Goal: Task Accomplishment & Management: Manage account settings

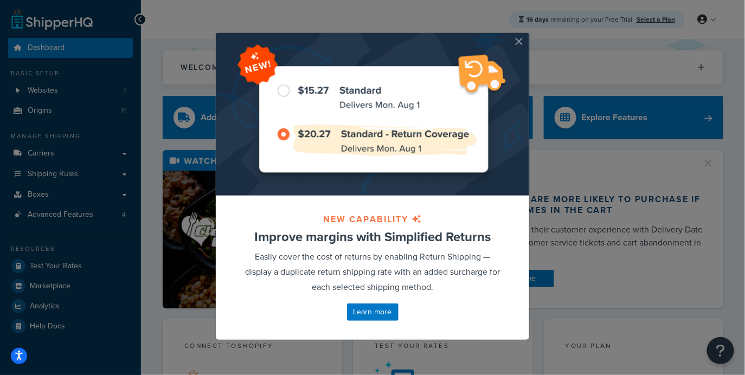
drag, startPoint x: 521, startPoint y: 41, endPoint x: 502, endPoint y: 40, distance: 18.5
click at [527, 36] on button "button" at bounding box center [528, 34] width 3 height 3
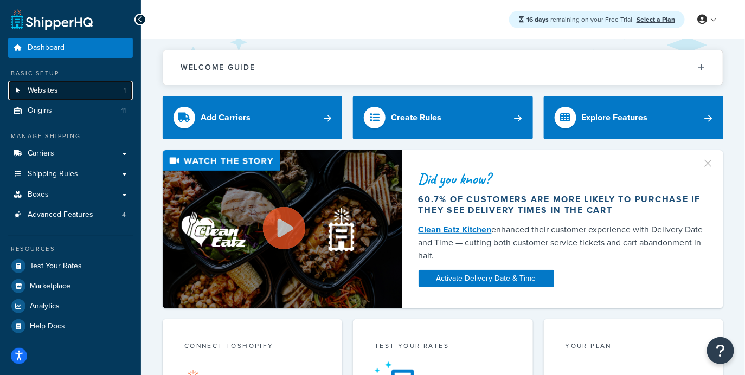
click at [119, 95] on link "Websites 1" at bounding box center [70, 91] width 125 height 20
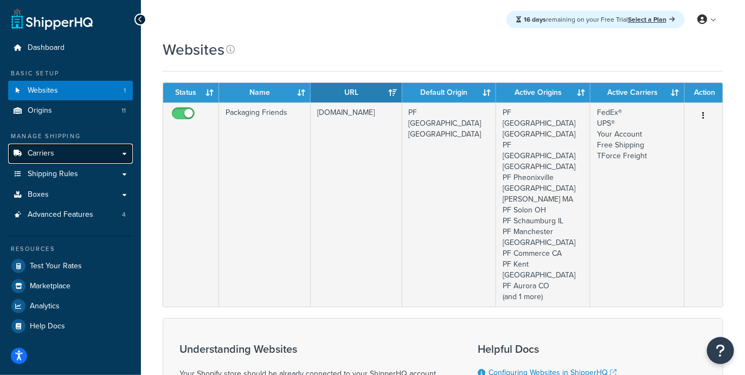
click at [65, 158] on link "Carriers" at bounding box center [70, 154] width 125 height 20
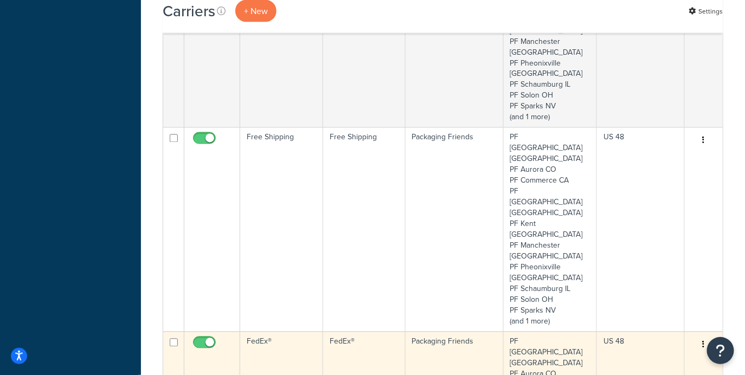
scroll to position [605, 0]
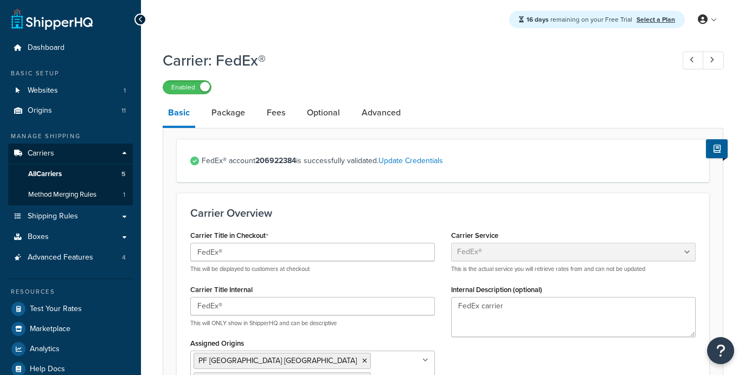
select select "fedEx"
select select "REQUEST_COURIER"
select select "YOUR_PACKAGING"
click at [379, 116] on link "Advanced" at bounding box center [381, 113] width 50 height 26
select select "false"
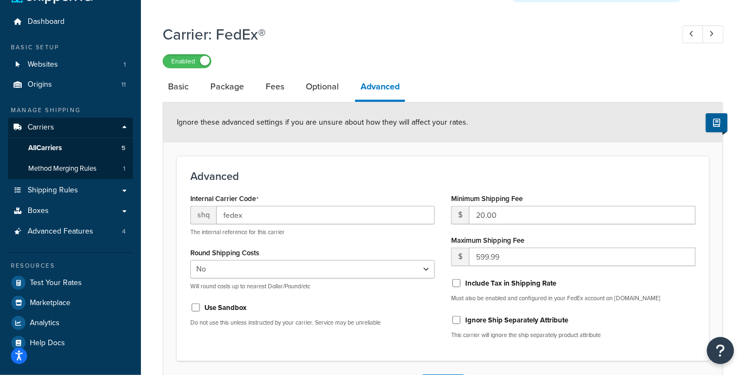
scroll to position [23, 0]
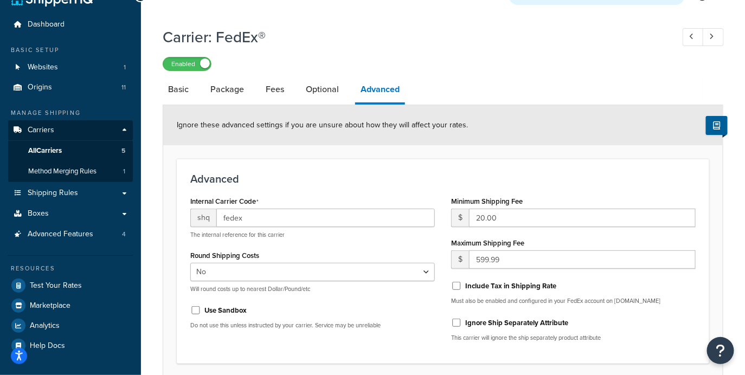
click at [437, 58] on div "Enabled" at bounding box center [443, 63] width 561 height 15
click at [454, 53] on div "Carrier: FedEx® Enabled" at bounding box center [443, 46] width 561 height 50
click at [60, 191] on span "Shipping Rules" at bounding box center [53, 193] width 50 height 9
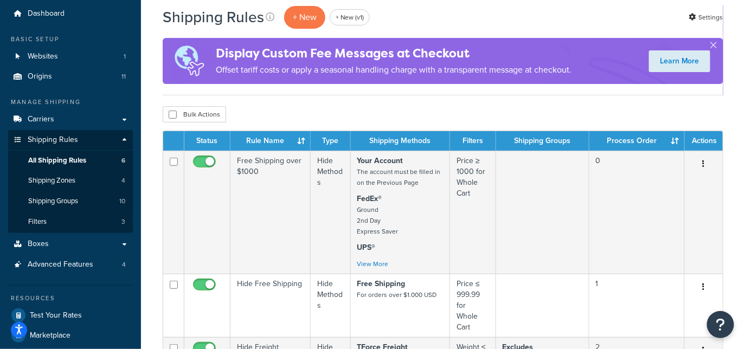
scroll to position [38, 0]
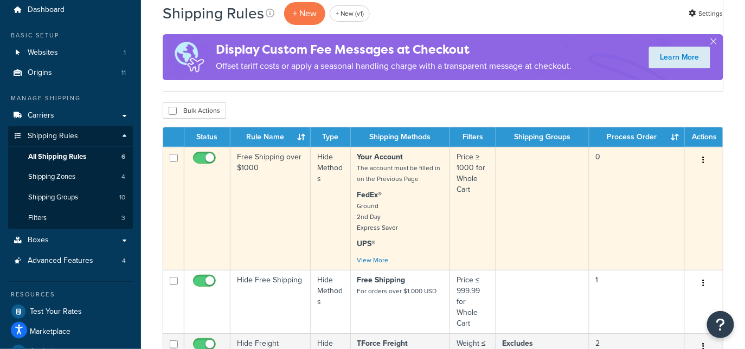
click at [277, 190] on td "Free Shipping over $1000" at bounding box center [271, 208] width 80 height 123
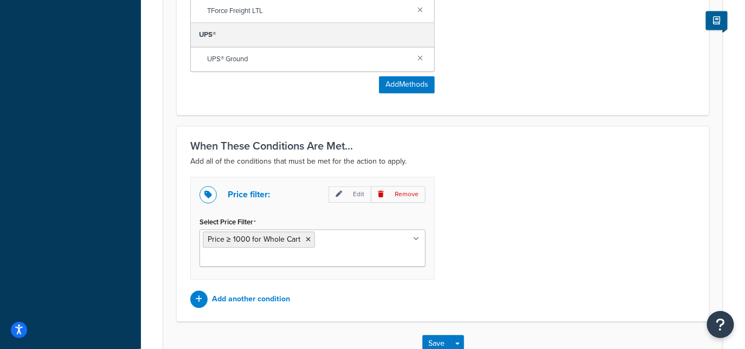
scroll to position [676, 0]
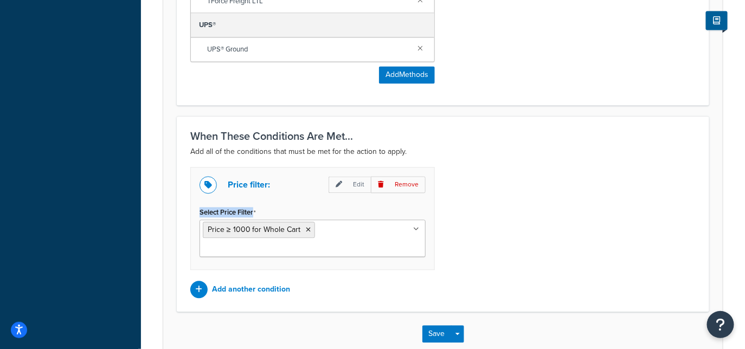
drag, startPoint x: 268, startPoint y: 209, endPoint x: 194, endPoint y: 212, distance: 74.4
click at [194, 212] on div "Price filter: Edit Remove Select Price Filter Price ≥ 1000 for Whole Cart Price…" at bounding box center [312, 219] width 245 height 103
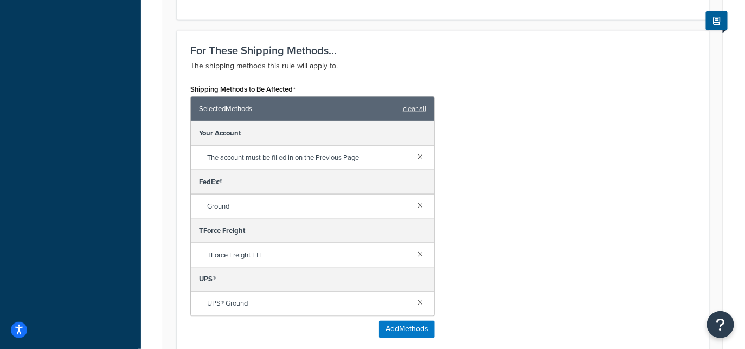
scroll to position [0, 0]
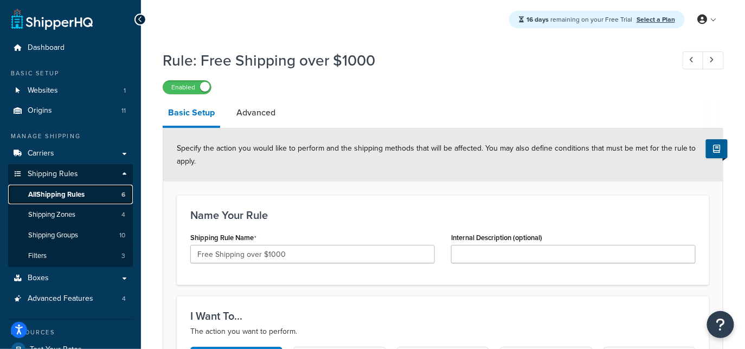
click at [89, 194] on link "All Shipping Rules 6" at bounding box center [70, 195] width 125 height 20
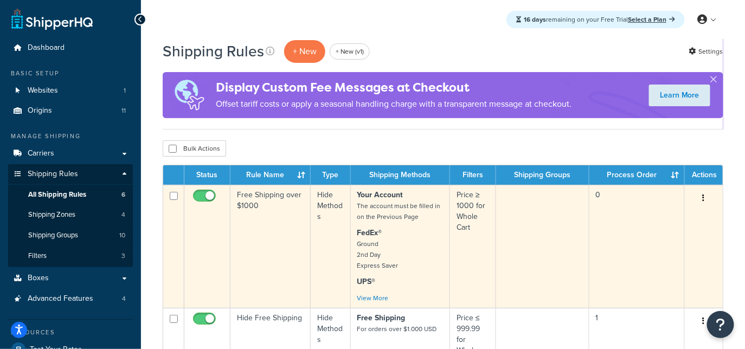
click at [173, 197] on input "checkbox" at bounding box center [174, 196] width 8 height 8
checkbox input "true"
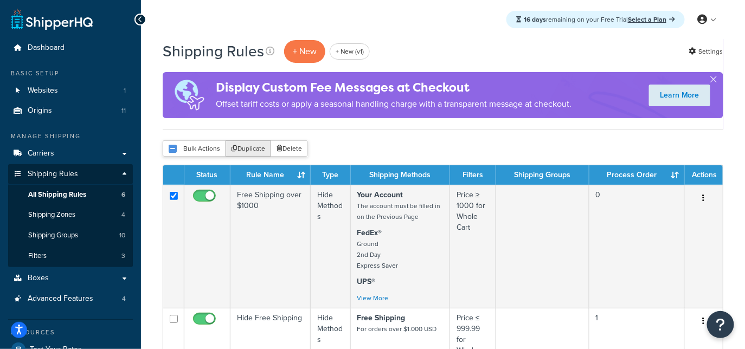
click at [259, 152] on button "Duplicate" at bounding box center [249, 148] width 46 height 16
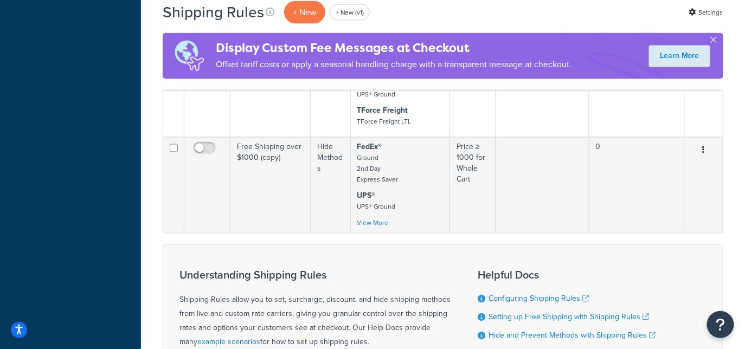
scroll to position [647, 0]
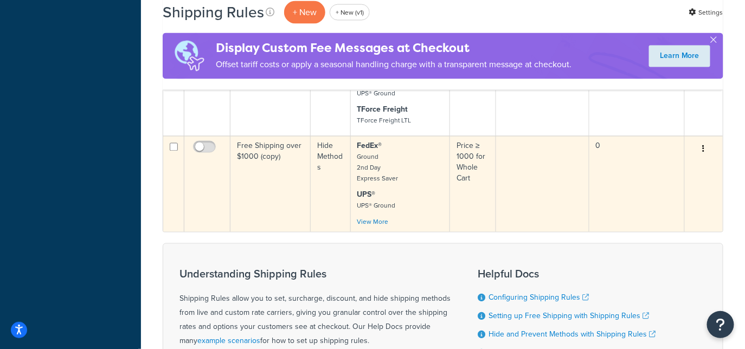
click at [268, 151] on td "Free Shipping over $1000 (copy)" at bounding box center [271, 184] width 80 height 96
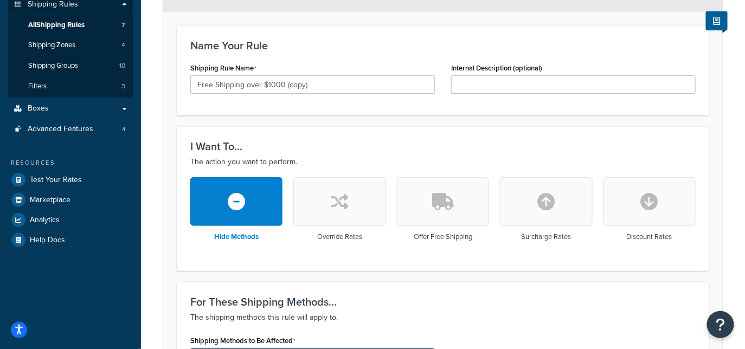
scroll to position [157, 0]
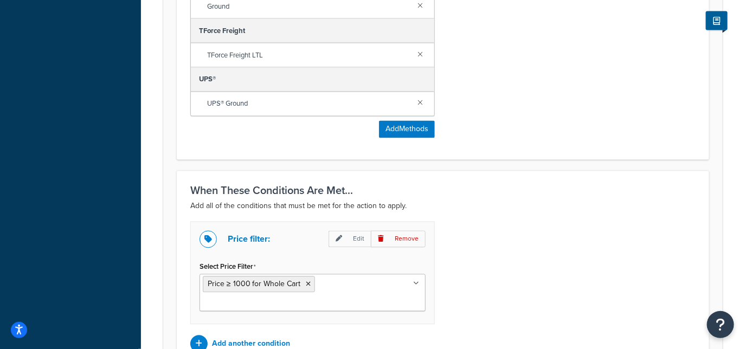
drag, startPoint x: 491, startPoint y: 208, endPoint x: 477, endPoint y: 234, distance: 29.1
click at [491, 208] on p "Add all of the conditions that must be met for the action to apply." at bounding box center [442, 206] width 505 height 13
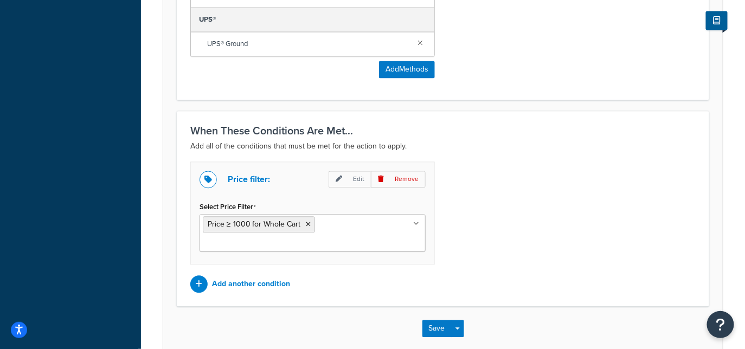
scroll to position [684, 0]
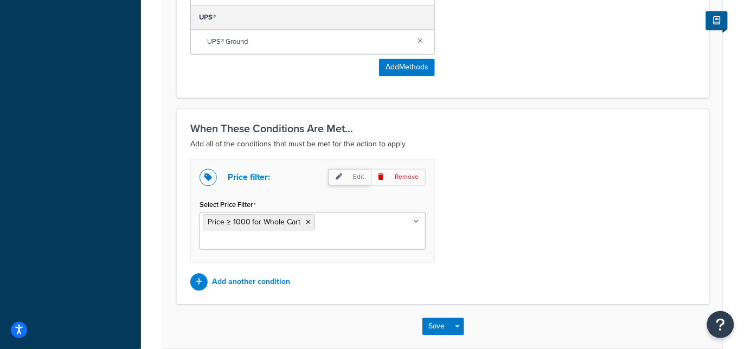
click at [351, 182] on p "Edit" at bounding box center [350, 177] width 42 height 17
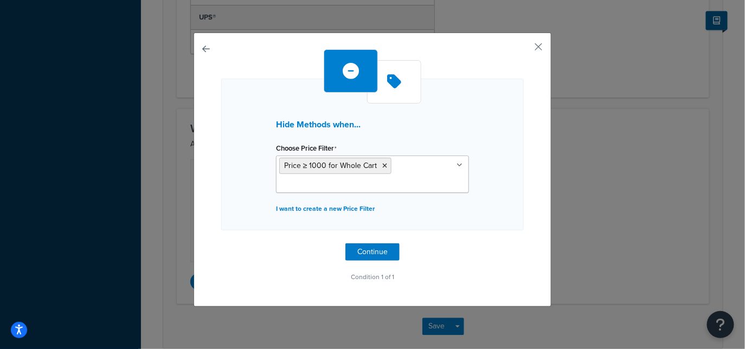
click at [383, 163] on icon at bounding box center [385, 166] width 5 height 7
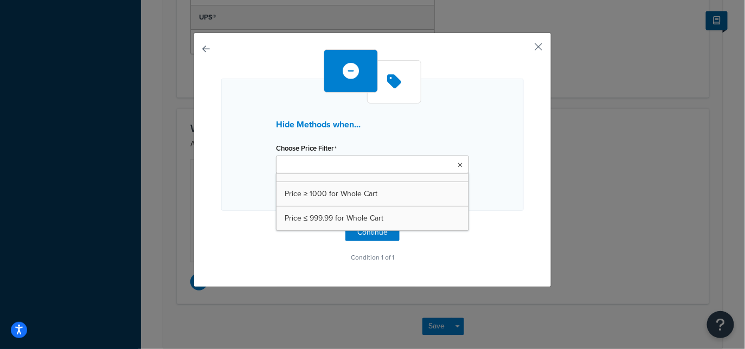
click at [239, 170] on div "Hide Methods when... Choose Price Filter Price ≥ 1000 for Whole Cart Price ≤ 99…" at bounding box center [372, 145] width 303 height 132
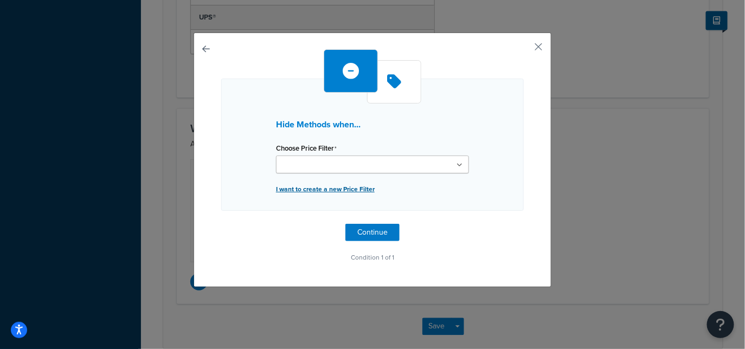
click at [318, 185] on p "I want to create a new Price Filter" at bounding box center [372, 189] width 193 height 15
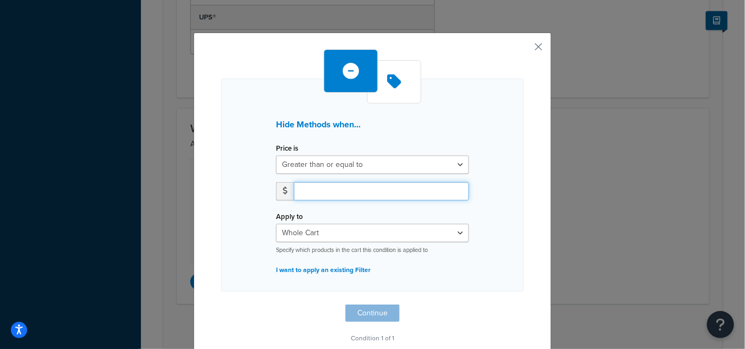
click at [375, 188] on input "number" at bounding box center [381, 191] width 175 height 18
type input "799.99"
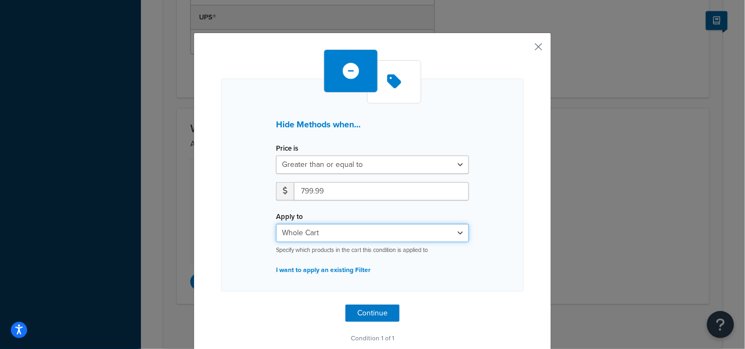
click at [399, 241] on select "Whole Cart Everything in Shipping Group Everything at Origin Each Item within S…" at bounding box center [372, 233] width 193 height 18
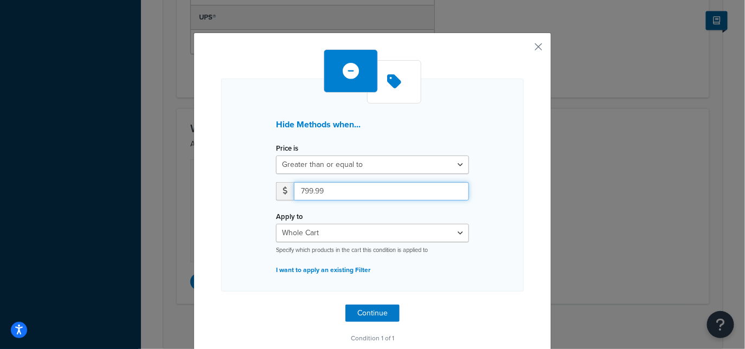
click at [404, 189] on input "799.99" at bounding box center [381, 191] width 175 height 18
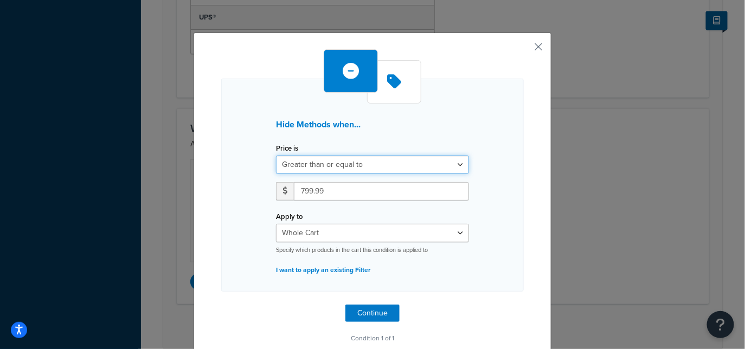
click at [437, 159] on select "Greater than or equal to Between or equal to Less than or equal to" at bounding box center [372, 165] width 193 height 18
click at [457, 220] on div "Apply to Whole Cart Everything in Shipping Group Everything at Origin Each Item…" at bounding box center [372, 232] width 193 height 46
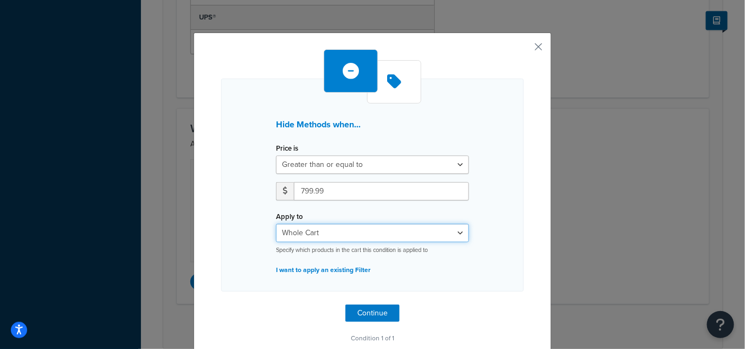
click at [446, 232] on select "Whole Cart Everything in Shipping Group Everything at Origin Each Item within S…" at bounding box center [372, 233] width 193 height 18
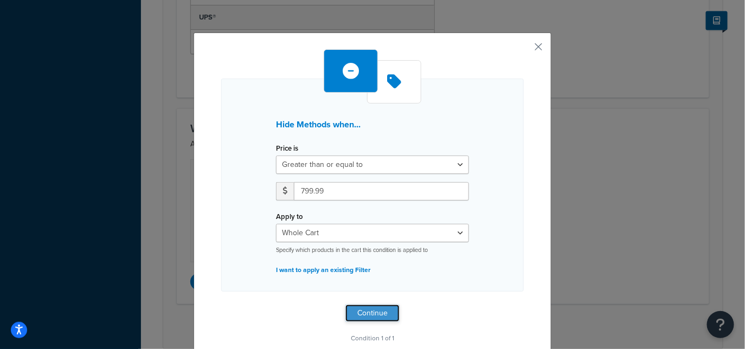
click at [387, 309] on button "Continue" at bounding box center [372, 313] width 54 height 17
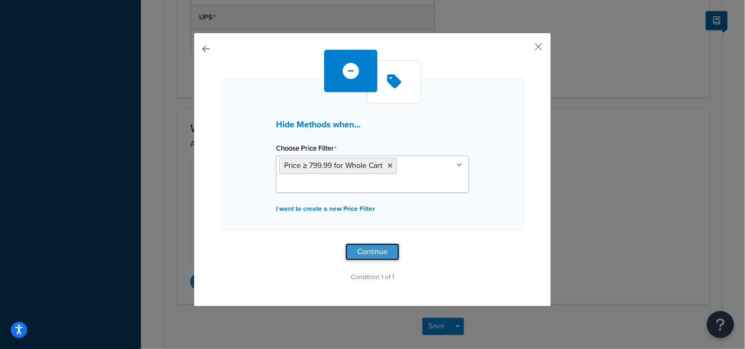
click at [382, 254] on button "Continue" at bounding box center [372, 252] width 54 height 17
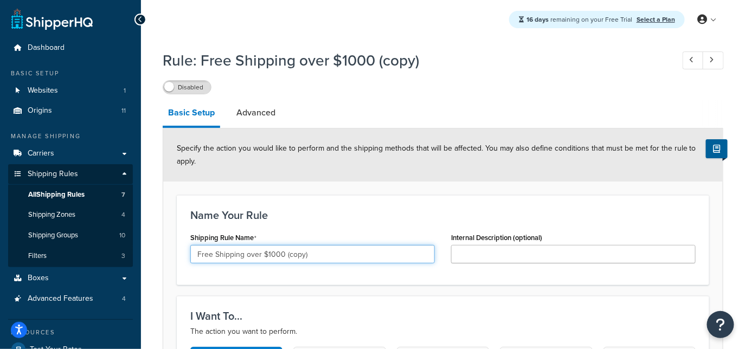
click at [254, 255] on input "Free Shipping over $1000 (copy)" at bounding box center [312, 254] width 245 height 18
click at [277, 254] on input "Free Shipping over $1000 (copy)" at bounding box center [312, 254] width 245 height 18
drag, startPoint x: 293, startPoint y: 256, endPoint x: 329, endPoint y: 254, distance: 35.8
click at [329, 254] on input "Free Shipping over $799.99 (copy)" at bounding box center [312, 254] width 245 height 18
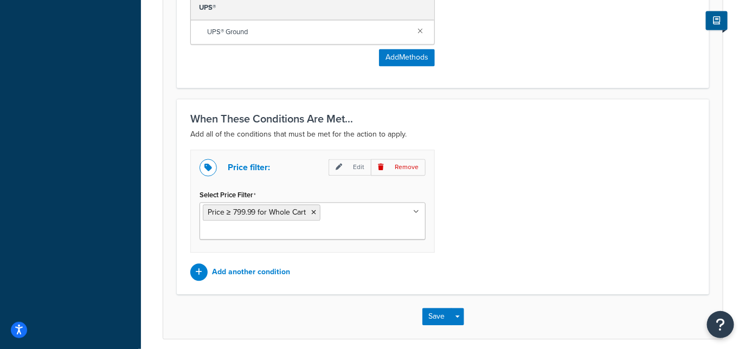
scroll to position [720, 0]
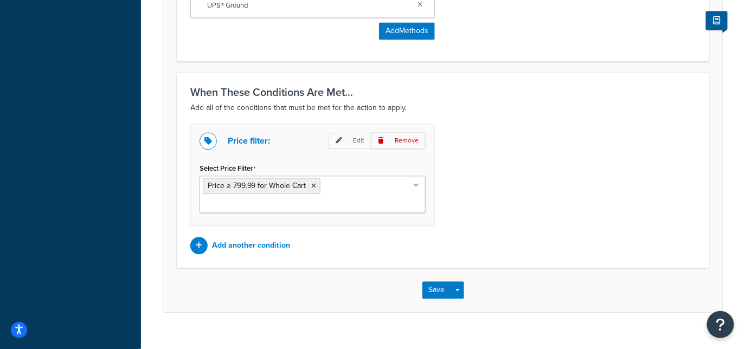
type input "Free Shipping over $799.99"
drag, startPoint x: 252, startPoint y: 164, endPoint x: 206, endPoint y: 168, distance: 45.7
click at [189, 165] on div "Price filter: Edit Remove Select Price Filter Price ≥ 799.99 for Whole Cart Pri…" at bounding box center [312, 188] width 261 height 131
click at [556, 206] on div "Price filter: Edit Remove Select Price Filter Price ≥ 799.99 for Whole Cart Pri…" at bounding box center [443, 188] width 522 height 131
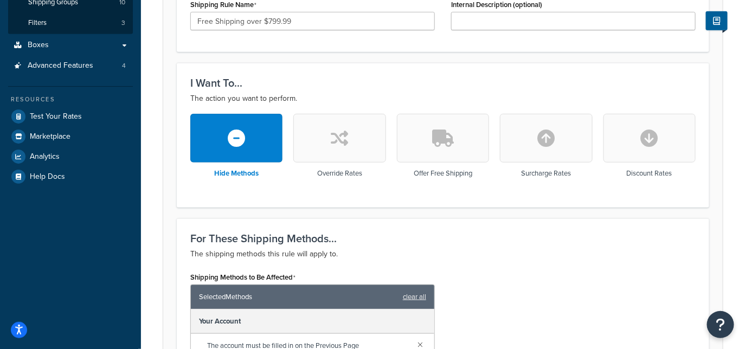
scroll to position [233, 0]
click at [457, 140] on button "button" at bounding box center [443, 138] width 92 height 49
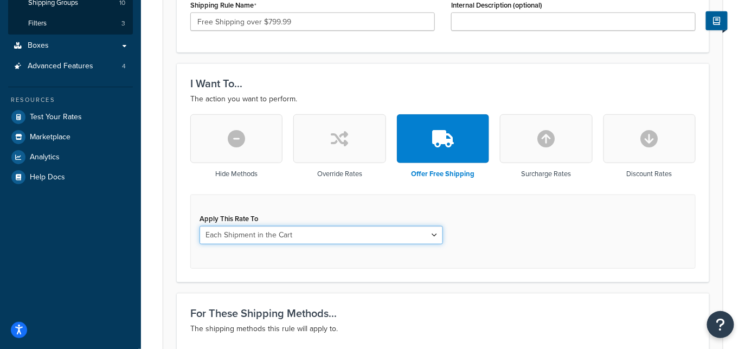
click at [354, 238] on select "Each Shipment in the Cart Each Origin in the Cart Each Shipping Group in the Ca…" at bounding box center [322, 235] width 244 height 18
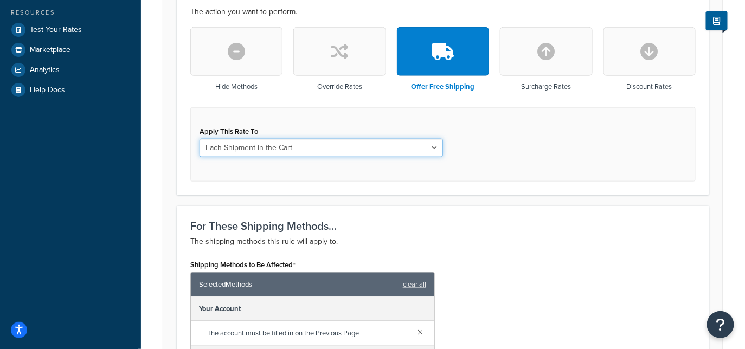
scroll to position [319, 0]
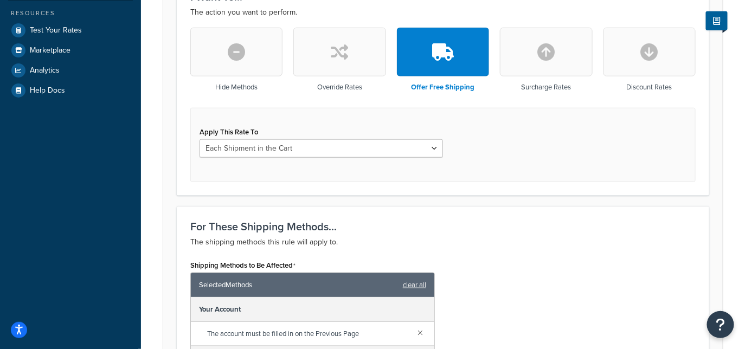
click at [240, 56] on icon "button" at bounding box center [236, 51] width 17 height 17
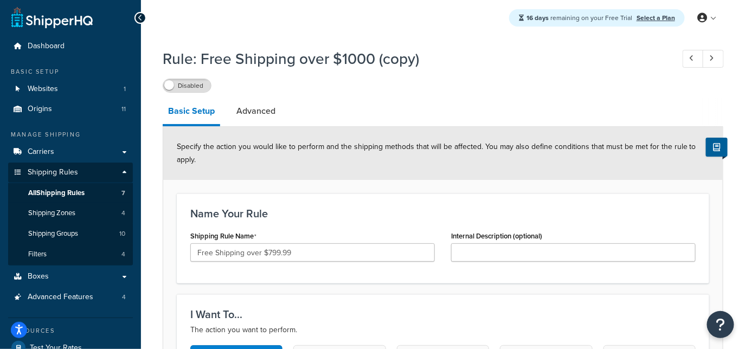
scroll to position [3, 0]
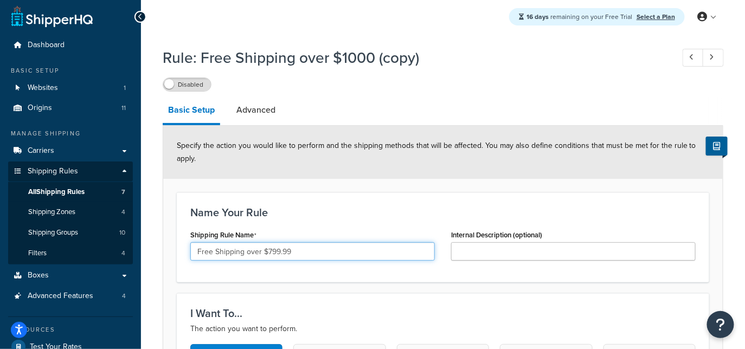
drag, startPoint x: 315, startPoint y: 247, endPoint x: 196, endPoint y: 253, distance: 119.4
click at [196, 253] on input "Free Shipping over $799.99" at bounding box center [312, 251] width 245 height 18
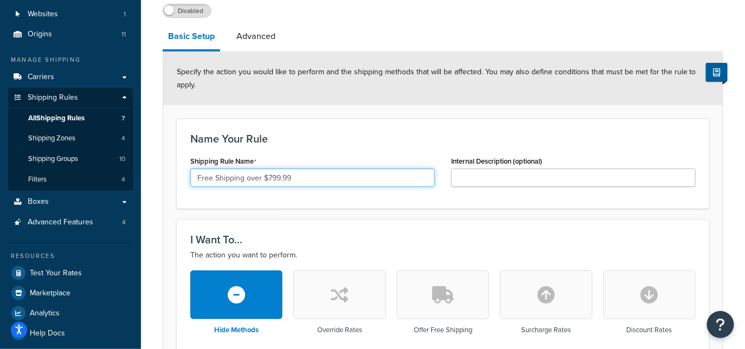
scroll to position [75, 0]
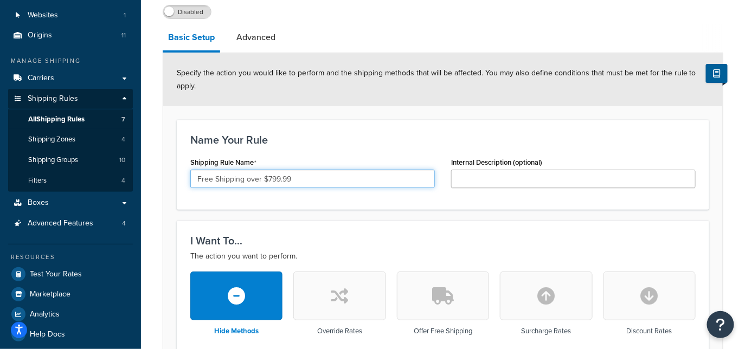
click at [310, 181] on input "Free Shipping over $799.99" at bounding box center [312, 179] width 245 height 18
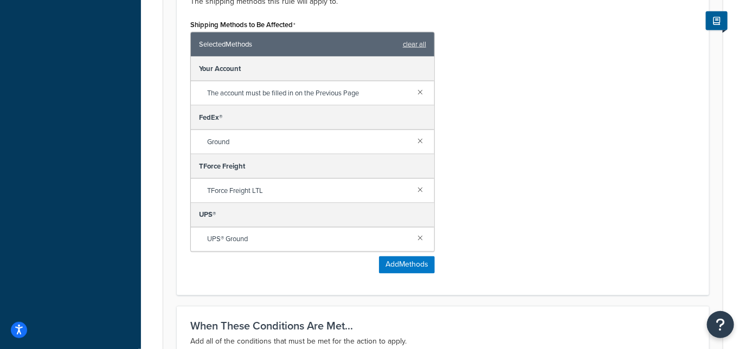
scroll to position [487, 0]
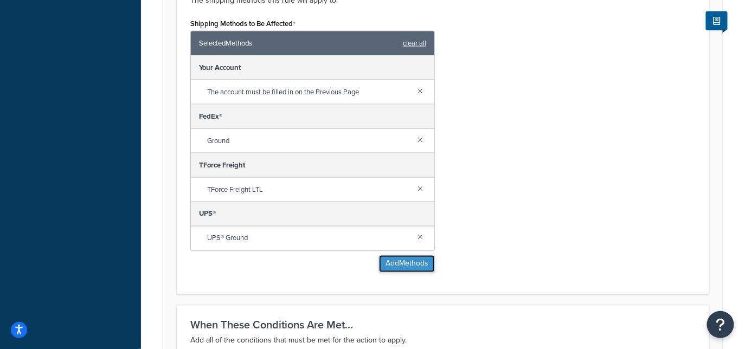
click at [404, 266] on button "Add Methods" at bounding box center [407, 263] width 56 height 17
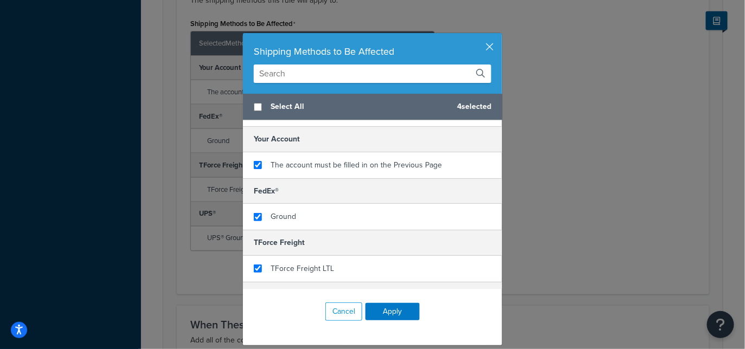
scroll to position [0, 0]
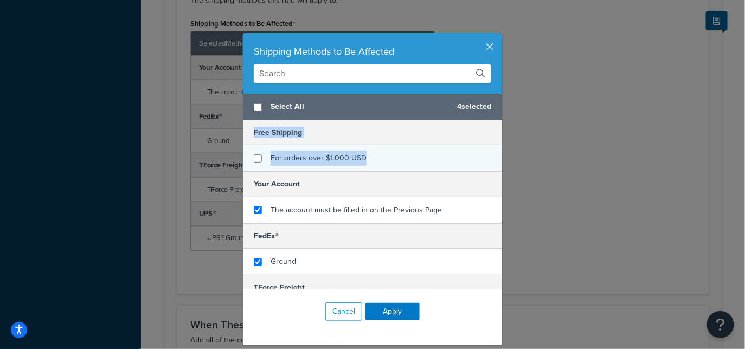
drag, startPoint x: 253, startPoint y: 134, endPoint x: 401, endPoint y: 158, distance: 149.5
click at [401, 158] on div "Free Shipping For orders over $1.000 USD" at bounding box center [372, 145] width 259 height 51
click at [500, 36] on button "button" at bounding box center [501, 34] width 3 height 3
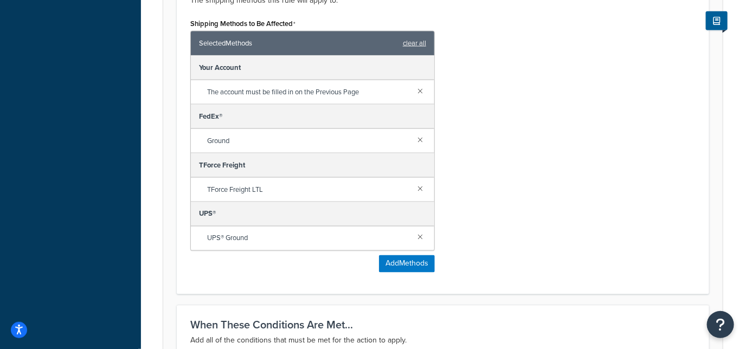
click at [560, 120] on div "Shipping Methods to Be Affected Selected Methods clear all Your Account The acc…" at bounding box center [443, 148] width 522 height 265
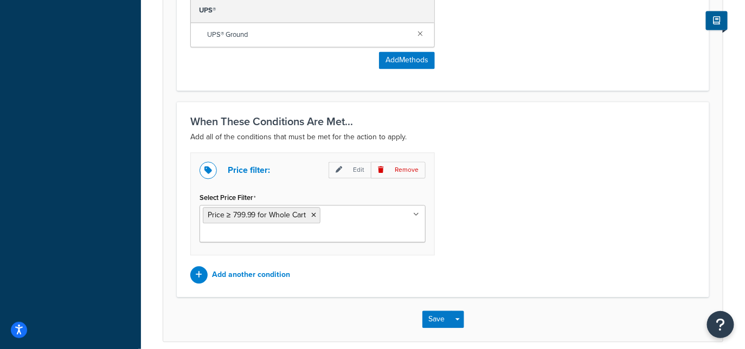
scroll to position [720, 0]
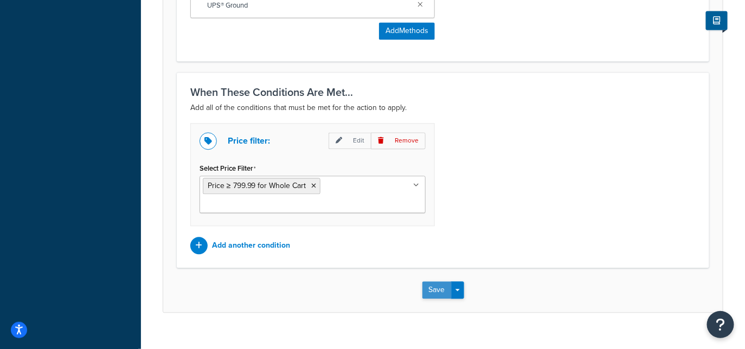
click at [433, 281] on button "Save" at bounding box center [437, 289] width 29 height 17
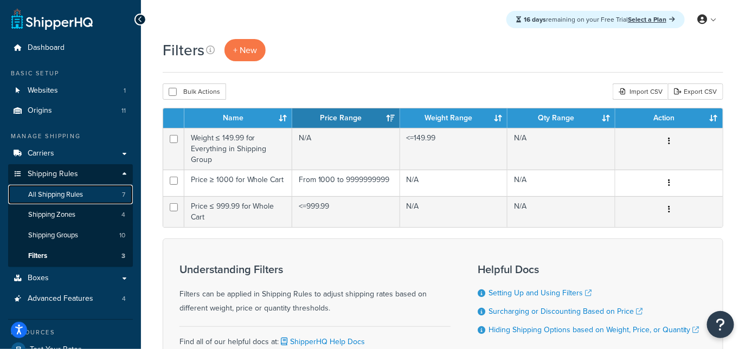
click at [91, 199] on link "All Shipping Rules 7" at bounding box center [70, 195] width 125 height 20
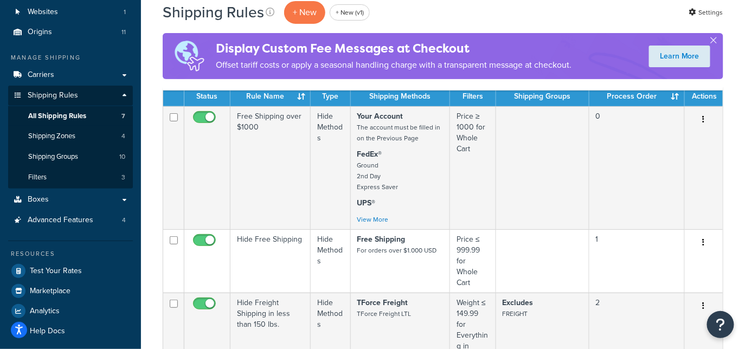
scroll to position [79, 0]
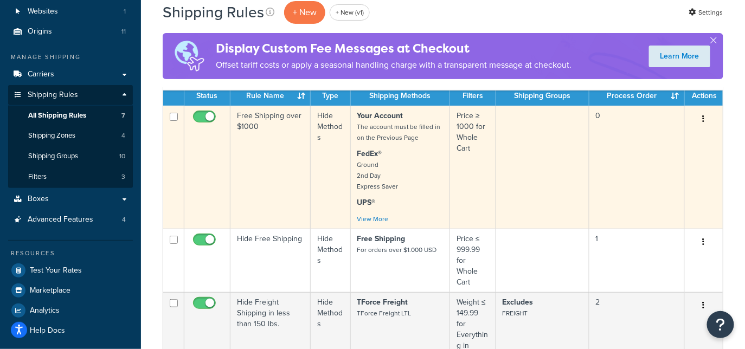
click at [176, 117] on input "checkbox" at bounding box center [174, 117] width 8 height 8
checkbox input "true"
click at [270, 132] on td "Free Shipping over $1000" at bounding box center [271, 167] width 80 height 123
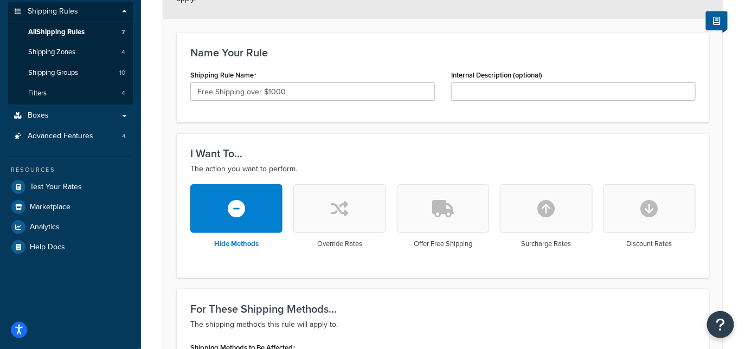
scroll to position [167, 0]
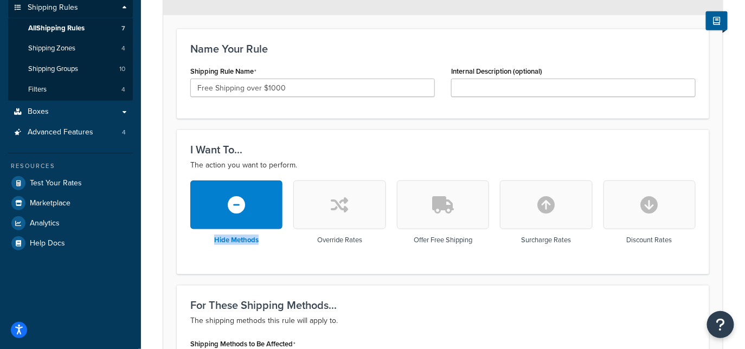
drag, startPoint x: 276, startPoint y: 242, endPoint x: 258, endPoint y: 243, distance: 17.4
click at [258, 243] on div "Hide Methods" at bounding box center [236, 215] width 92 height 69
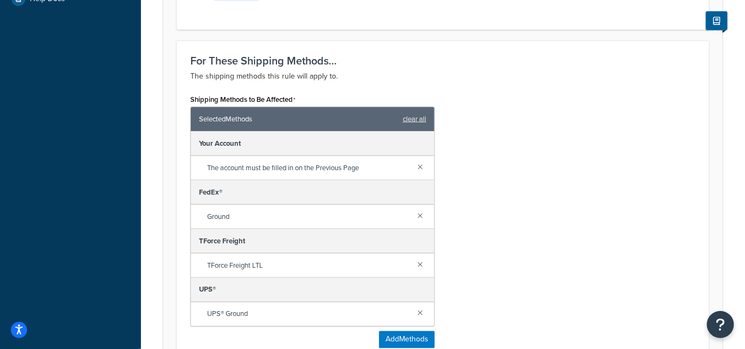
scroll to position [425, 0]
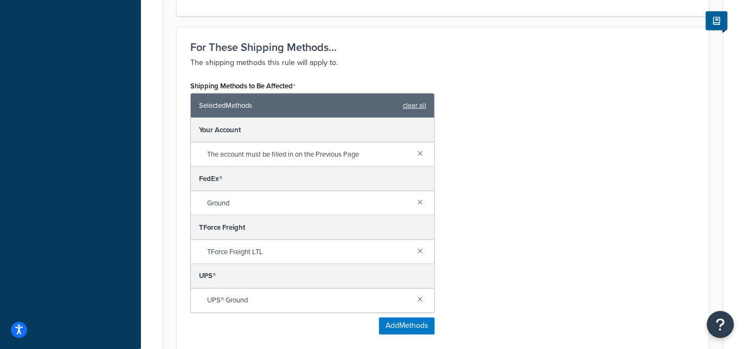
drag, startPoint x: 201, startPoint y: 106, endPoint x: 311, endPoint y: 283, distance: 207.8
click at [311, 283] on div "Selected Methods clear all Your Account The account must be filled in on the Pr…" at bounding box center [312, 203] width 245 height 220
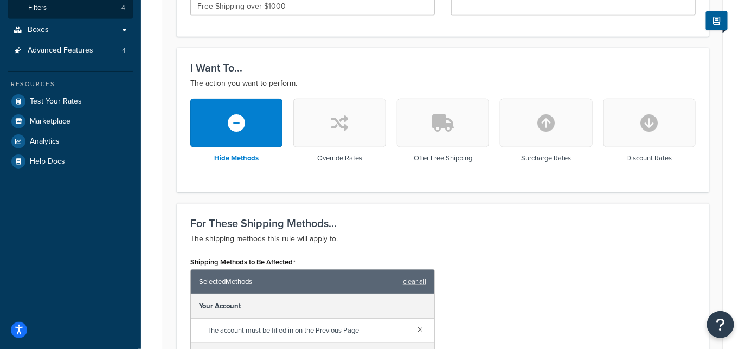
scroll to position [0, 0]
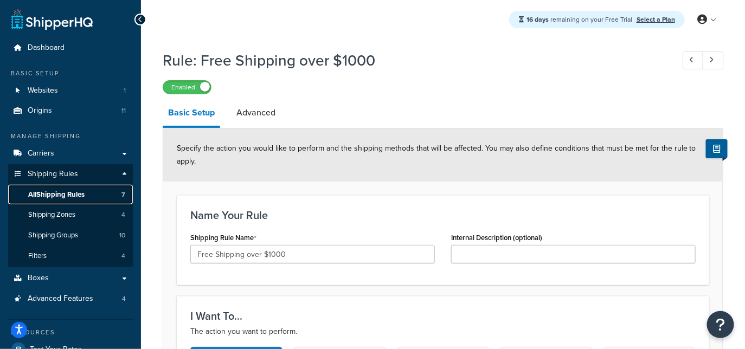
click at [101, 190] on link "All Shipping Rules 7" at bounding box center [70, 195] width 125 height 20
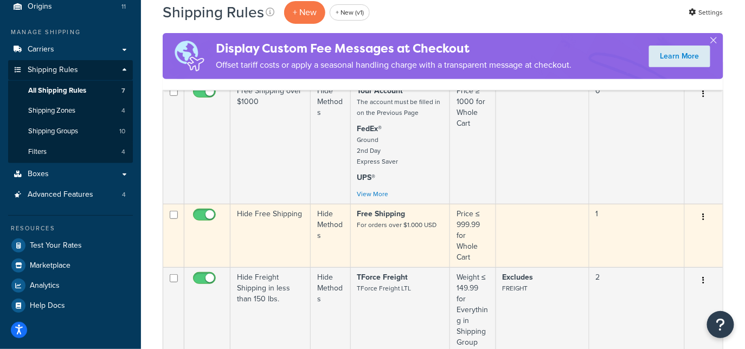
scroll to position [104, 0]
click at [402, 227] on small "For orders over $1.000 USD" at bounding box center [397, 225] width 80 height 10
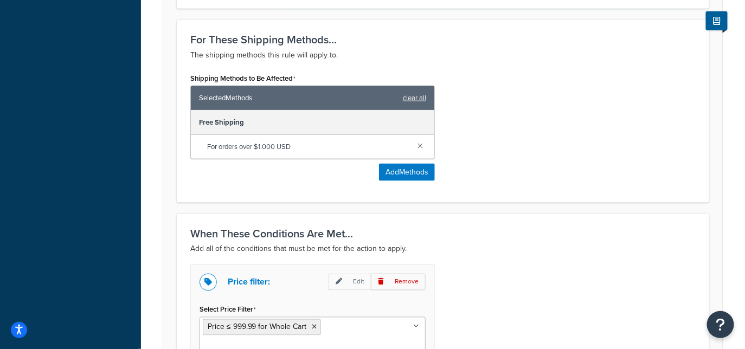
scroll to position [447, 0]
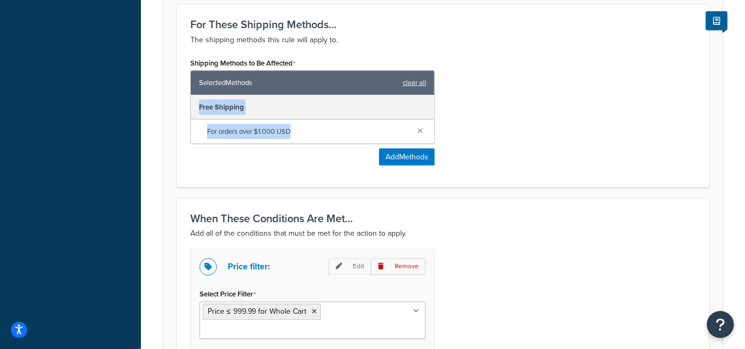
drag, startPoint x: 305, startPoint y: 131, endPoint x: 195, endPoint y: 105, distance: 112.6
click at [195, 105] on div "Free Shipping For orders over $1.000 USD" at bounding box center [313, 119] width 244 height 48
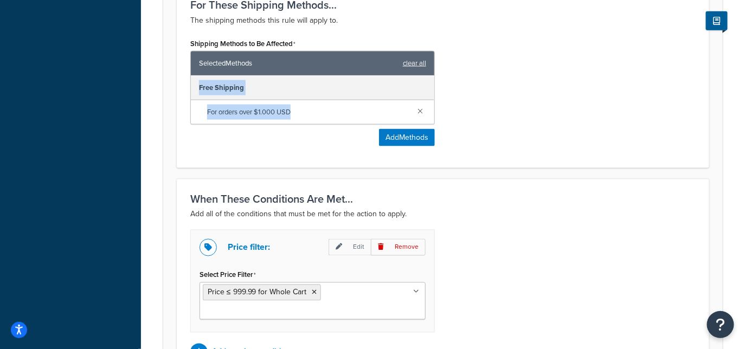
scroll to position [0, 0]
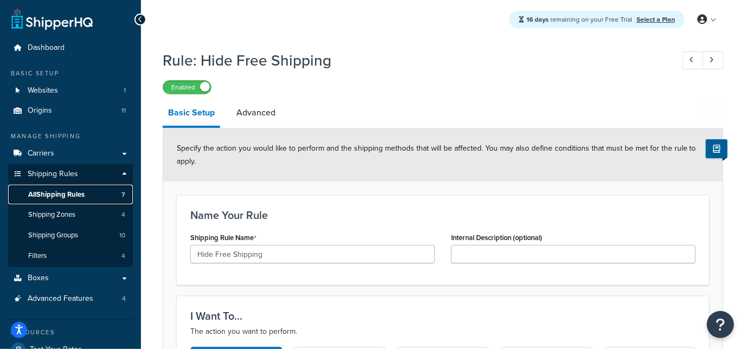
click at [101, 195] on link "All Shipping Rules 7" at bounding box center [70, 195] width 125 height 20
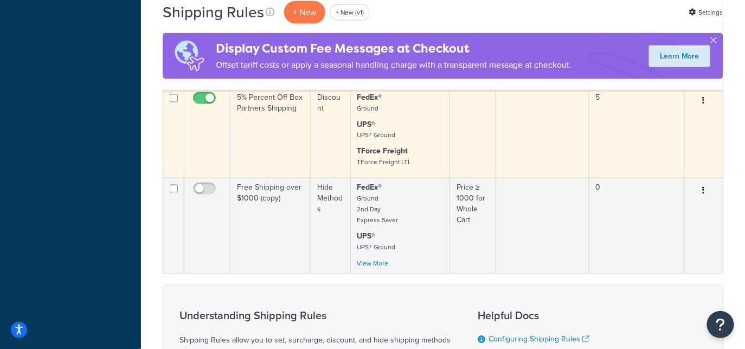
scroll to position [537, 0]
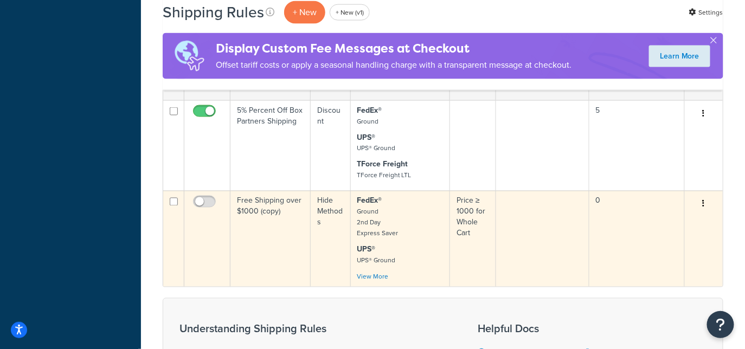
click at [301, 235] on td "Free Shipping over $1000 (copy)" at bounding box center [271, 239] width 80 height 96
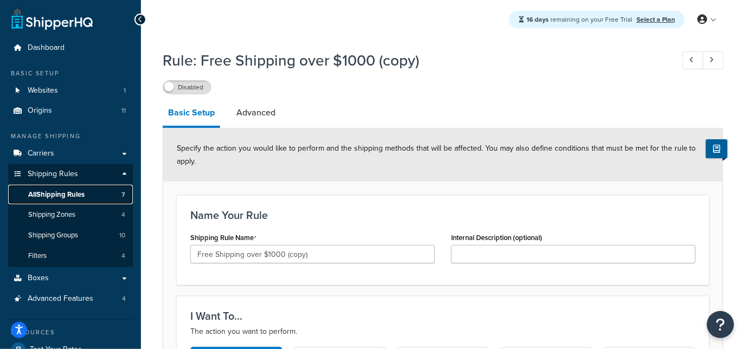
click at [75, 193] on span "All Shipping Rules" at bounding box center [56, 194] width 56 height 9
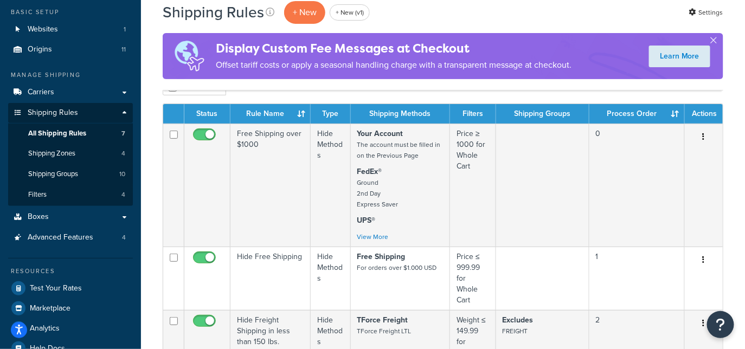
scroll to position [56, 0]
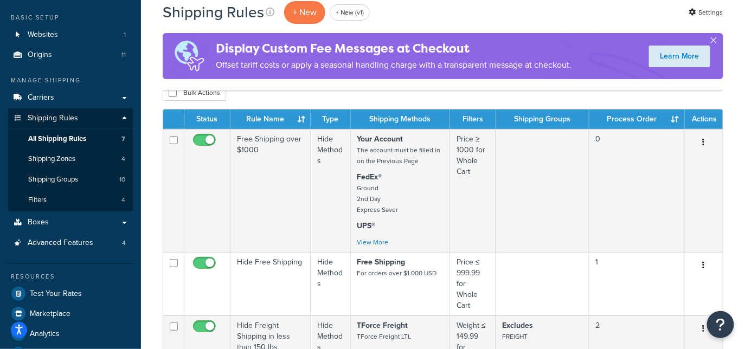
drag, startPoint x: 175, startPoint y: 140, endPoint x: 158, endPoint y: 206, distance: 68.3
click at [175, 140] on input "checkbox" at bounding box center [174, 140] width 8 height 8
checkbox input "true"
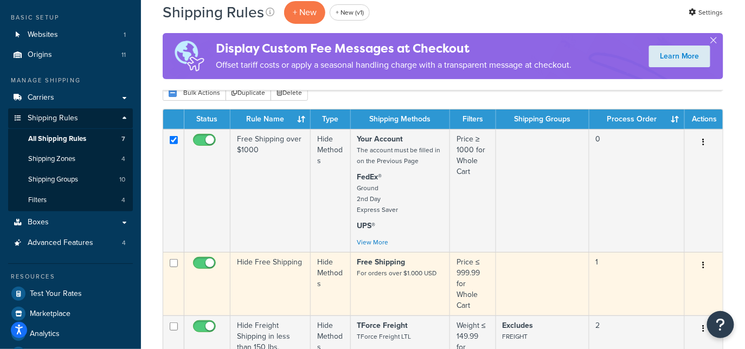
click at [175, 261] on input "checkbox" at bounding box center [174, 263] width 8 height 8
checkbox input "true"
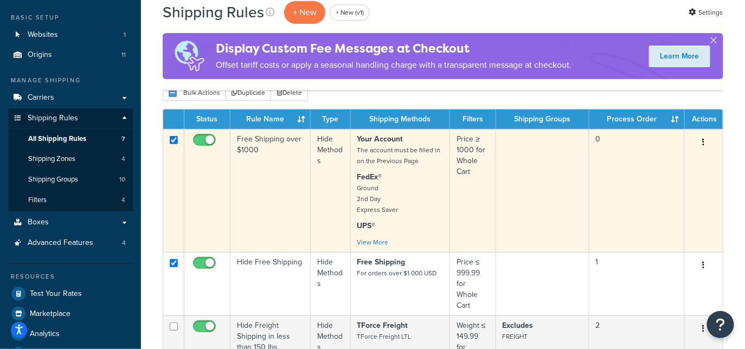
click at [425, 163] on p "Your Account The account must be filled in on the Previous Page" at bounding box center [400, 150] width 86 height 33
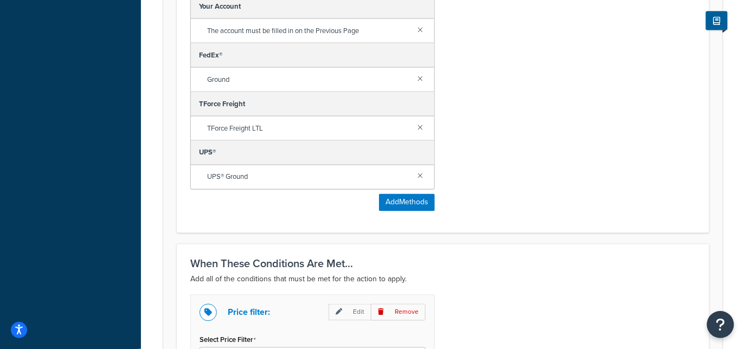
scroll to position [547, 0]
click at [411, 202] on button "Add Methods" at bounding box center [407, 203] width 56 height 17
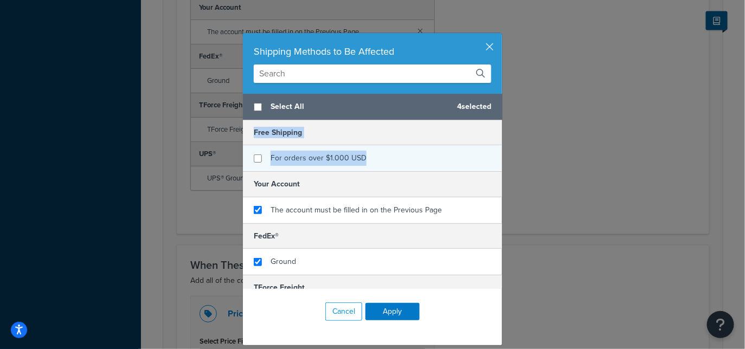
drag, startPoint x: 256, startPoint y: 131, endPoint x: 368, endPoint y: 163, distance: 116.1
click at [368, 163] on div "Free Shipping For orders over $1.000 USD" at bounding box center [372, 145] width 259 height 51
click at [500, 36] on button "button" at bounding box center [501, 34] width 3 height 3
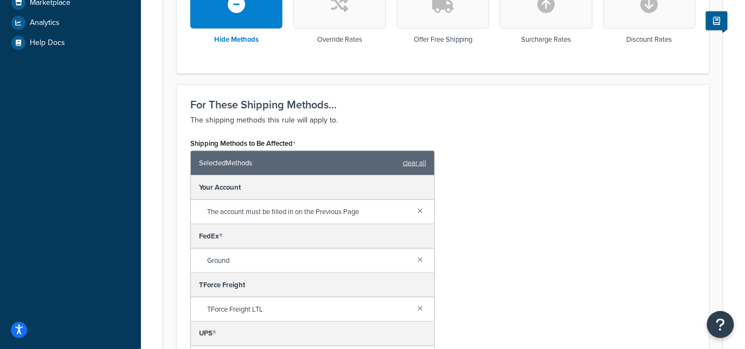
scroll to position [0, 0]
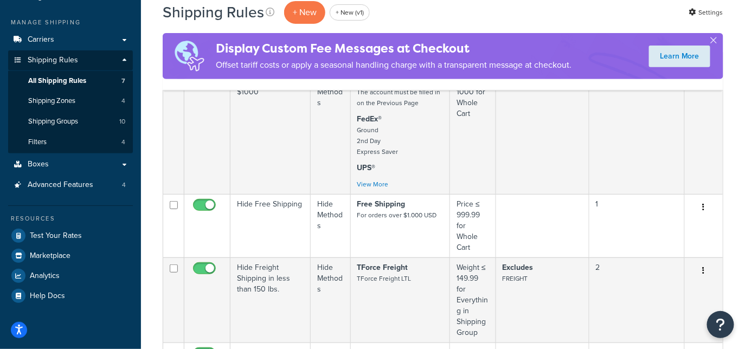
scroll to position [114, 0]
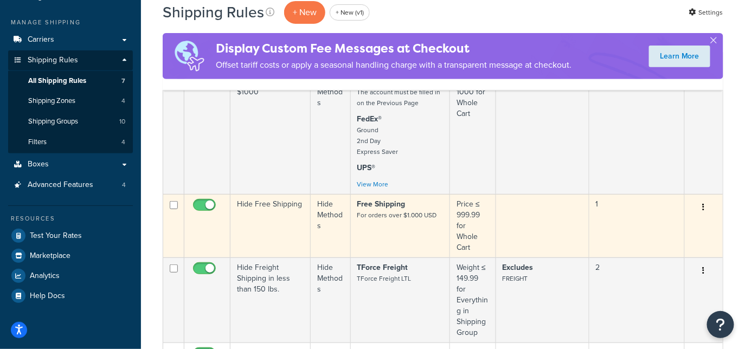
click at [366, 219] on small "For orders over $1.000 USD" at bounding box center [397, 215] width 80 height 10
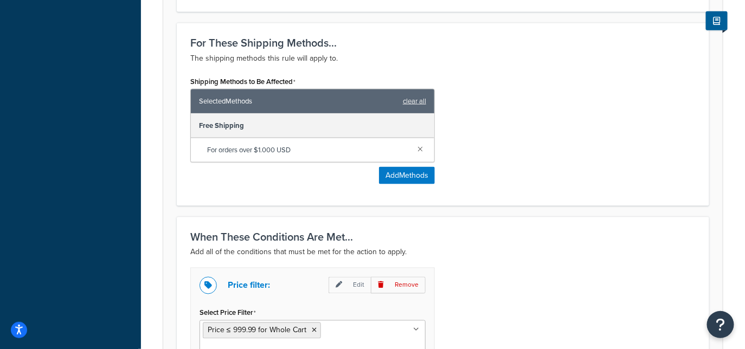
scroll to position [382, 0]
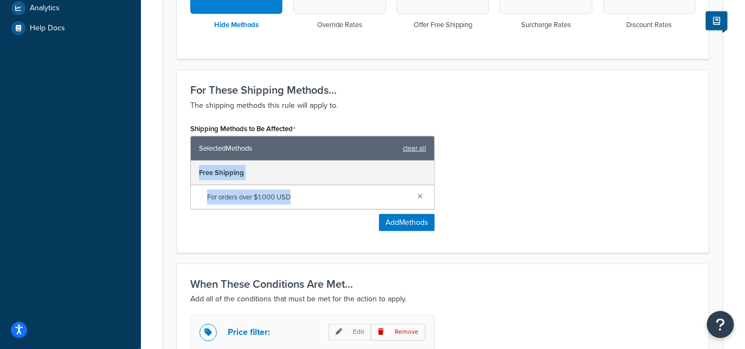
drag, startPoint x: 344, startPoint y: 196, endPoint x: 195, endPoint y: 173, distance: 150.9
click at [195, 173] on div "Free Shipping For orders over $1.000 USD" at bounding box center [313, 185] width 244 height 48
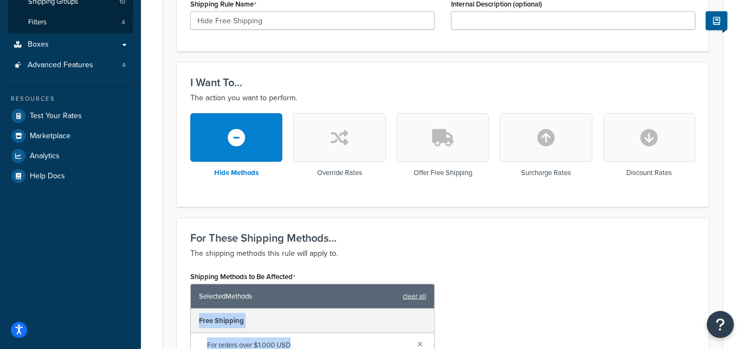
scroll to position [232, 0]
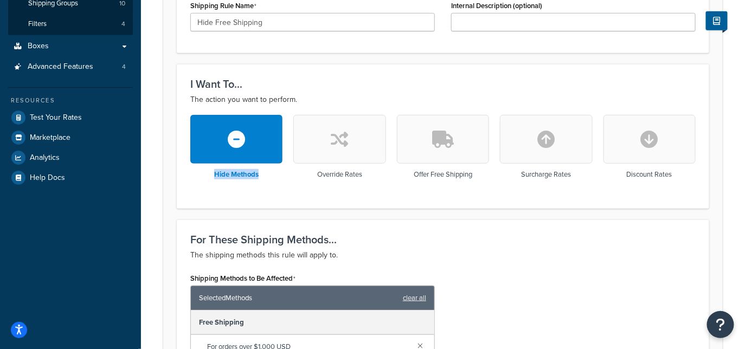
drag, startPoint x: 272, startPoint y: 179, endPoint x: 190, endPoint y: 125, distance: 98.4
click at [174, 159] on form "Specify the action you would like to perform and the shipping methods that will…" at bounding box center [443, 274] width 560 height 757
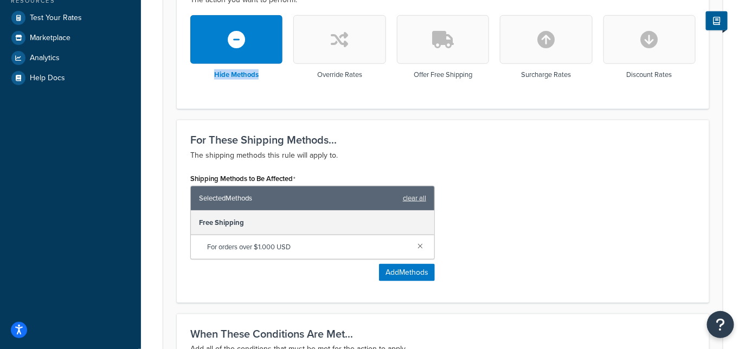
scroll to position [331, 0]
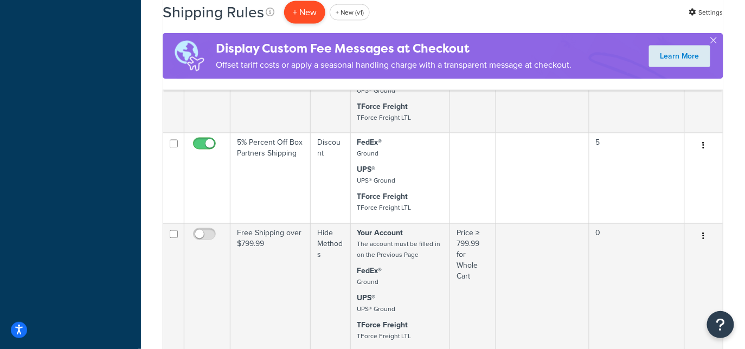
scroll to position [560, 0]
click at [311, 21] on p "+ New" at bounding box center [304, 12] width 41 height 22
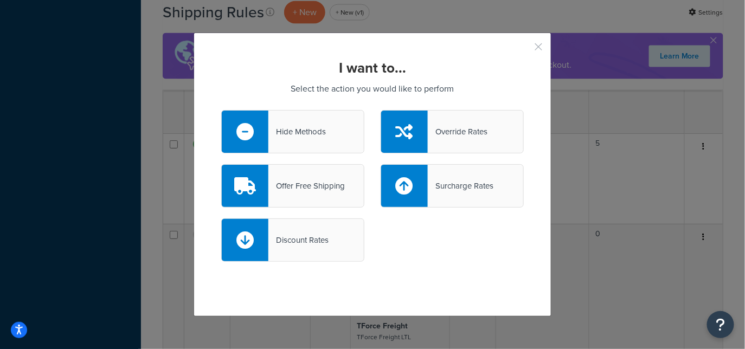
click at [524, 49] on button "button" at bounding box center [522, 50] width 3 height 3
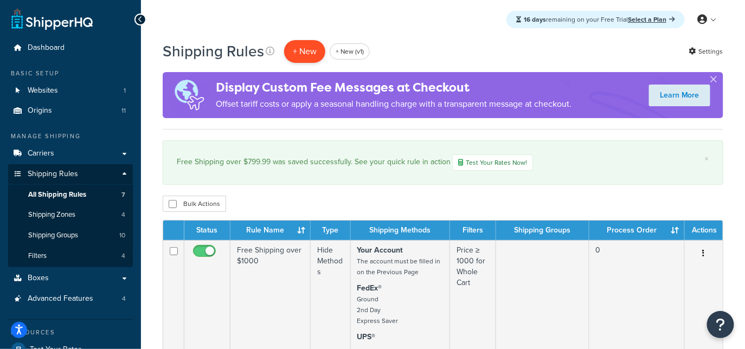
click at [304, 47] on p "+ New" at bounding box center [304, 51] width 41 height 22
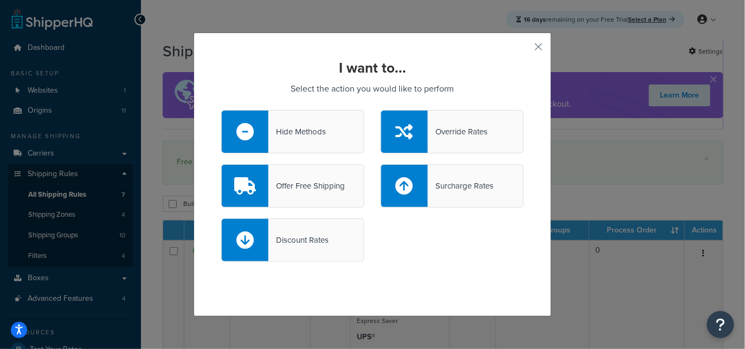
click at [308, 140] on div "Hide Methods" at bounding box center [292, 131] width 143 height 43
click at [0, 0] on input "Hide Methods" at bounding box center [0, 0] width 0 height 0
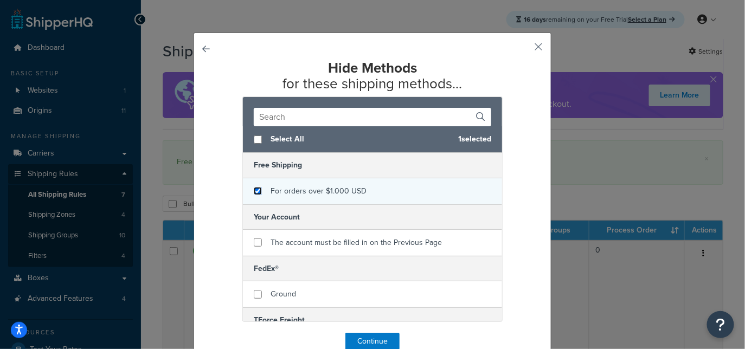
click at [256, 191] on input "checkbox" at bounding box center [258, 191] width 8 height 8
checkbox input "true"
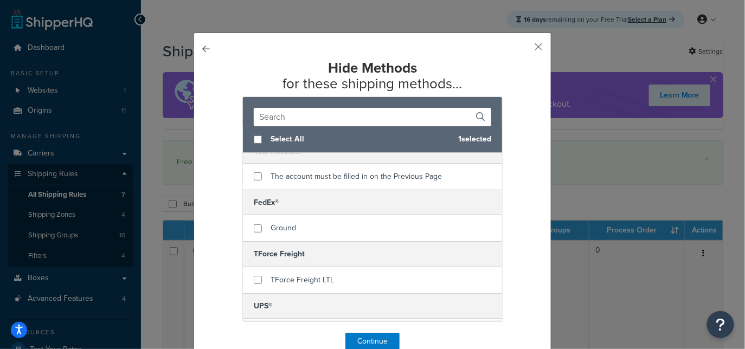
scroll to position [89, 0]
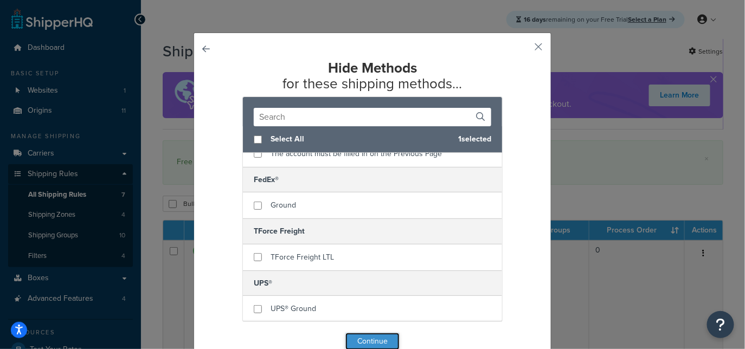
click at [380, 338] on button "Continue" at bounding box center [372, 341] width 54 height 17
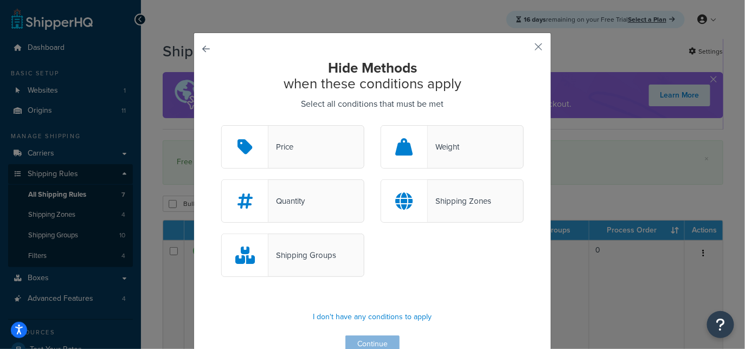
click at [307, 146] on div "Price" at bounding box center [292, 146] width 143 height 43
click at [0, 0] on input "Price" at bounding box center [0, 0] width 0 height 0
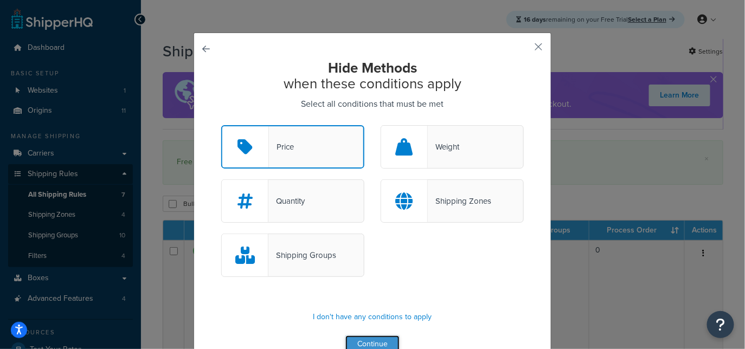
click at [377, 341] on button "Continue" at bounding box center [372, 344] width 54 height 17
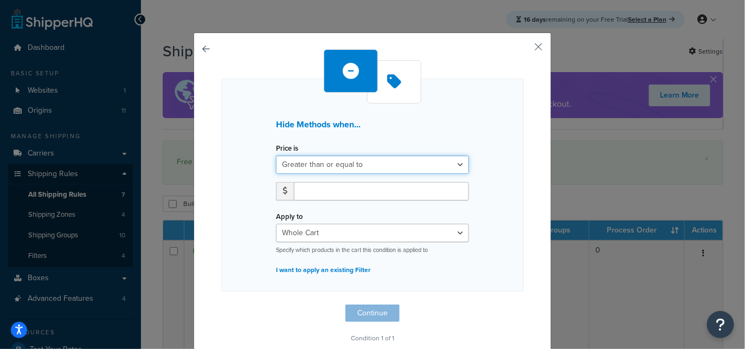
click at [341, 160] on select "Greater than or equal to Between or equal to Less than or equal to" at bounding box center [372, 165] width 193 height 18
select select "UNDER"
click at [276, 156] on select "Greater than or equal to Between or equal to Less than or equal to" at bounding box center [372, 165] width 193 height 18
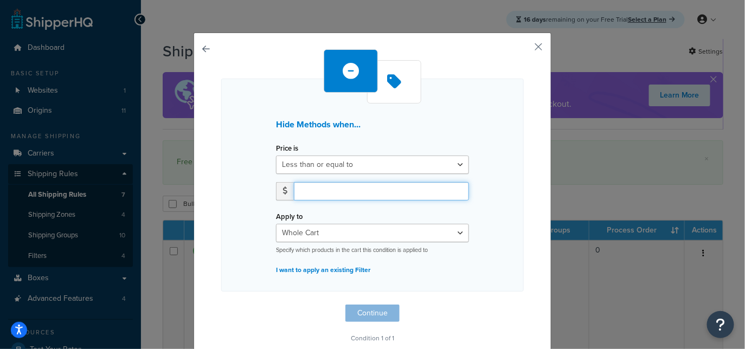
click at [352, 191] on input "number" at bounding box center [381, 191] width 175 height 18
type input "799.99"
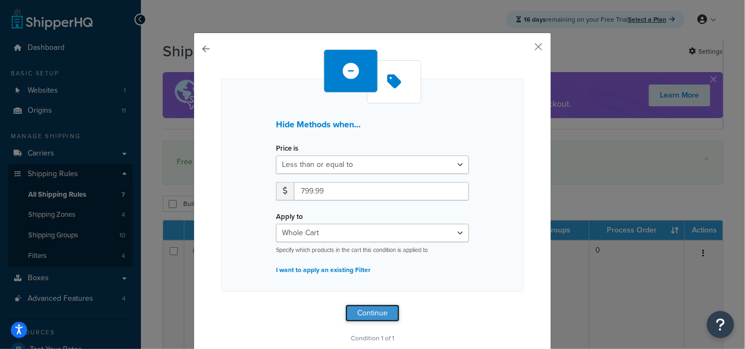
click at [376, 315] on button "Continue" at bounding box center [372, 313] width 54 height 17
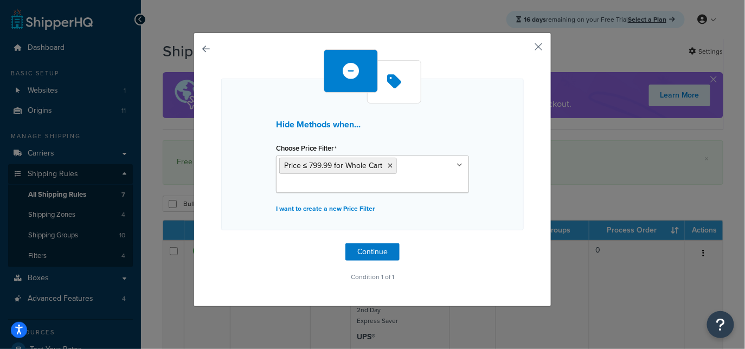
click at [221, 244] on button "button" at bounding box center [221, 244] width 0 height 0
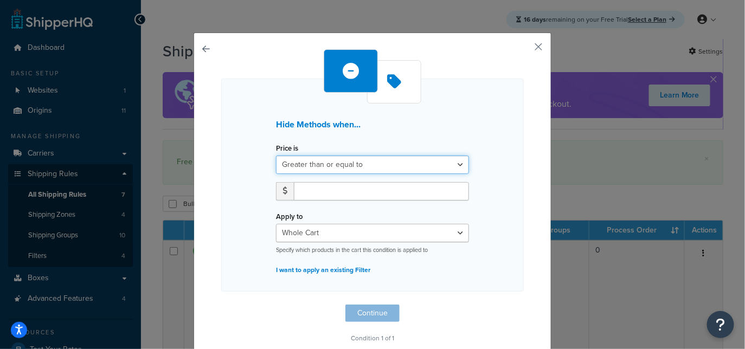
click at [357, 167] on select "Greater than or equal to Between or equal to Less than or equal to" at bounding box center [372, 165] width 193 height 18
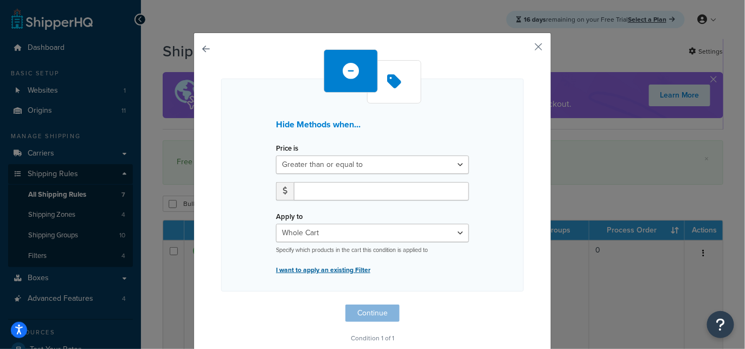
click at [325, 267] on p "I want to apply an existing Filter" at bounding box center [372, 270] width 193 height 15
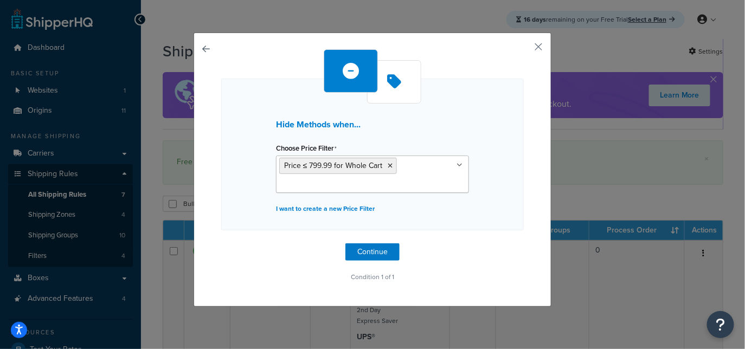
click at [221, 244] on button "button" at bounding box center [221, 244] width 0 height 0
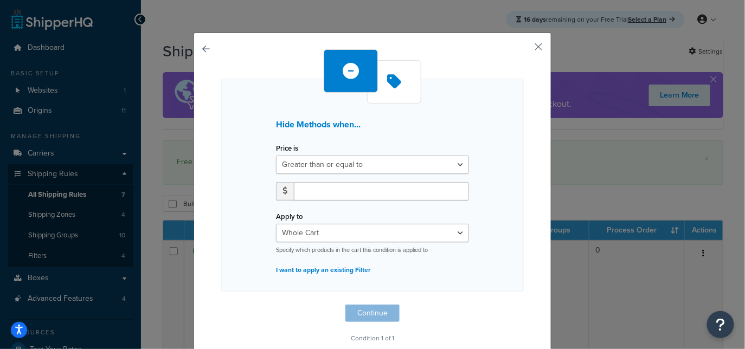
click at [210, 46] on div "Hide Methods when... Price is Greater than or equal to Between or equal to Less…" at bounding box center [373, 201] width 358 height 336
click at [221, 305] on button "button" at bounding box center [221, 305] width 0 height 0
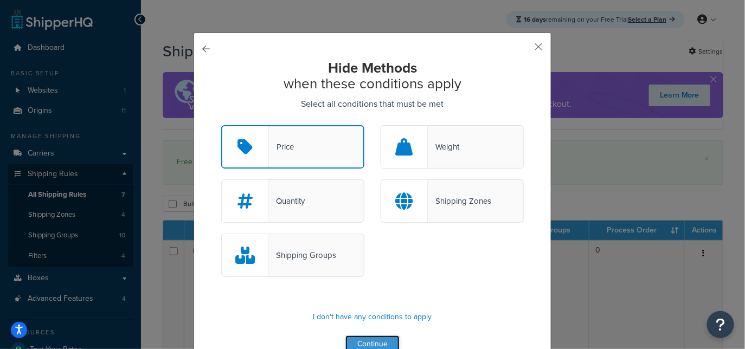
click at [382, 336] on button "Continue" at bounding box center [372, 344] width 54 height 17
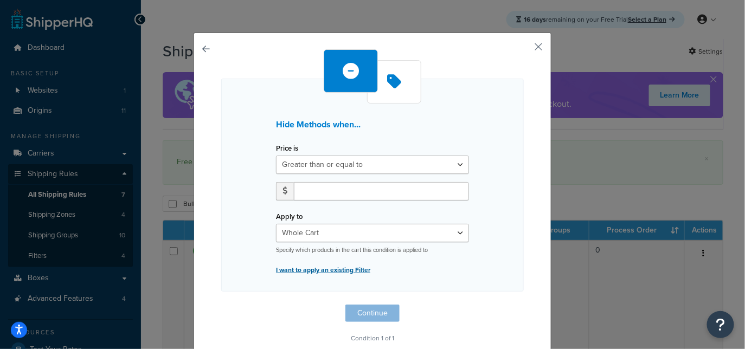
click at [360, 266] on p "I want to apply an existing Filter" at bounding box center [372, 270] width 193 height 15
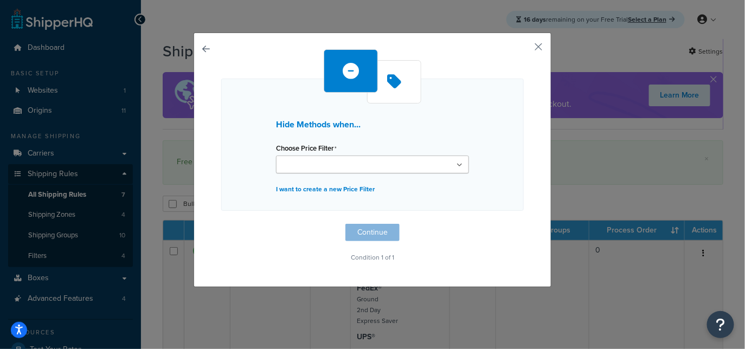
click at [322, 165] on input "Choose Price Filter" at bounding box center [327, 165] width 96 height 12
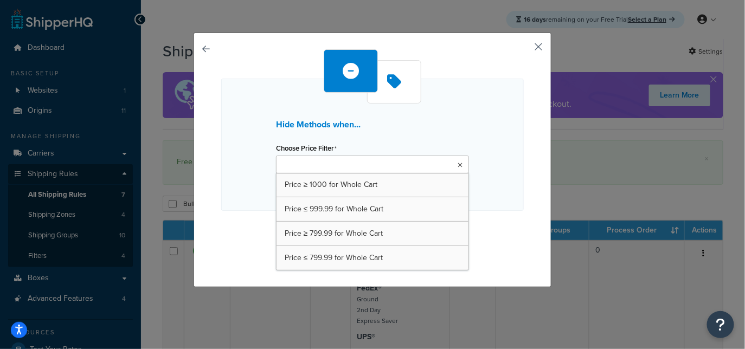
click at [524, 49] on button "button" at bounding box center [522, 50] width 3 height 3
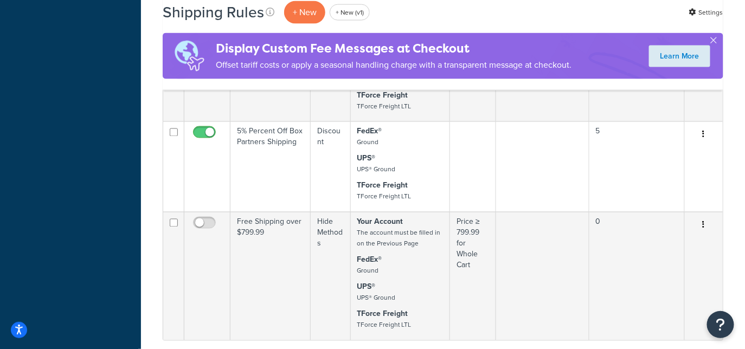
scroll to position [570, 0]
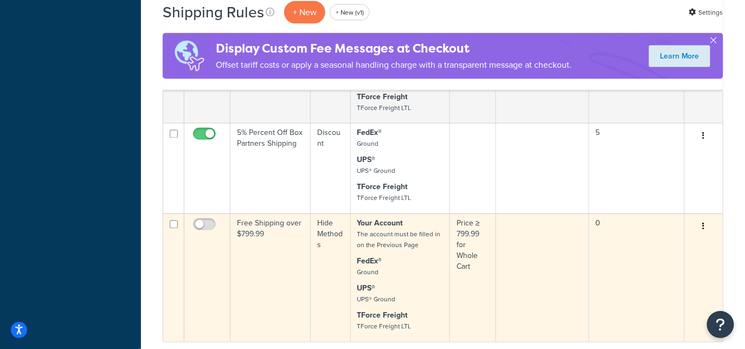
click at [271, 244] on td "Free Shipping over $799.99" at bounding box center [271, 278] width 80 height 129
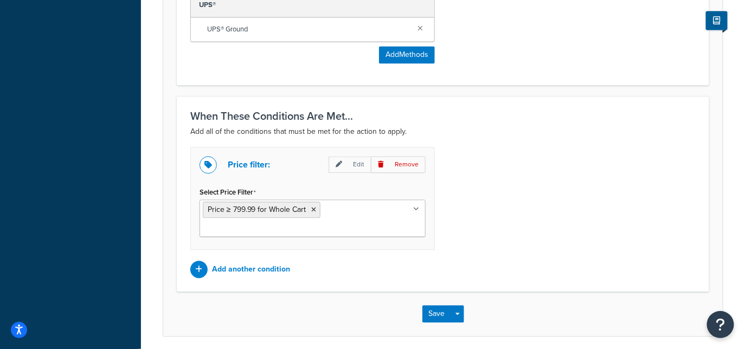
scroll to position [694, 0]
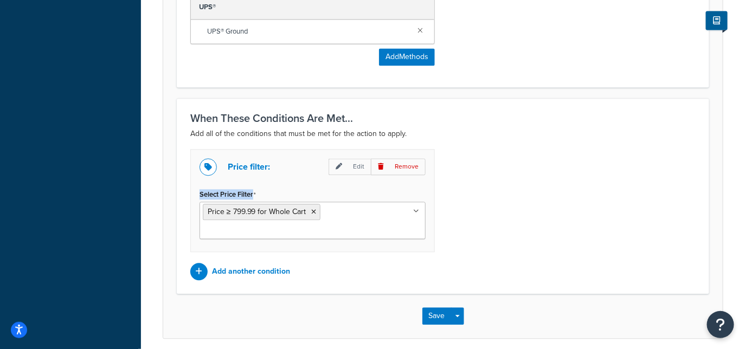
drag, startPoint x: 265, startPoint y: 195, endPoint x: 176, endPoint y: 193, distance: 89.5
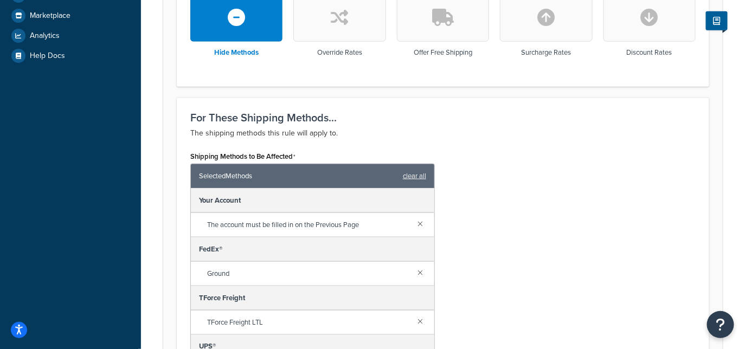
scroll to position [720, 0]
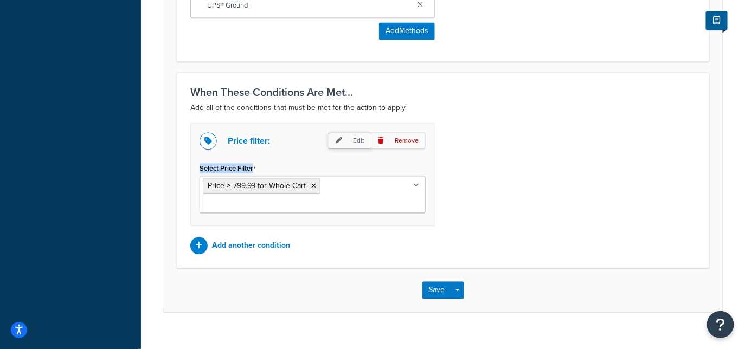
click at [351, 144] on p "Edit" at bounding box center [350, 140] width 42 height 17
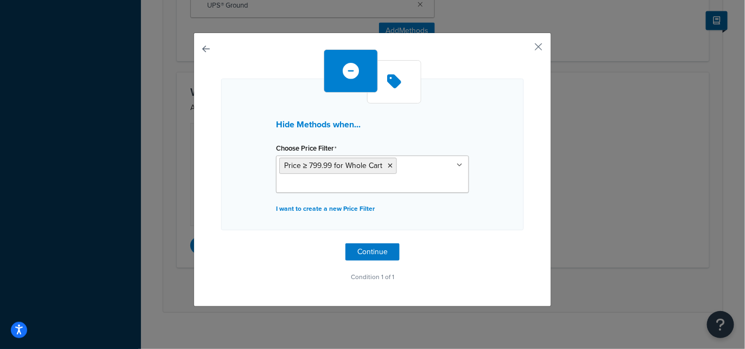
click at [441, 142] on div "Choose Price Filter Price ≥ 799.99 for Whole Cart Price ≥ 1000 for Whole Cart P…" at bounding box center [372, 166] width 193 height 53
click at [347, 207] on p "I want to create a new Price Filter" at bounding box center [372, 208] width 193 height 15
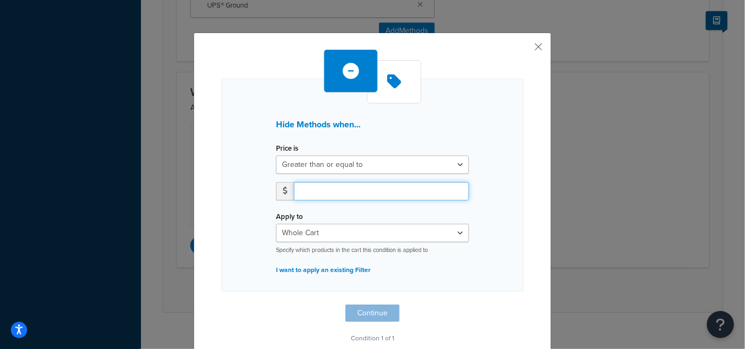
click at [356, 190] on input "number" at bounding box center [381, 191] width 175 height 18
type input "800.00"
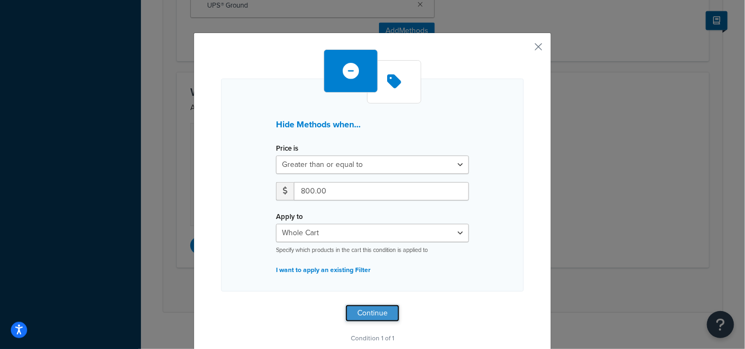
click at [374, 305] on button "Continue" at bounding box center [372, 313] width 54 height 17
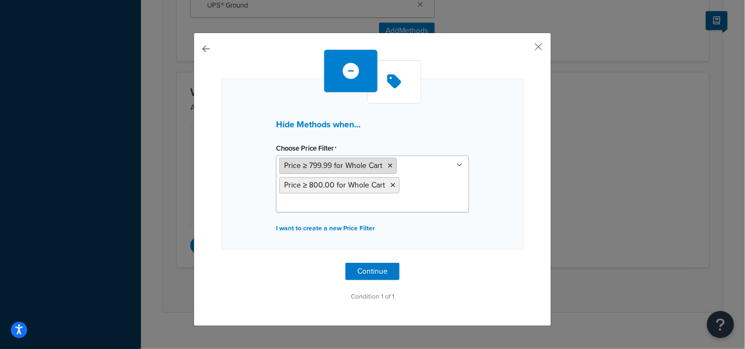
click at [389, 165] on icon at bounding box center [390, 166] width 5 height 7
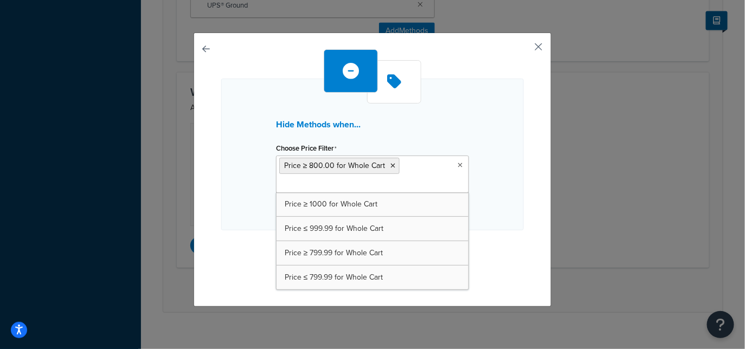
click at [524, 49] on button "button" at bounding box center [522, 50] width 3 height 3
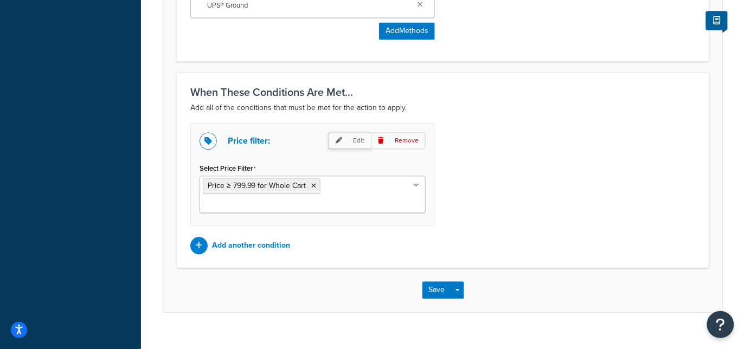
click at [355, 144] on p "Edit" at bounding box center [350, 140] width 42 height 17
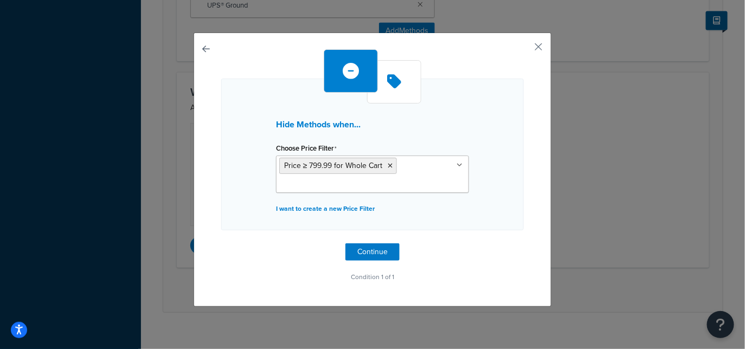
drag, startPoint x: 392, startPoint y: 167, endPoint x: 398, endPoint y: 170, distance: 6.8
click at [392, 167] on icon at bounding box center [390, 166] width 5 height 7
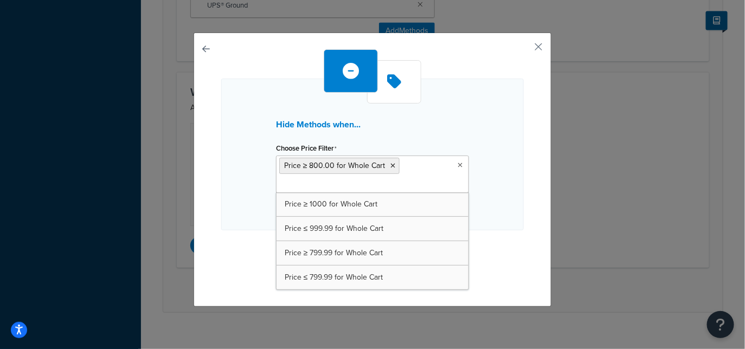
click at [475, 192] on div "Hide Methods when... Choose Price Filter Price ≥ 800.00 for Whole Cart Price ≥ …" at bounding box center [372, 155] width 303 height 152
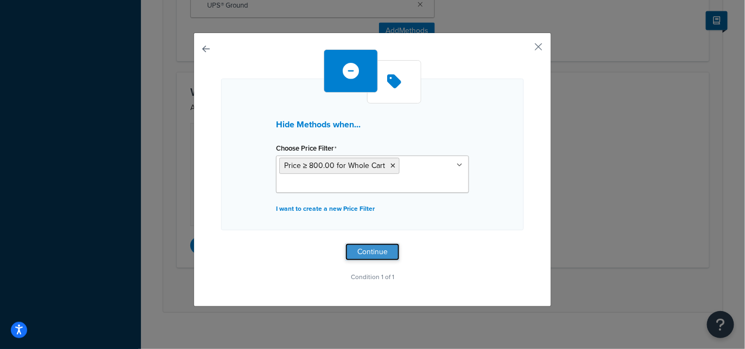
click at [383, 248] on button "Continue" at bounding box center [372, 252] width 54 height 17
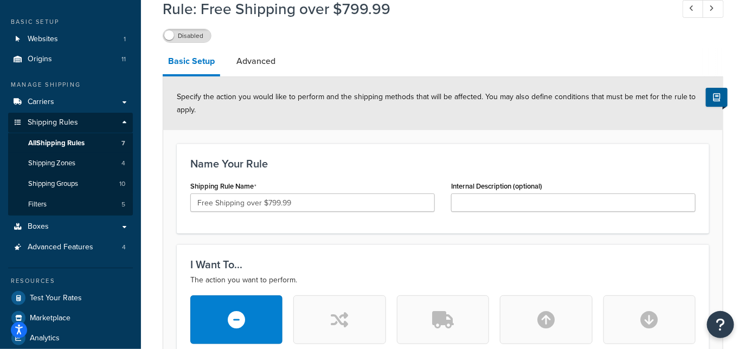
scroll to position [47, 0]
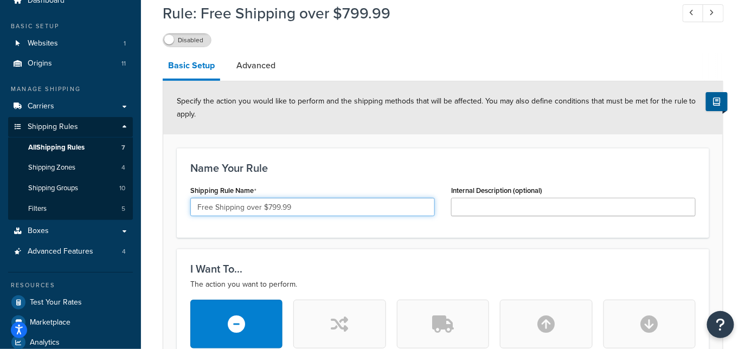
drag, startPoint x: 269, startPoint y: 209, endPoint x: 330, endPoint y: 209, distance: 60.7
click at [330, 209] on input "Free Shipping over $799.99" at bounding box center [312, 207] width 245 height 18
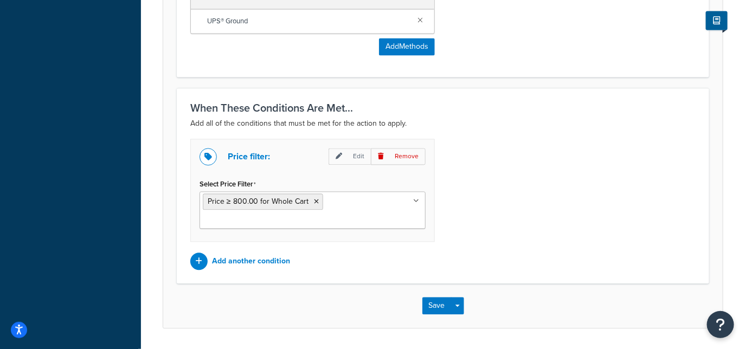
scroll to position [718, 0]
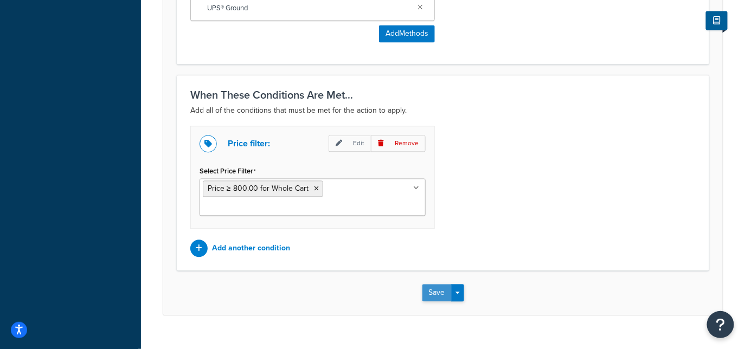
type input "Free Shipping over $800.00"
click at [442, 284] on button "Save" at bounding box center [437, 292] width 29 height 17
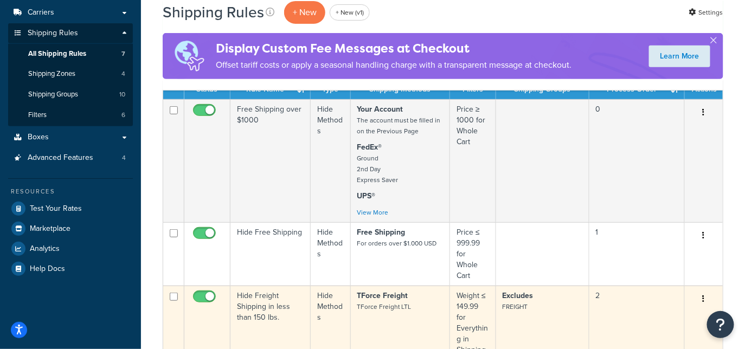
scroll to position [138, 0]
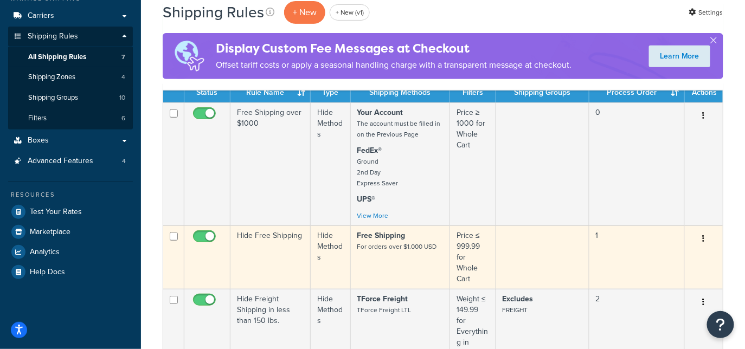
click at [173, 240] on input "checkbox" at bounding box center [174, 237] width 8 height 8
checkbox input "true"
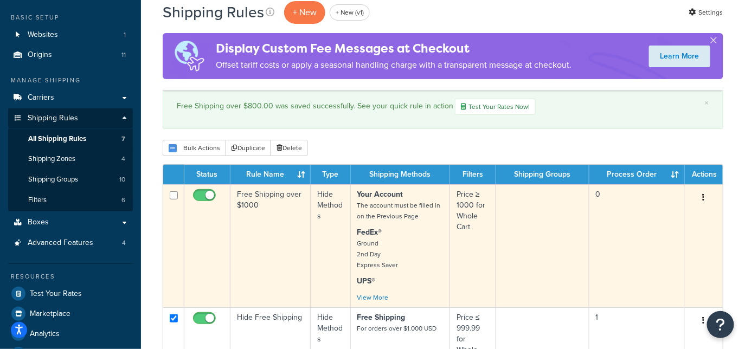
scroll to position [26, 0]
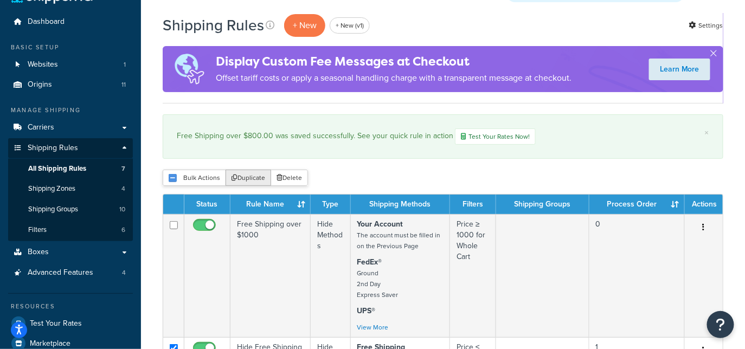
click at [246, 178] on button "Duplicate" at bounding box center [249, 178] width 46 height 16
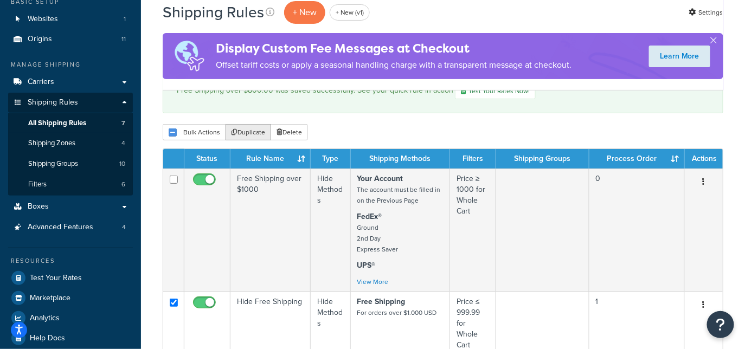
scroll to position [112, 0]
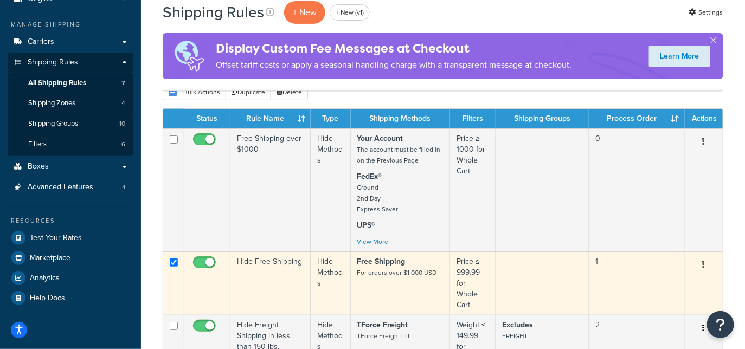
click at [281, 270] on td "Hide Free Shipping" at bounding box center [271, 283] width 80 height 63
click at [174, 261] on input "checkbox" at bounding box center [174, 263] width 8 height 8
checkbox input "true"
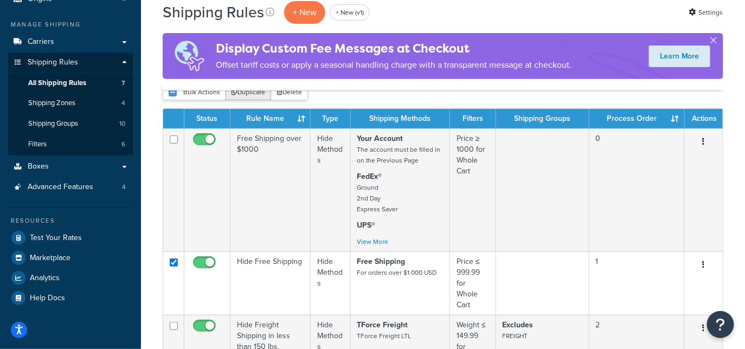
click at [242, 95] on button "Duplicate" at bounding box center [249, 92] width 46 height 16
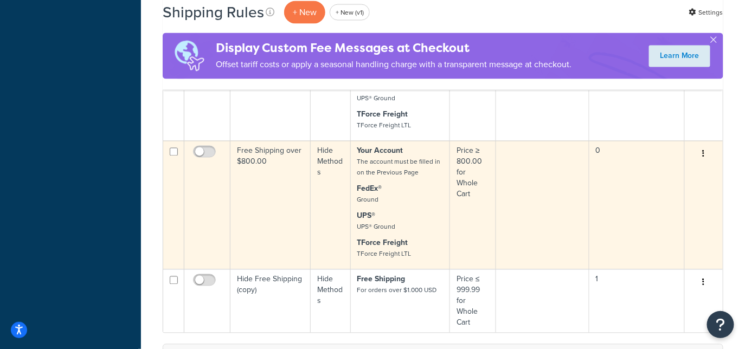
scroll to position [640, 0]
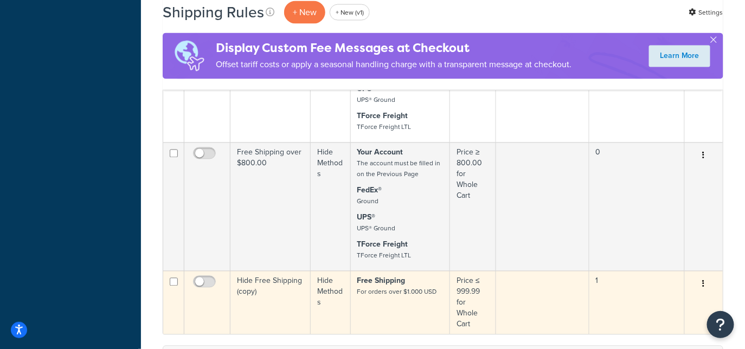
click at [277, 299] on td "Hide Free Shipping (copy)" at bounding box center [271, 302] width 80 height 63
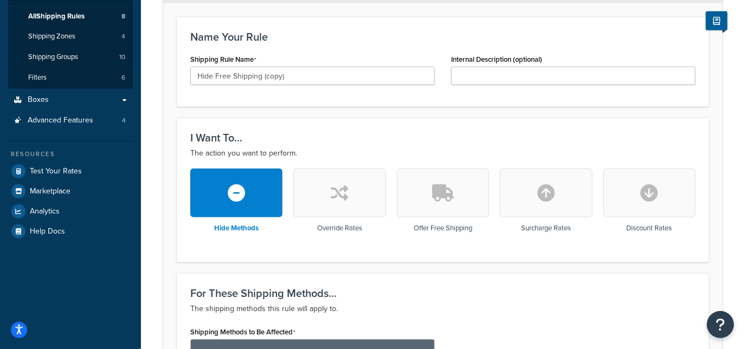
scroll to position [164, 0]
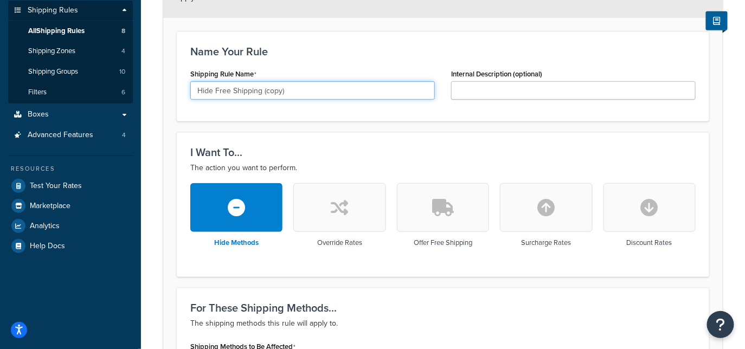
drag, startPoint x: 263, startPoint y: 93, endPoint x: 350, endPoint y: 95, distance: 87.3
click at [350, 95] on input "Hide Free Shipping (copy)" at bounding box center [312, 90] width 245 height 18
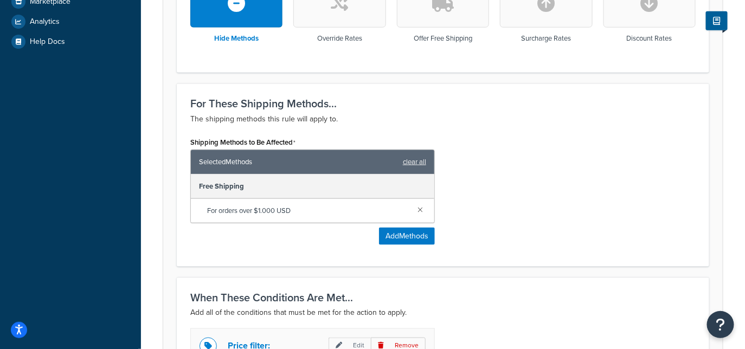
scroll to position [370, 0]
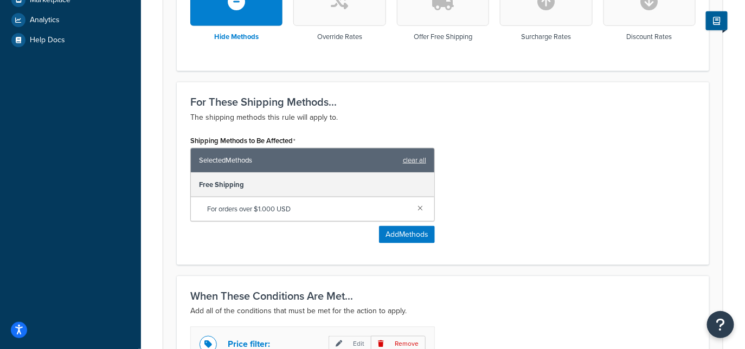
type input "Hide Free Shipping Under $800"
drag, startPoint x: 208, startPoint y: 188, endPoint x: 316, endPoint y: 209, distance: 110.1
click at [316, 209] on div "Free Shipping For orders over $1.000 USD" at bounding box center [313, 197] width 244 height 48
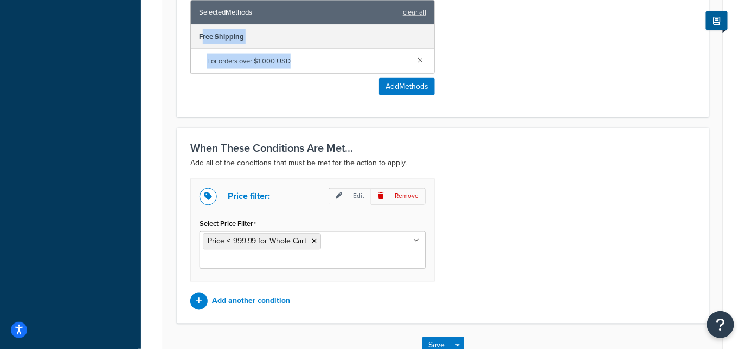
scroll to position [520, 0]
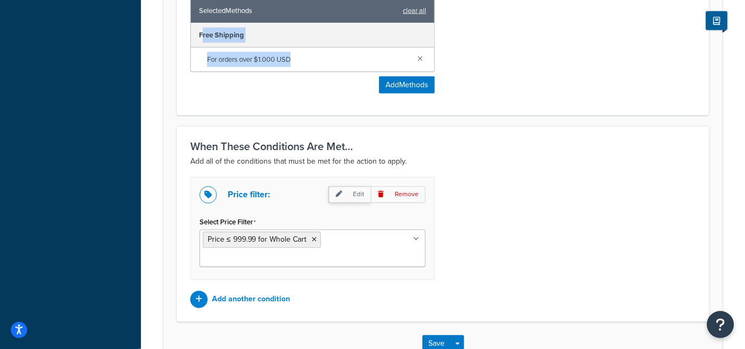
click at [346, 197] on p "Edit" at bounding box center [350, 195] width 42 height 17
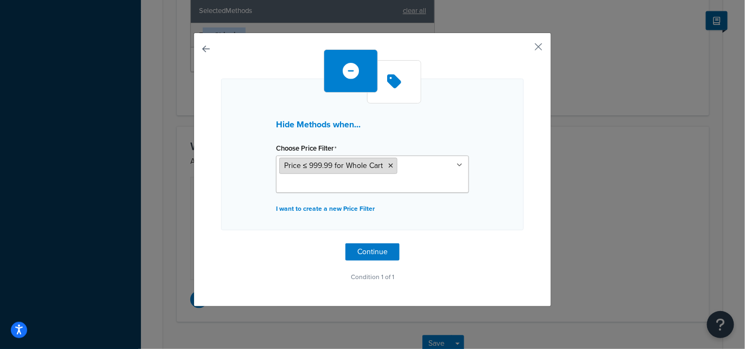
click at [391, 164] on icon at bounding box center [391, 166] width 5 height 7
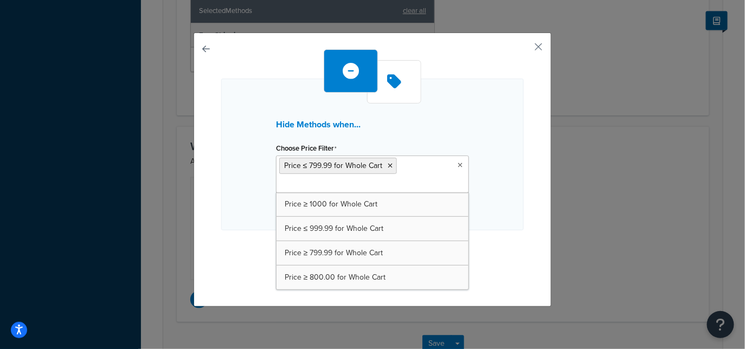
click at [522, 215] on div "Hide Methods when... Choose Price Filter Price ≤ 799.99 for Whole Cart Price ≥ …" at bounding box center [372, 155] width 303 height 152
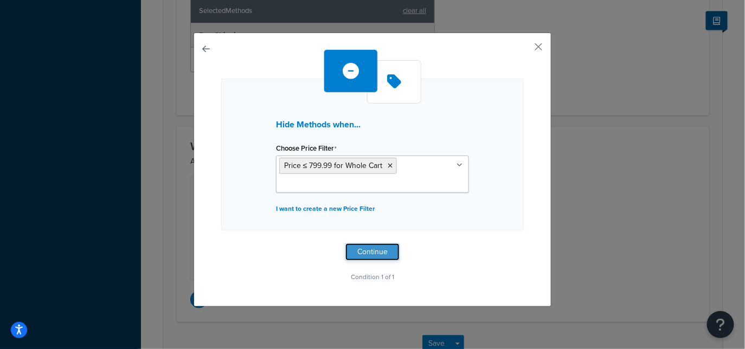
click at [391, 251] on button "Continue" at bounding box center [372, 252] width 54 height 17
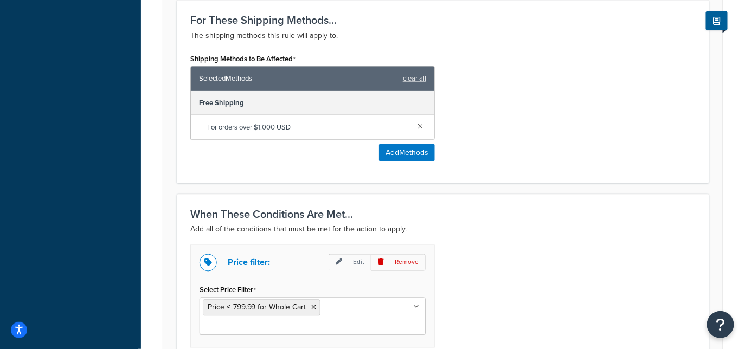
scroll to position [450, 0]
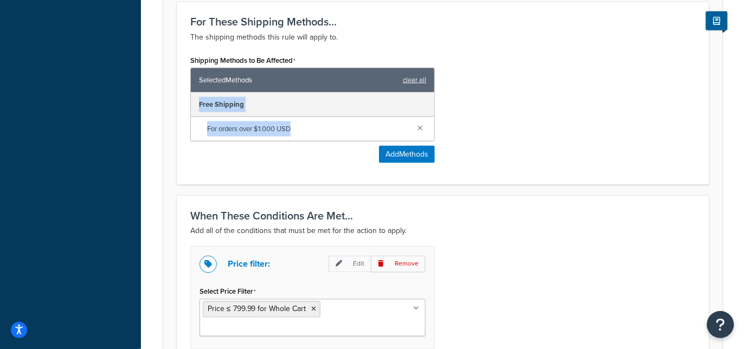
drag, startPoint x: 307, startPoint y: 133, endPoint x: 215, endPoint y: 164, distance: 97.4
click at [186, 101] on div "Shipping Methods to Be Affected Selected Methods clear all Free Shipping For or…" at bounding box center [312, 112] width 261 height 119
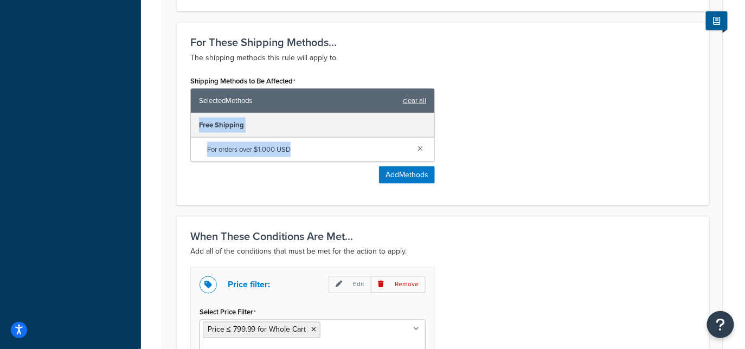
scroll to position [574, 0]
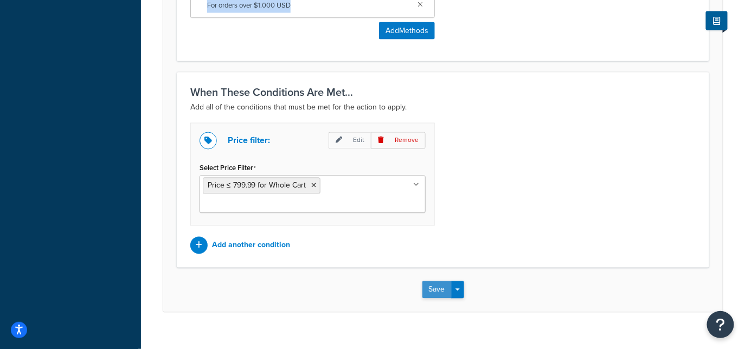
click at [432, 281] on button "Save" at bounding box center [437, 289] width 29 height 17
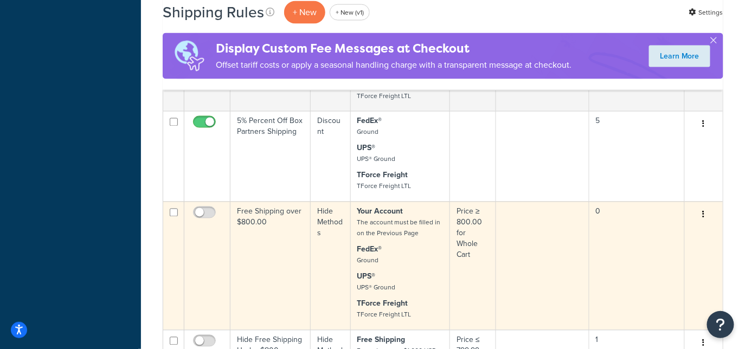
scroll to position [581, 0]
drag, startPoint x: 172, startPoint y: 203, endPoint x: 174, endPoint y: 209, distance: 6.2
click at [172, 209] on input "checkbox" at bounding box center [174, 213] width 8 height 8
checkbox input "true"
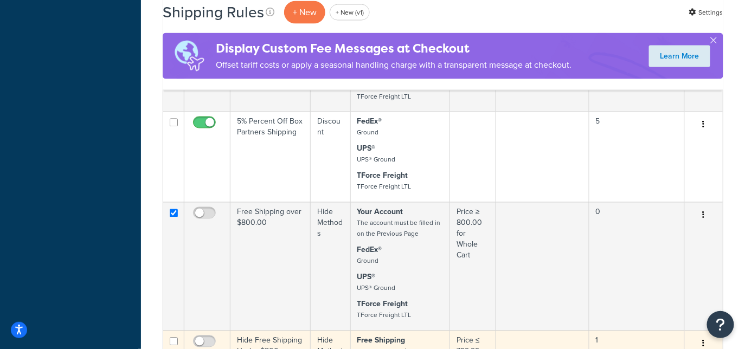
click at [176, 338] on input "checkbox" at bounding box center [174, 342] width 8 height 8
checkbox input "true"
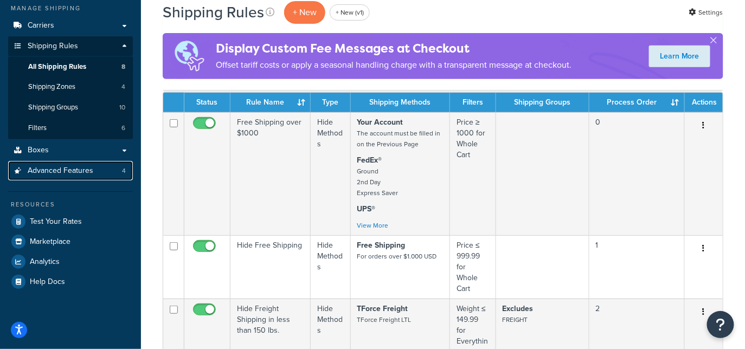
scroll to position [126, 0]
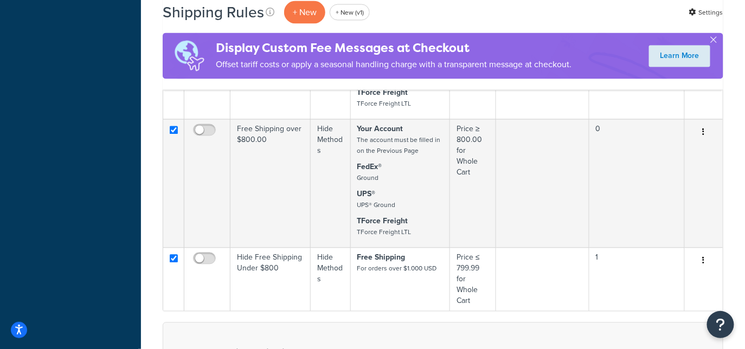
scroll to position [664, 0]
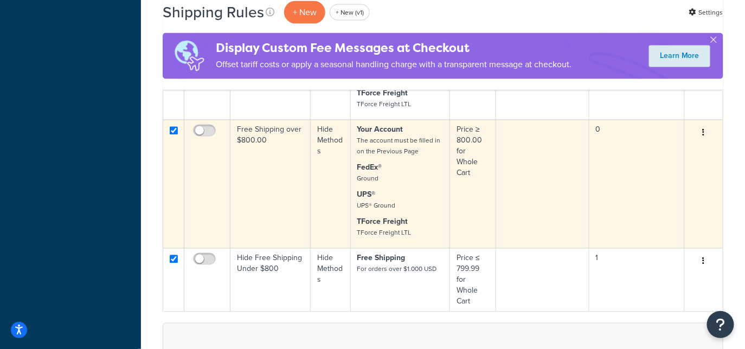
drag, startPoint x: 151, startPoint y: 150, endPoint x: 188, endPoint y: 145, distance: 37.2
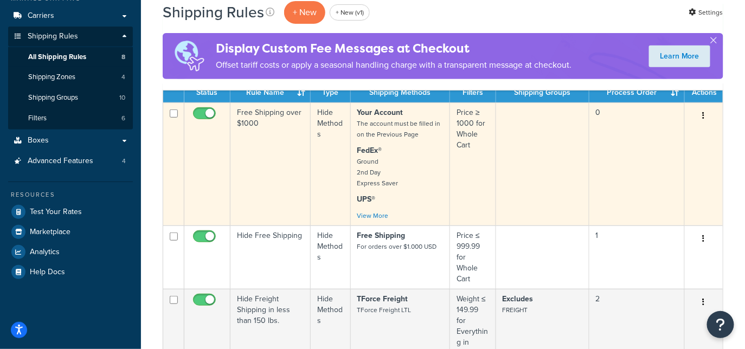
scroll to position [137, 0]
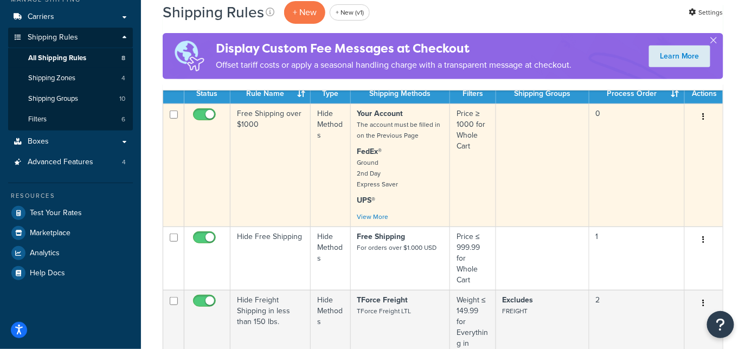
drag, startPoint x: 175, startPoint y: 113, endPoint x: 188, endPoint y: 183, distance: 71.7
click at [175, 113] on input "checkbox" at bounding box center [174, 115] width 8 height 8
checkbox input "true"
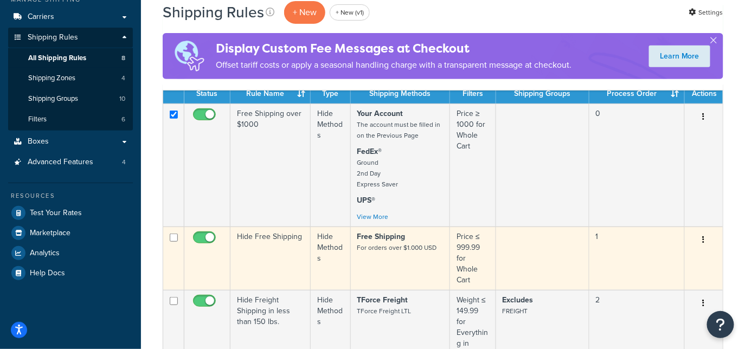
click at [175, 239] on input "checkbox" at bounding box center [174, 238] width 8 height 8
checkbox input "true"
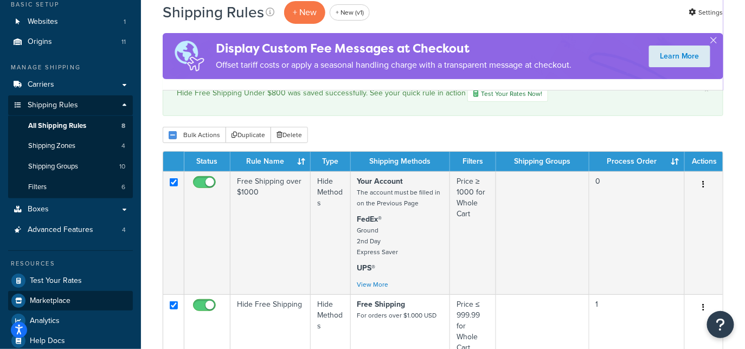
scroll to position [92, 0]
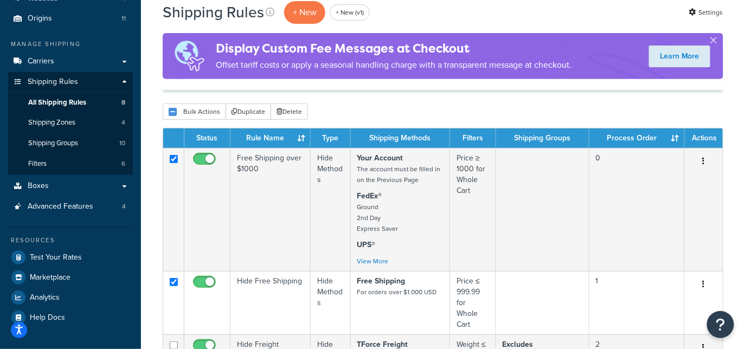
click at [531, 119] on div "Bulk Actions Duplicate Delete" at bounding box center [443, 112] width 561 height 16
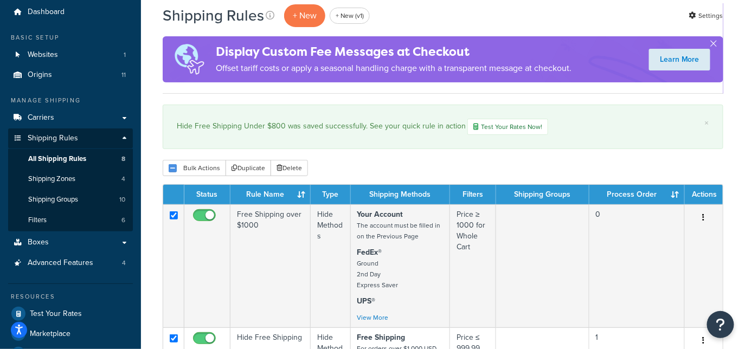
scroll to position [29, 0]
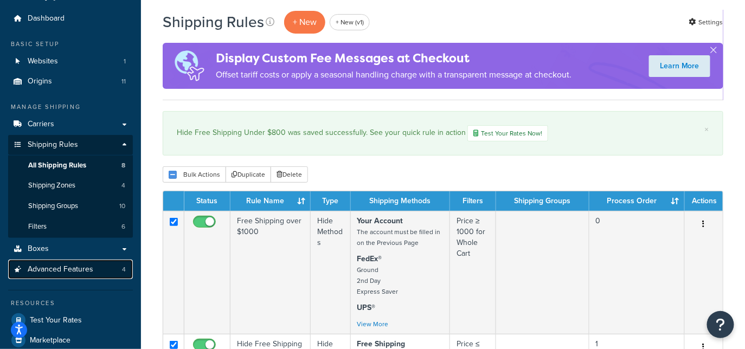
click at [97, 272] on link "Advanced Features 4" at bounding box center [70, 270] width 125 height 20
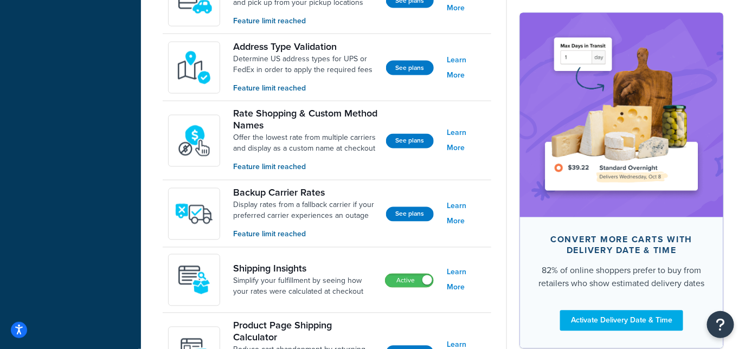
scroll to position [579, 0]
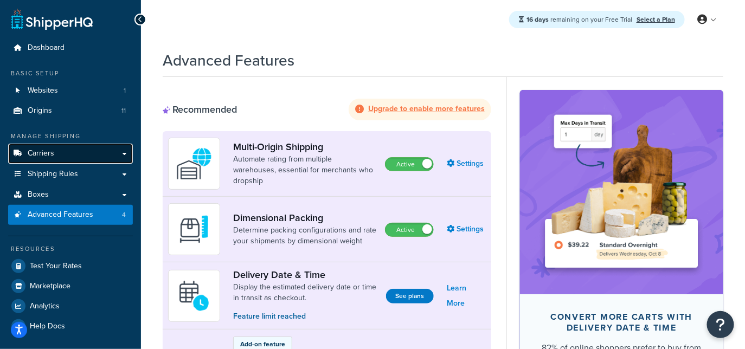
click at [96, 149] on link "Carriers" at bounding box center [70, 154] width 125 height 20
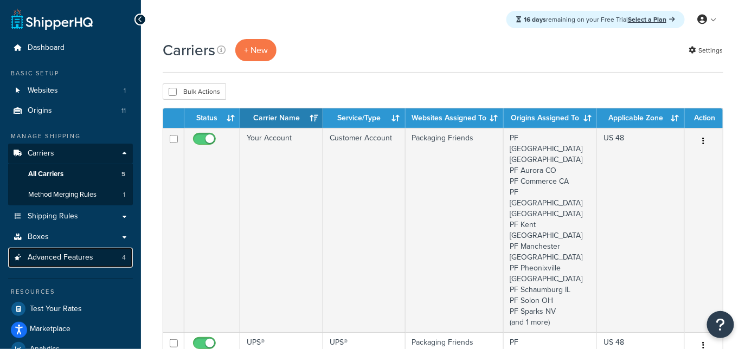
drag, startPoint x: 116, startPoint y: 258, endPoint x: 121, endPoint y: 257, distance: 5.5
click at [116, 258] on link "Advanced Features 4" at bounding box center [70, 258] width 125 height 20
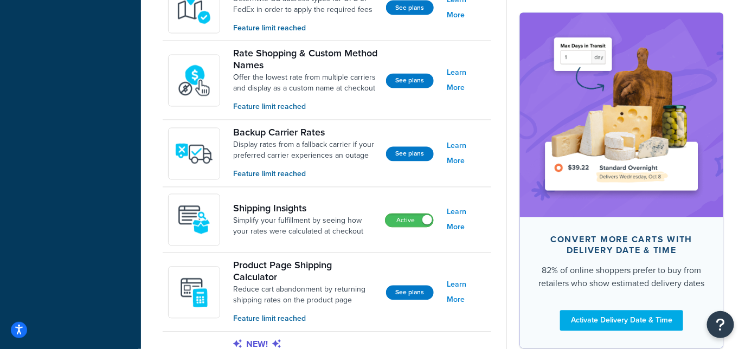
scroll to position [674, 0]
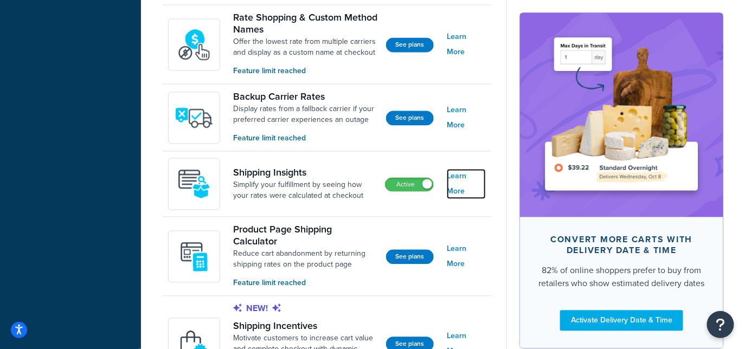
click at [460, 186] on link "Learn More" at bounding box center [466, 184] width 39 height 30
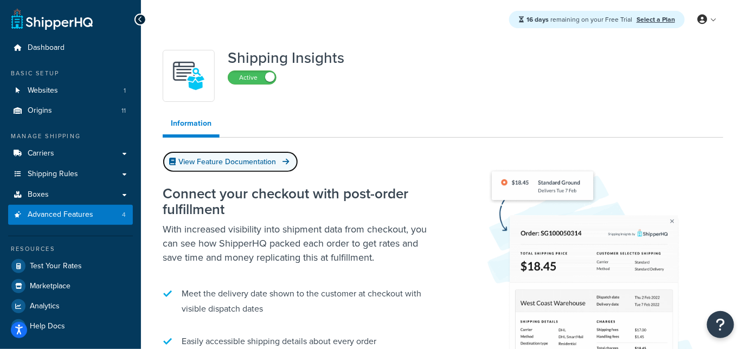
click at [273, 167] on link "View Feature Documentation" at bounding box center [231, 161] width 136 height 21
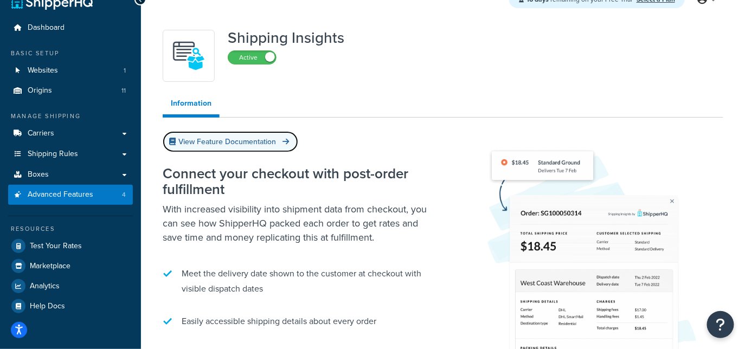
scroll to position [3, 0]
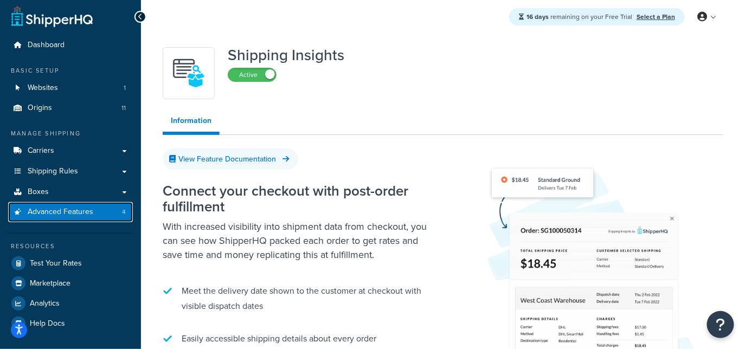
click at [90, 214] on span "Advanced Features" at bounding box center [61, 212] width 66 height 9
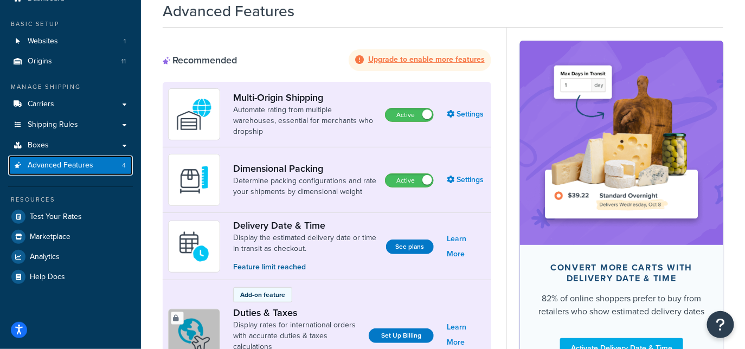
scroll to position [46, 0]
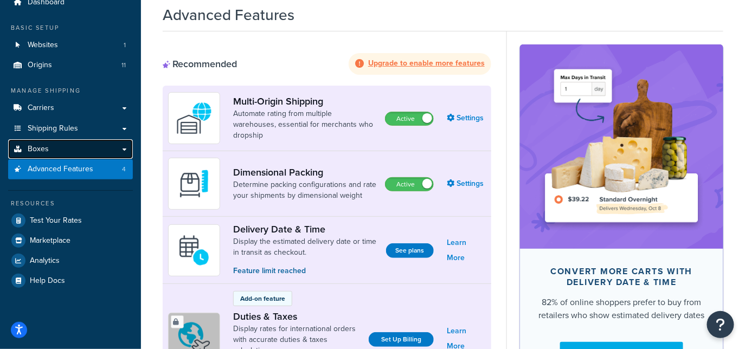
click at [72, 149] on link "Boxes" at bounding box center [70, 149] width 125 height 20
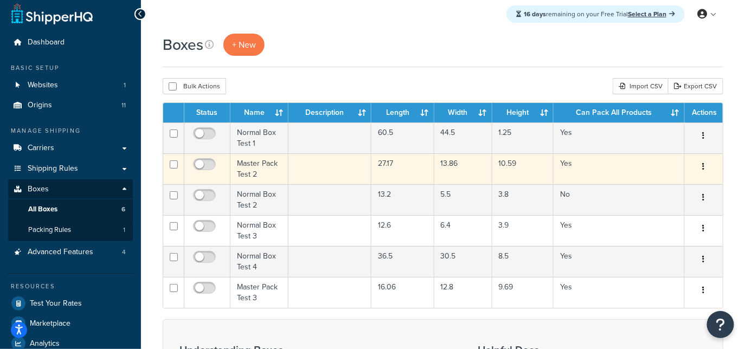
scroll to position [5, 0]
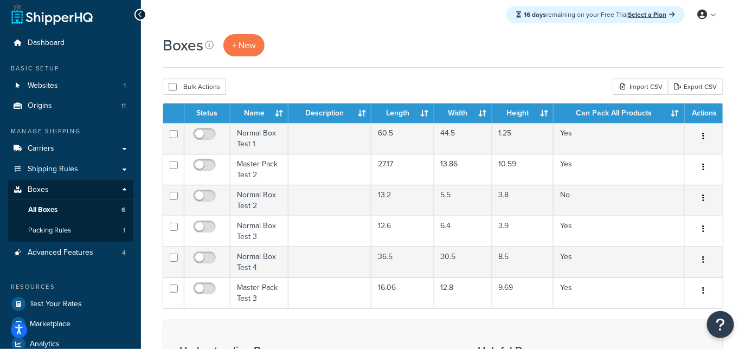
click at [342, 87] on div "Bulk Actions Duplicate [GEOGRAPHIC_DATA] Import CSV Export CSV" at bounding box center [443, 87] width 561 height 16
click at [366, 82] on div "Bulk Actions Duplicate [GEOGRAPHIC_DATA] Import CSV Export CSV" at bounding box center [443, 87] width 561 height 16
click at [367, 76] on div "Boxes + New Bulk Actions Duplicate [GEOGRAPHIC_DATA] Import CSV Export CSV Cont…" at bounding box center [443, 275] width 604 height 482
click at [398, 67] on div "Boxes + New" at bounding box center [443, 51] width 561 height 34
click at [456, 60] on div "Boxes + New" at bounding box center [443, 51] width 561 height 34
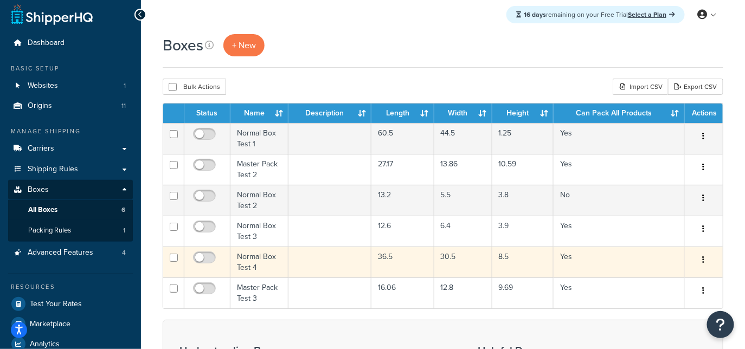
click at [174, 260] on input "checkbox" at bounding box center [174, 258] width 8 height 8
checkbox input "false"
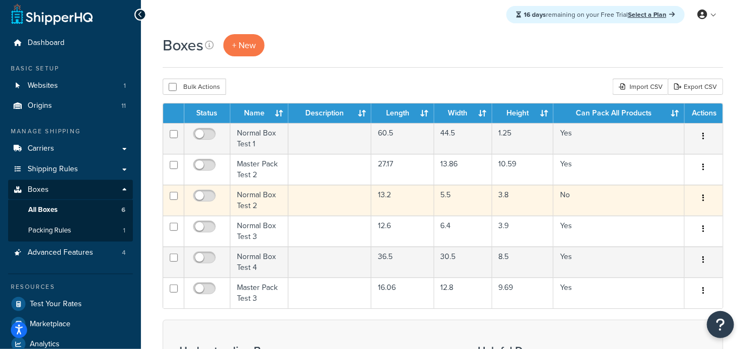
click at [172, 197] on input "checkbox" at bounding box center [174, 196] width 8 height 8
checkbox input "true"
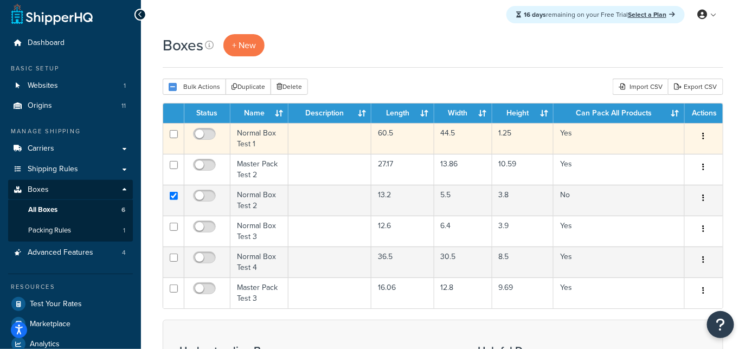
click at [174, 135] on input "checkbox" at bounding box center [174, 134] width 8 height 8
checkbox input "true"
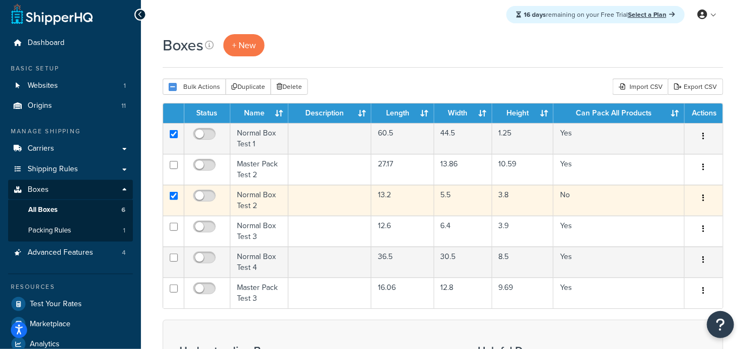
drag, startPoint x: 170, startPoint y: 196, endPoint x: 173, endPoint y: 188, distance: 8.6
click at [170, 196] on input "checkbox" at bounding box center [174, 196] width 8 height 8
checkbox input "false"
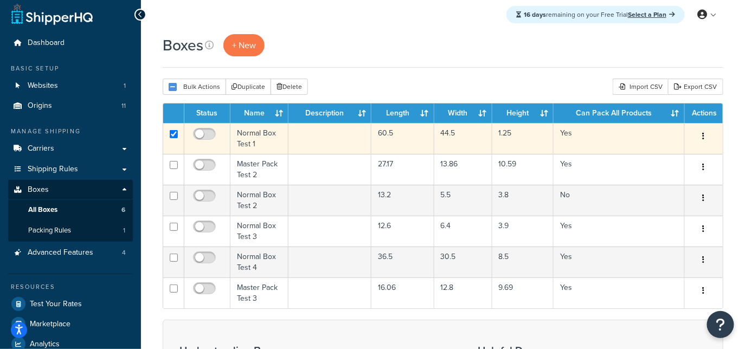
click at [176, 137] on input "checkbox" at bounding box center [174, 134] width 8 height 8
checkbox input "false"
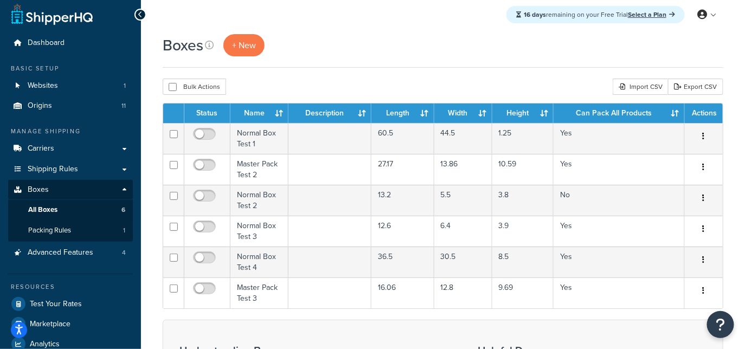
drag, startPoint x: 509, startPoint y: 78, endPoint x: 497, endPoint y: 74, distance: 12.4
click at [508, 78] on div "Boxes + New Bulk Actions Duplicate Delete Import CSV Export CSV Contact Us Send…" at bounding box center [443, 275] width 604 height 482
click at [108, 228] on link "Packing Rules 1" at bounding box center [70, 231] width 125 height 20
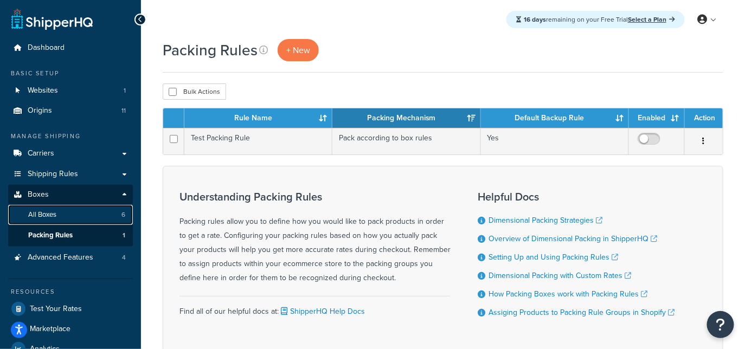
click at [120, 219] on link "All Boxes 6" at bounding box center [70, 215] width 125 height 20
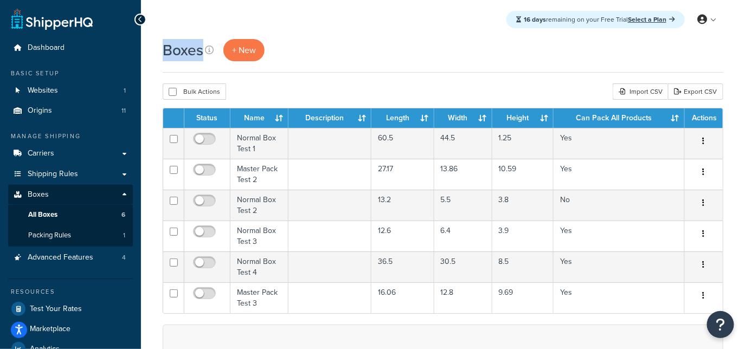
drag, startPoint x: 201, startPoint y: 54, endPoint x: 169, endPoint y: 59, distance: 32.3
click at [162, 53] on div "Boxes + New Bulk Actions Duplicate [GEOGRAPHIC_DATA] Import CSV Export CSV Cont…" at bounding box center [443, 280] width 604 height 482
click at [95, 233] on link "Packing Rules 1" at bounding box center [70, 236] width 125 height 20
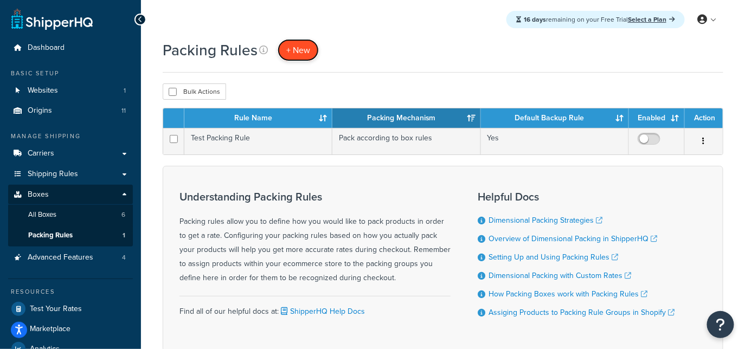
click at [311, 54] on link "+ New" at bounding box center [298, 50] width 41 height 22
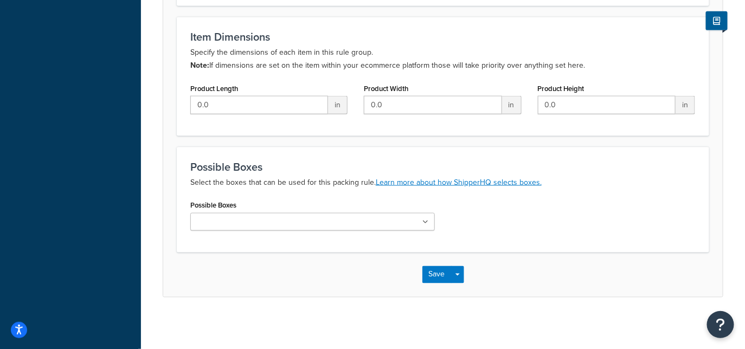
scroll to position [486, 0]
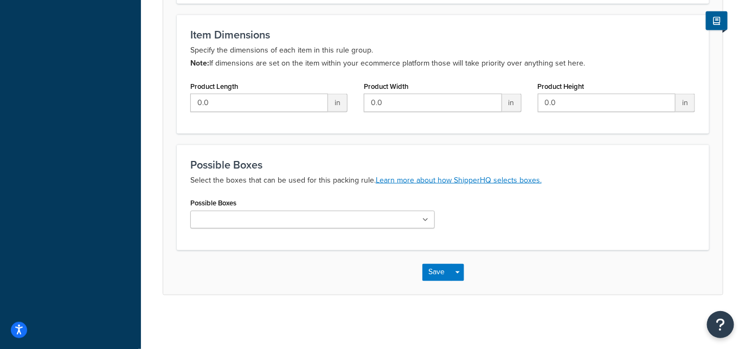
click at [312, 252] on div "Save Save Dropdown Save and Edit Save and Duplicate Save and Create New" at bounding box center [443, 273] width 560 height 44
click at [272, 220] on input "Possible Boxes" at bounding box center [242, 221] width 96 height 12
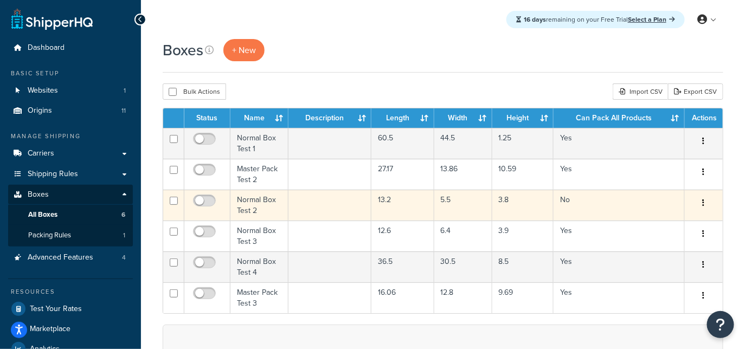
click at [172, 200] on input "checkbox" at bounding box center [174, 201] width 8 height 8
checkbox input "true"
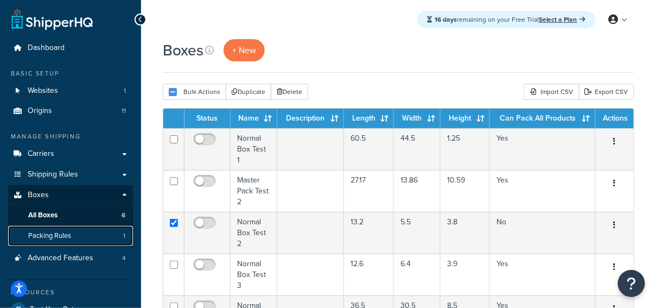
click at [86, 232] on link "Packing Rules 1" at bounding box center [70, 236] width 125 height 20
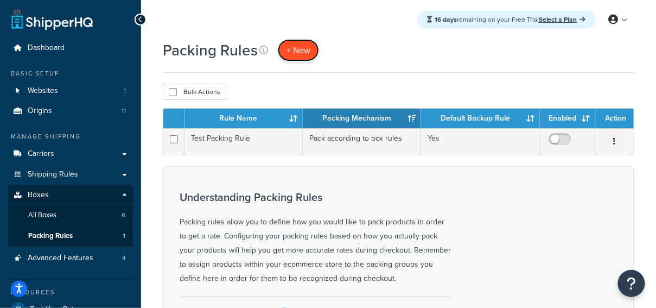
click at [302, 51] on span "+ New" at bounding box center [298, 50] width 24 height 12
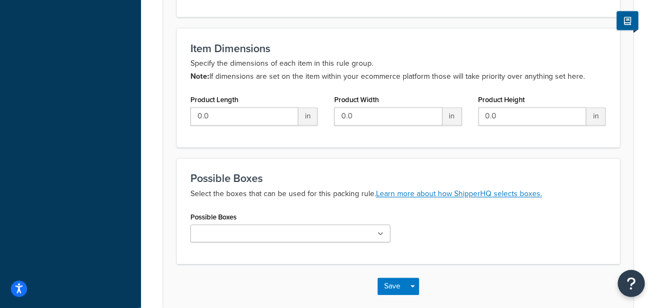
scroll to position [486, 0]
click at [267, 228] on input "Possible Boxes" at bounding box center [242, 234] width 96 height 12
click at [268, 231] on icon at bounding box center [267, 234] width 5 height 7
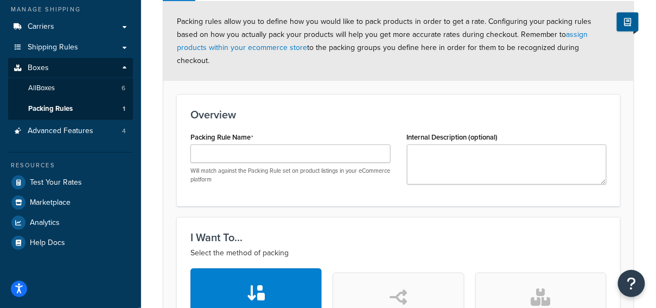
scroll to position [0, 0]
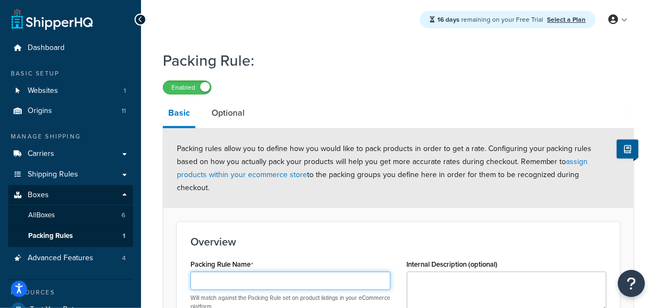
click at [281, 271] on input "Packing Rule Name" at bounding box center [290, 280] width 200 height 18
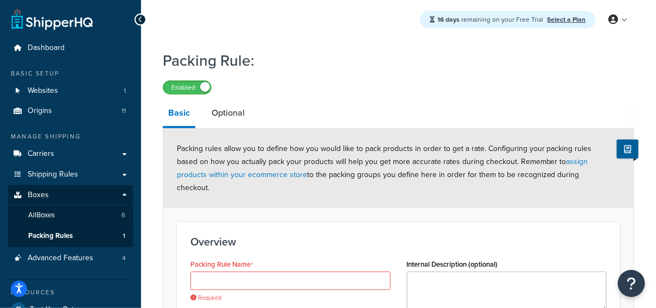
click at [389, 221] on div "Overview Packing Rule Name Required Will match against the Packing Rule set on …" at bounding box center [398, 282] width 443 height 123
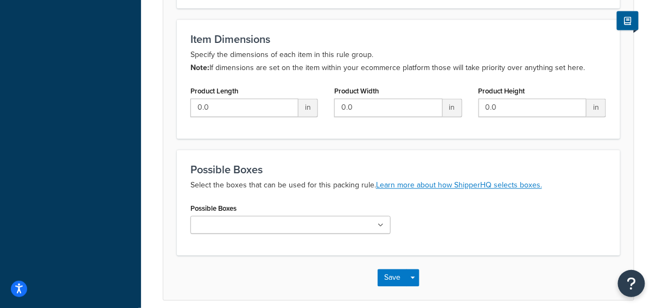
scroll to position [538, 0]
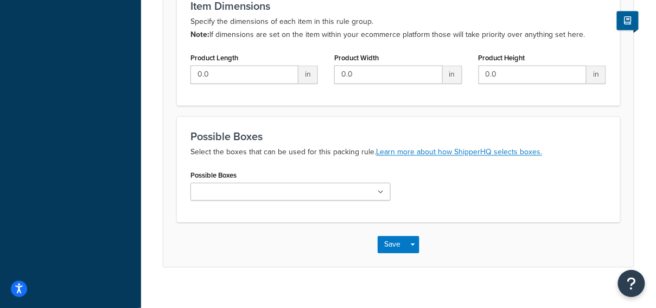
click at [291, 183] on ul at bounding box center [290, 192] width 200 height 18
drag, startPoint x: 254, startPoint y: 203, endPoint x: 264, endPoint y: 193, distance: 14.2
click at [289, 168] on div "Possible Boxes Normal Box Test 2 No results found" at bounding box center [290, 186] width 200 height 36
drag, startPoint x: 267, startPoint y: 179, endPoint x: 267, endPoint y: 185, distance: 6.5
click at [267, 190] on icon at bounding box center [267, 193] width 5 height 7
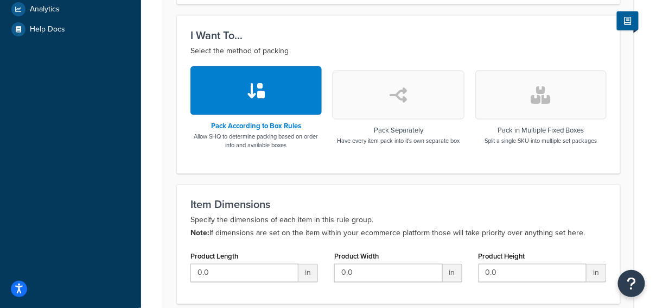
scroll to position [340, 0]
click at [364, 185] on div "Item Dimensions Specify the dimensions of each item in this rule group. Note: I…" at bounding box center [398, 244] width 443 height 119
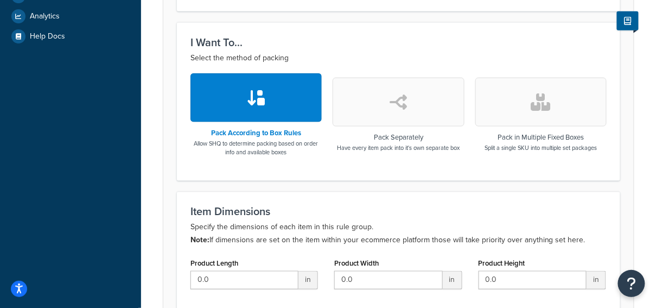
scroll to position [332, 0]
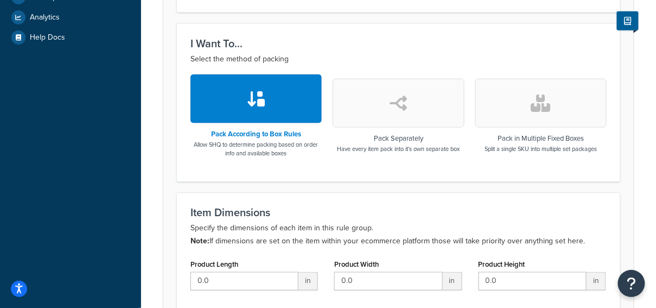
click at [394, 94] on icon "button" at bounding box center [397, 102] width 17 height 17
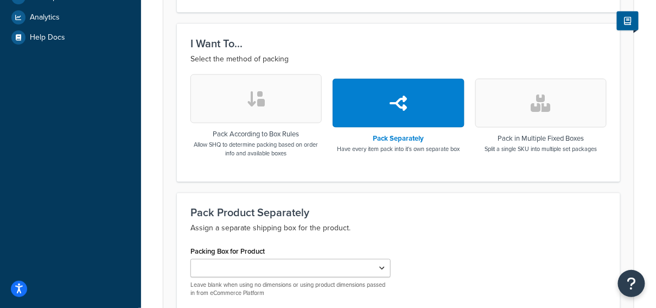
click at [495, 108] on button "button" at bounding box center [540, 103] width 131 height 49
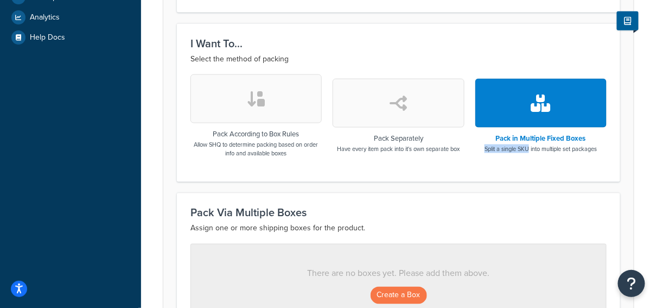
drag, startPoint x: 485, startPoint y: 136, endPoint x: 529, endPoint y: 133, distance: 43.5
click at [529, 133] on div "Pack in Multiple Fixed Boxes Split a single SKU into multiple set packages" at bounding box center [540, 115] width 131 height 83
drag, startPoint x: 541, startPoint y: 136, endPoint x: 598, endPoint y: 136, distance: 57.5
click at [597, 144] on p "Split a single SKU into multiple set packages" at bounding box center [540, 148] width 112 height 9
click at [504, 144] on p "Split a single SKU into multiple set packages" at bounding box center [540, 148] width 112 height 9
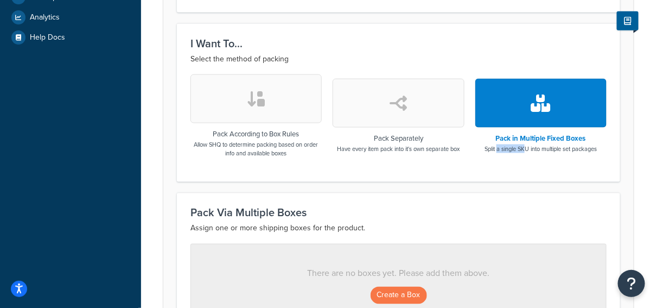
drag, startPoint x: 497, startPoint y: 136, endPoint x: 527, endPoint y: 133, distance: 29.9
click at [527, 144] on p "Split a single SKU into multiple set packages" at bounding box center [540, 148] width 112 height 9
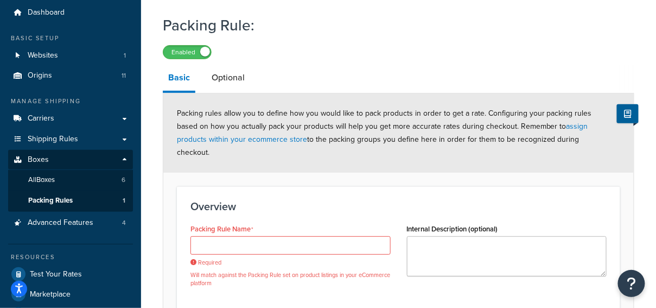
scroll to position [35, 0]
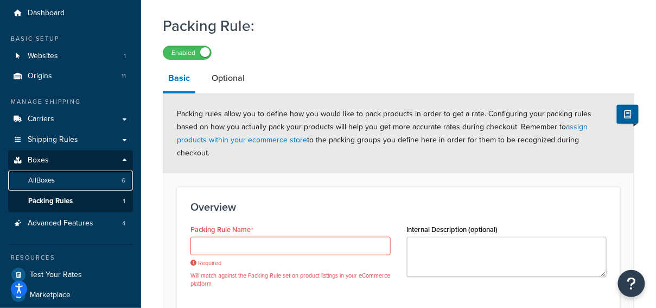
click at [108, 183] on link "All Boxes 6" at bounding box center [70, 180] width 125 height 20
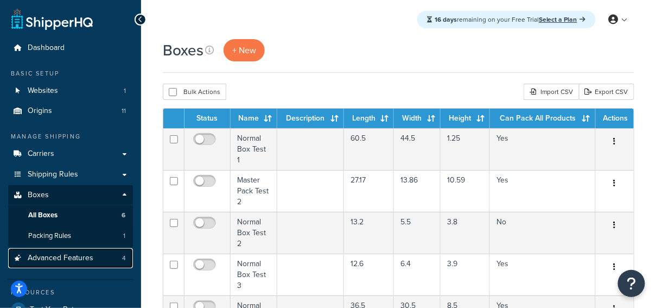
click at [110, 255] on link "Advanced Features 4" at bounding box center [70, 258] width 125 height 20
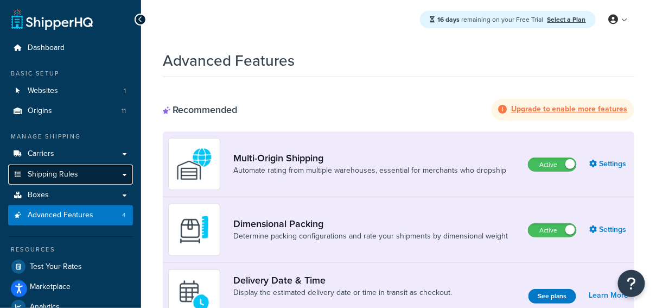
click at [109, 173] on link "Shipping Rules" at bounding box center [70, 174] width 125 height 20
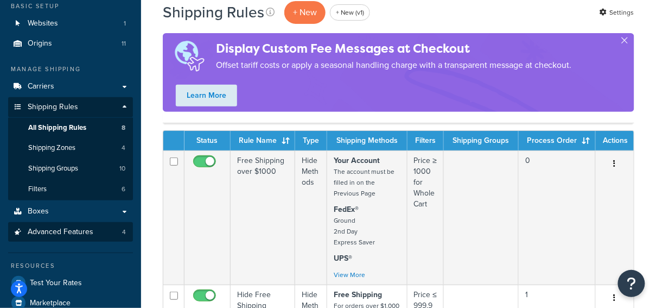
scroll to position [66, 0]
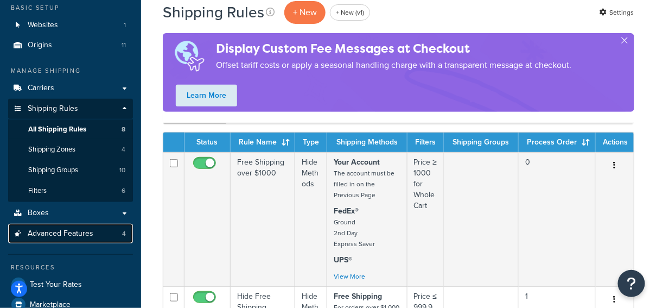
click at [119, 229] on link "Advanced Features 4" at bounding box center [70, 233] width 125 height 20
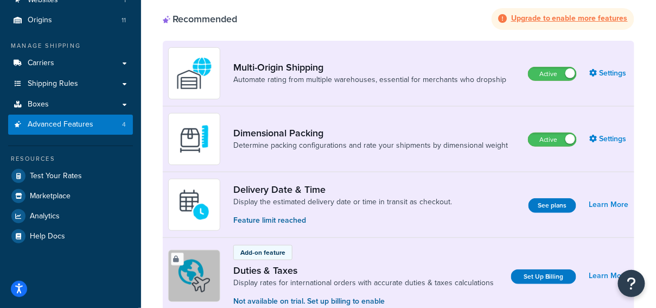
scroll to position [82, 0]
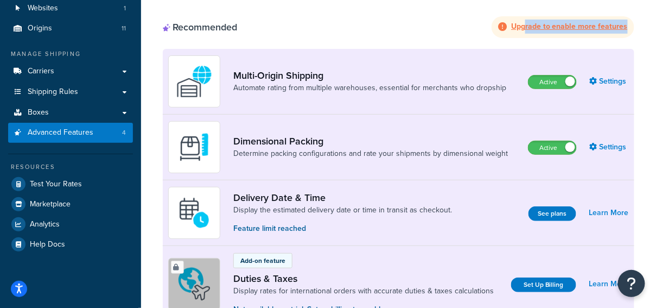
drag, startPoint x: 625, startPoint y: 35, endPoint x: 527, endPoint y: 27, distance: 98.0
click at [527, 27] on div "Upgrade to enable more features" at bounding box center [562, 27] width 143 height 22
click at [325, 26] on div "Recommended Upgrade to enable more features" at bounding box center [398, 27] width 471 height 22
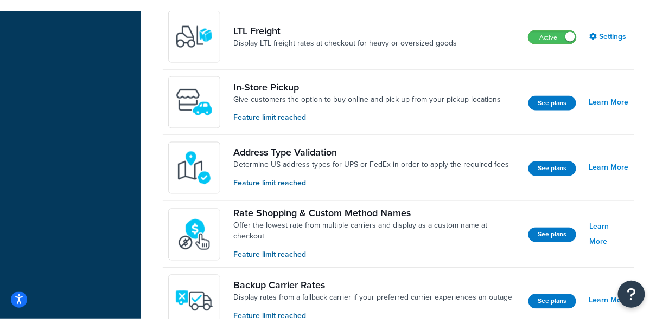
scroll to position [451, 0]
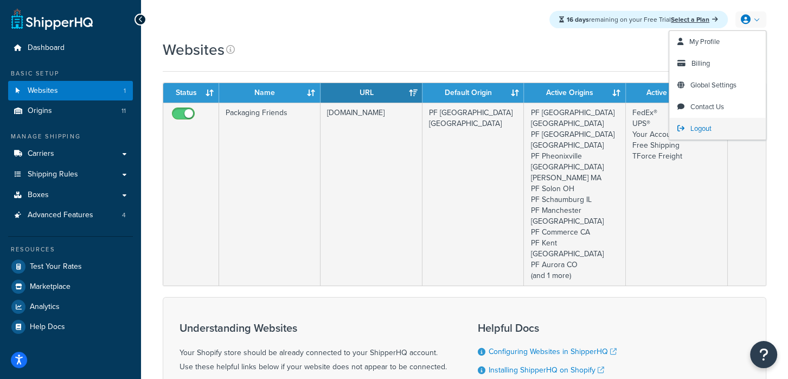
click at [693, 126] on span "Logout" at bounding box center [700, 128] width 21 height 10
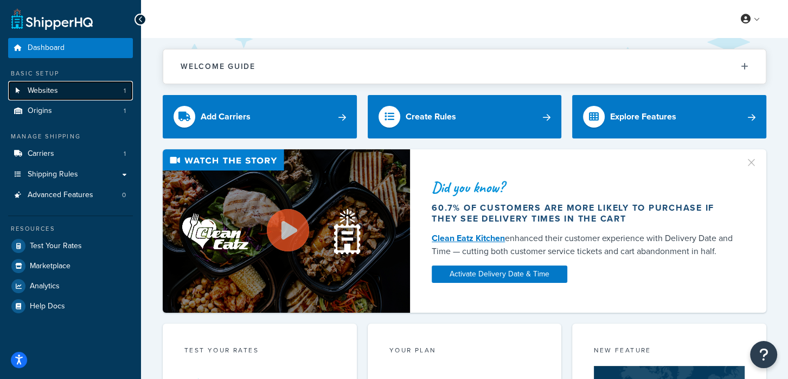
click at [90, 88] on link "Websites 1" at bounding box center [70, 91] width 125 height 20
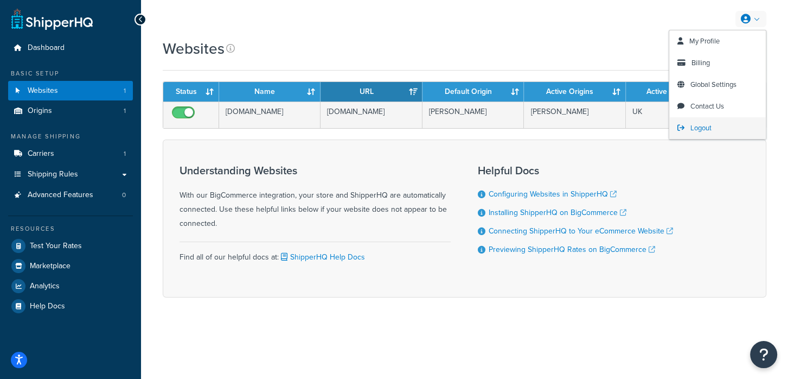
click at [719, 124] on link "Logout" at bounding box center [717, 128] width 97 height 22
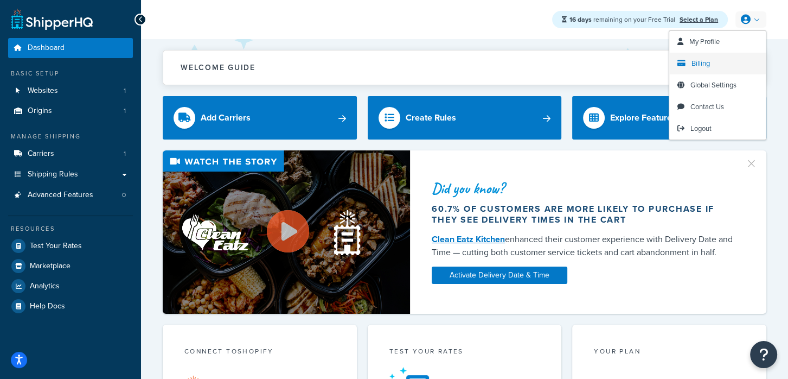
click at [704, 67] on span "Billing" at bounding box center [701, 63] width 18 height 10
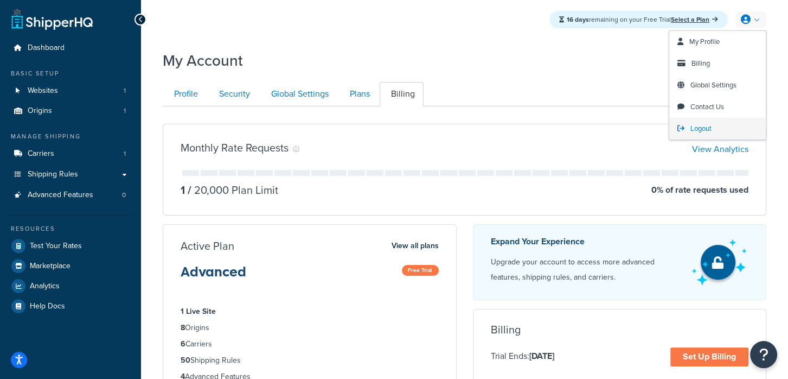
click at [707, 127] on span "Logout" at bounding box center [700, 128] width 21 height 10
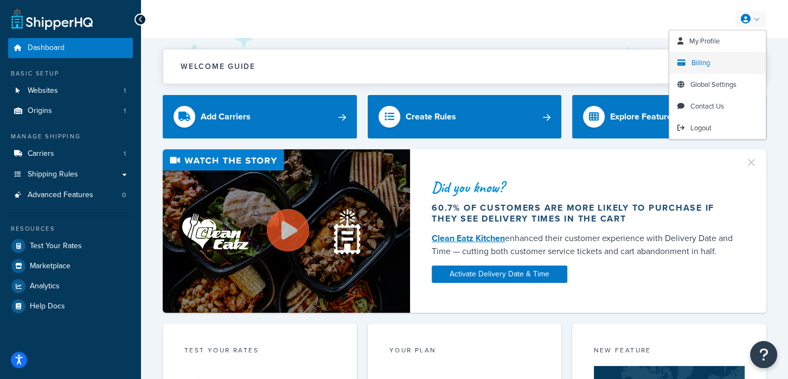
click at [717, 63] on link "Billing" at bounding box center [717, 63] width 97 height 22
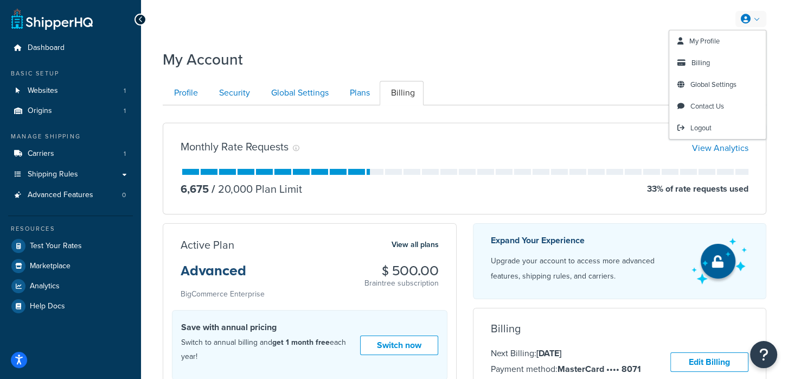
drag, startPoint x: 692, startPoint y: 131, endPoint x: 667, endPoint y: 99, distance: 40.2
click at [692, 131] on span "Logout" at bounding box center [700, 128] width 21 height 10
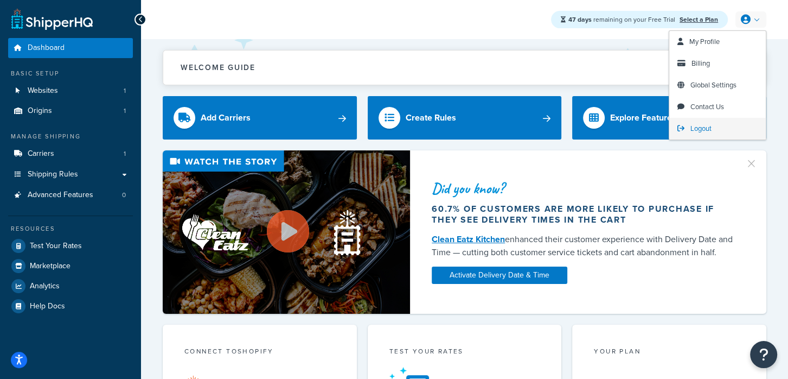
click at [698, 129] on span "Logout" at bounding box center [700, 128] width 21 height 10
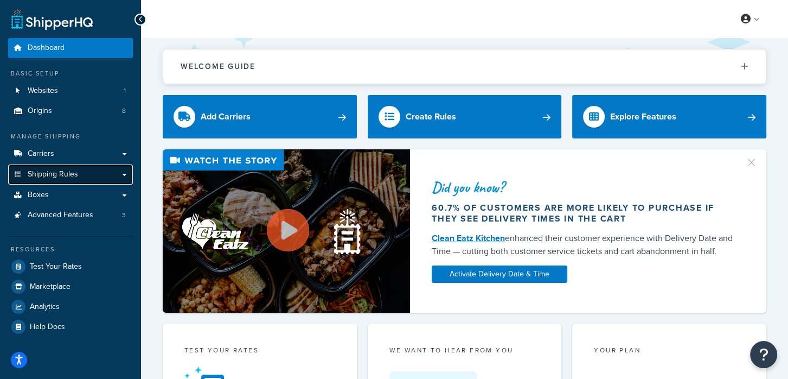
click at [45, 178] on span "Shipping Rules" at bounding box center [53, 174] width 50 height 9
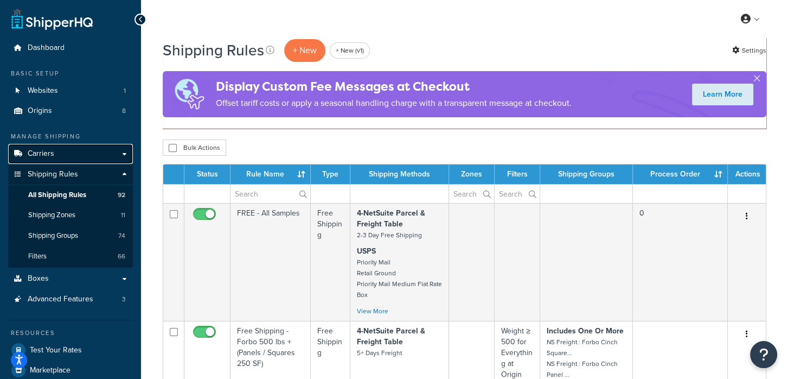
click at [94, 153] on link "Carriers" at bounding box center [70, 154] width 125 height 20
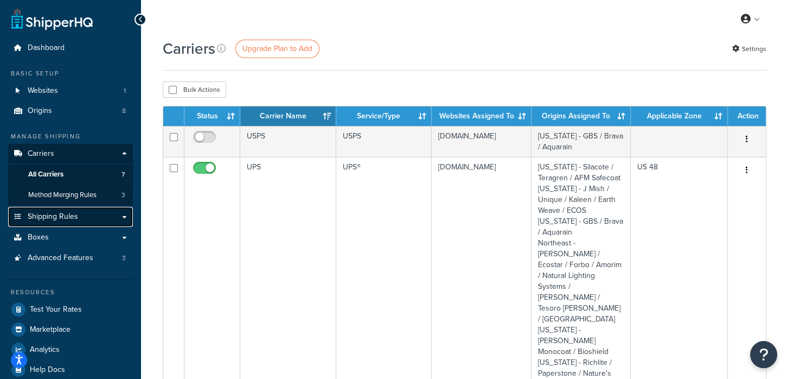
click at [71, 214] on span "Shipping Rules" at bounding box center [53, 216] width 50 height 9
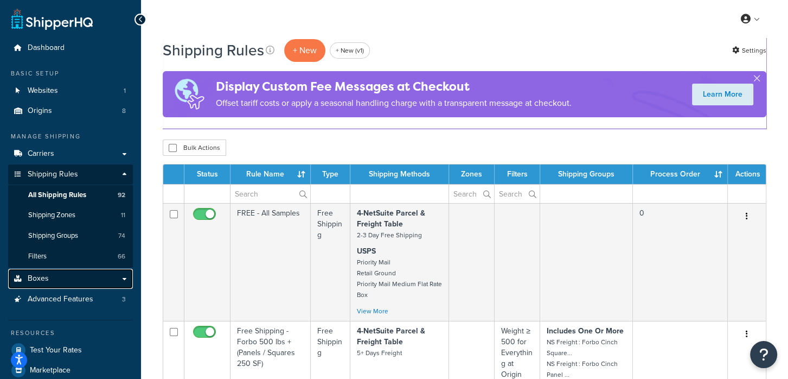
click at [85, 274] on link "Boxes" at bounding box center [70, 278] width 125 height 20
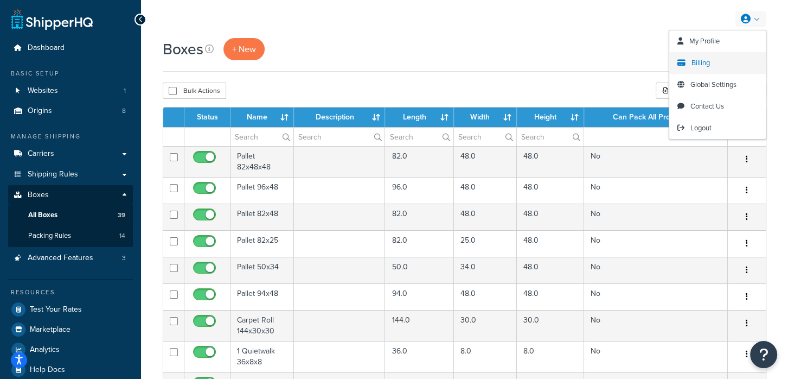
click at [711, 60] on link "Billing" at bounding box center [717, 63] width 97 height 22
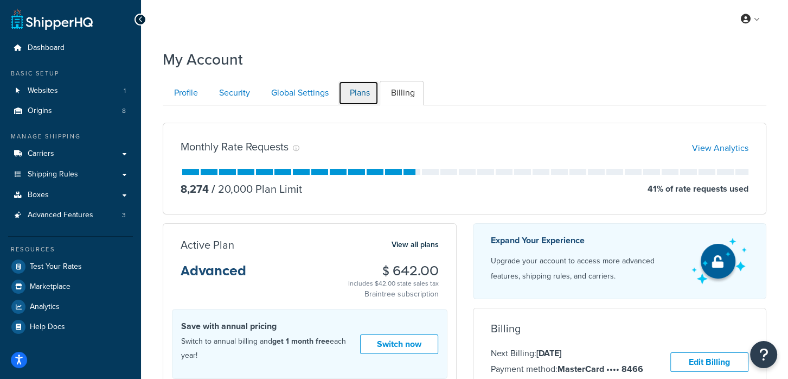
click at [366, 93] on link "Plans" at bounding box center [358, 93] width 40 height 24
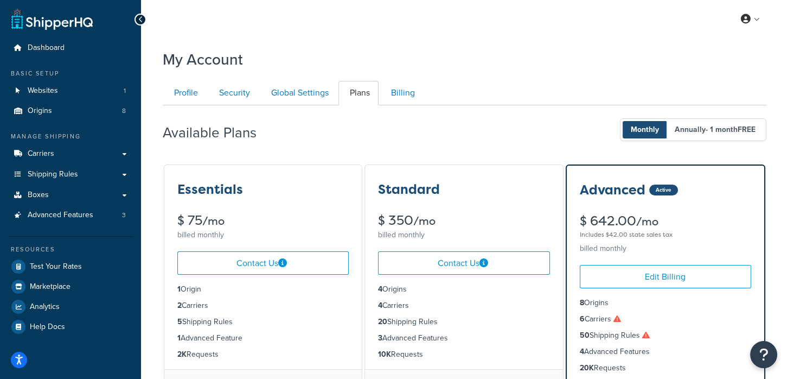
scroll to position [105, 0]
click at [699, 129] on span "Logout" at bounding box center [700, 128] width 21 height 10
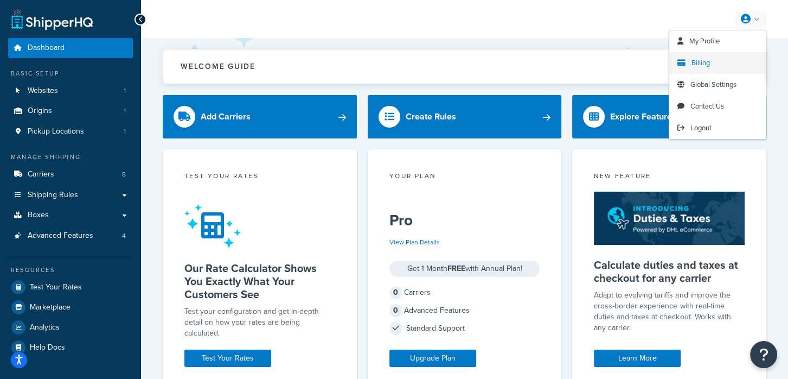
click at [712, 62] on link "Billing" at bounding box center [717, 63] width 97 height 22
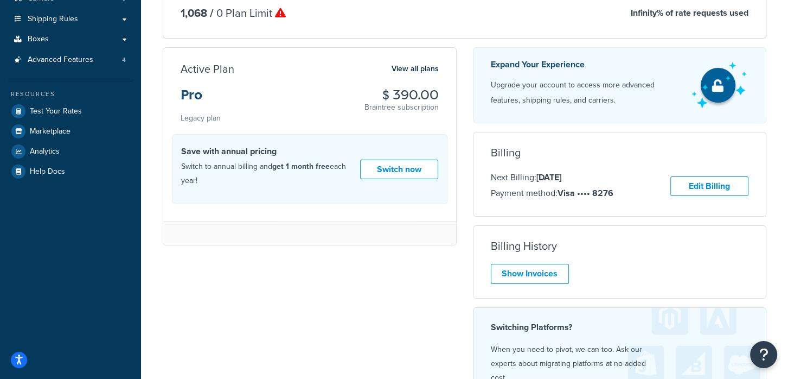
scroll to position [180, 0]
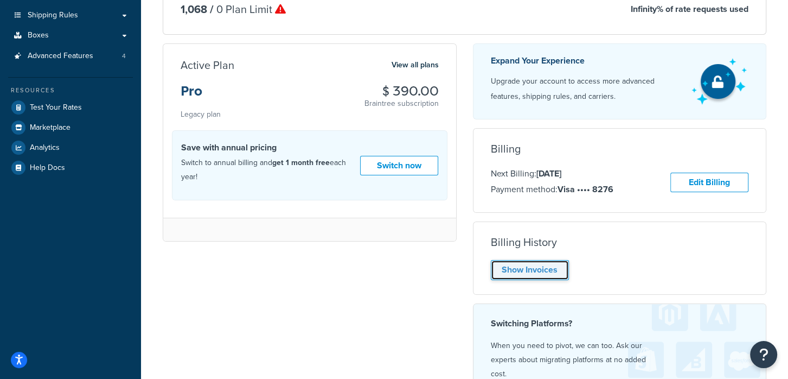
click at [552, 264] on link "Show Invoices" at bounding box center [530, 270] width 78 height 20
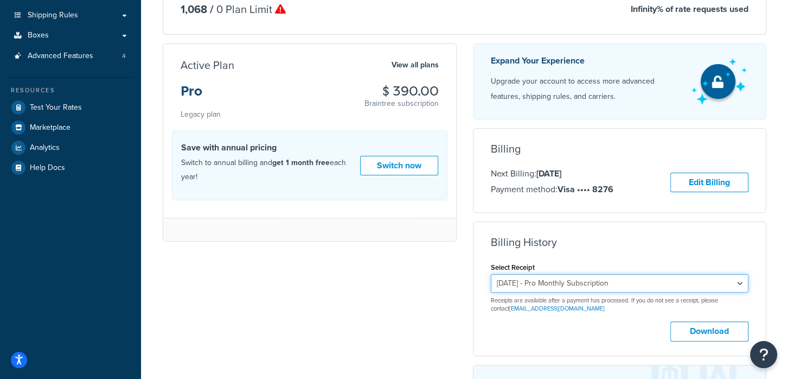
click at [615, 281] on select "[DATE] - Pro Monthly Subscription [DATE] - Pro Monthly Subscription [DATE] - Pr…" at bounding box center [620, 283] width 258 height 18
click at [491, 274] on select "[DATE] - Pro Monthly Subscription [DATE] - Pro Monthly Subscription [DATE] - Pr…" at bounding box center [620, 283] width 258 height 18
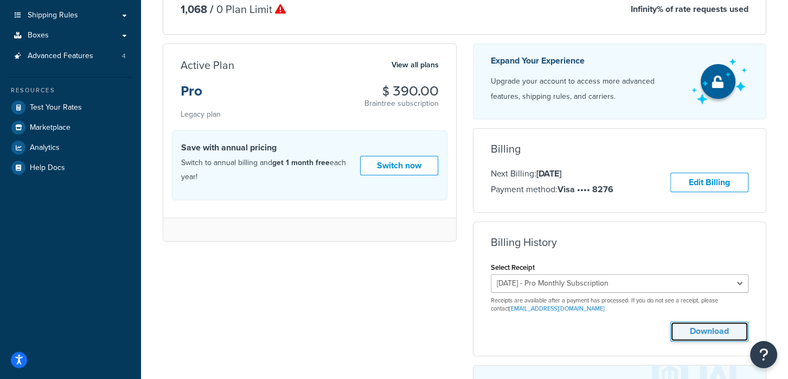
click at [688, 329] on button "Download" at bounding box center [709, 331] width 78 height 20
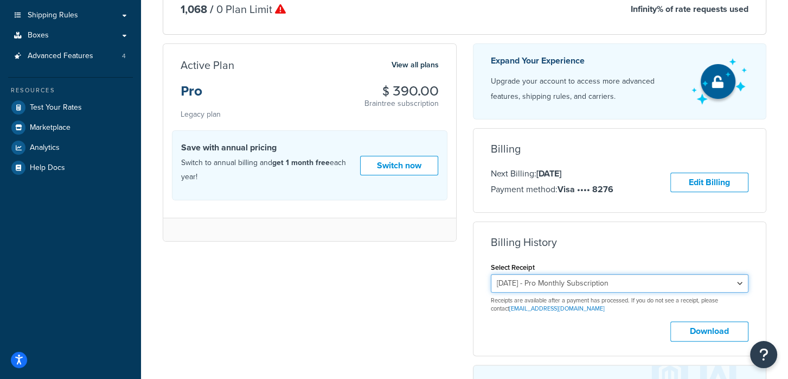
click at [562, 284] on select "September 26, 2025 - Pro Monthly Subscription August 26, 2025 - Pro Monthly Sub…" at bounding box center [620, 283] width 258 height 18
click at [491, 274] on select "September 26, 2025 - Pro Monthly Subscription August 26, 2025 - Pro Monthly Sub…" at bounding box center [620, 283] width 258 height 18
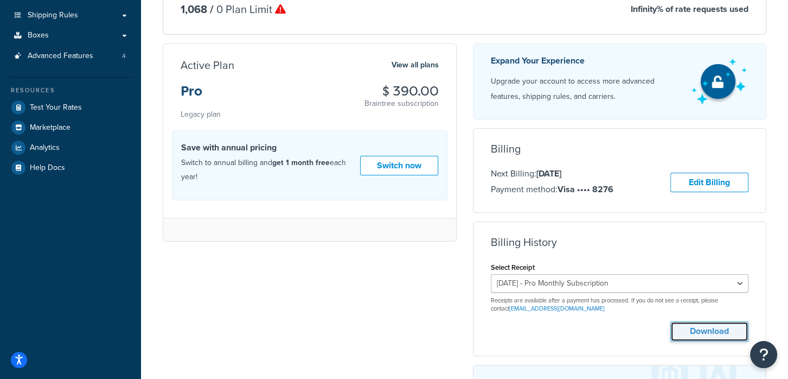
click at [706, 327] on button "Download" at bounding box center [709, 331] width 78 height 20
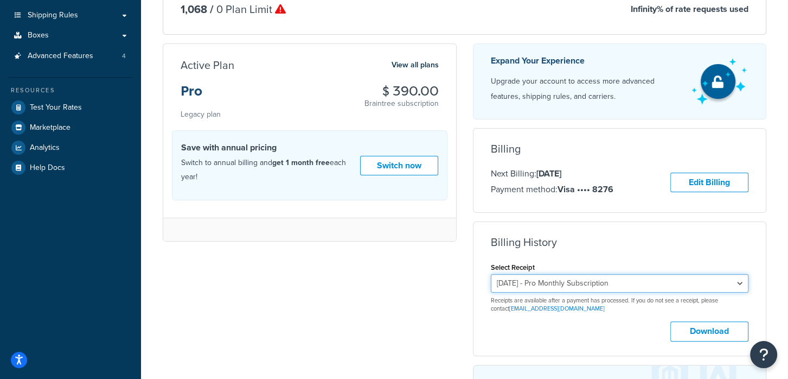
click at [608, 286] on select "September 26, 2025 - Pro Monthly Subscription August 26, 2025 - Pro Monthly Sub…" at bounding box center [620, 283] width 258 height 18
click at [491, 274] on select "September 26, 2025 - Pro Monthly Subscription August 26, 2025 - Pro Monthly Sub…" at bounding box center [620, 283] width 258 height 18
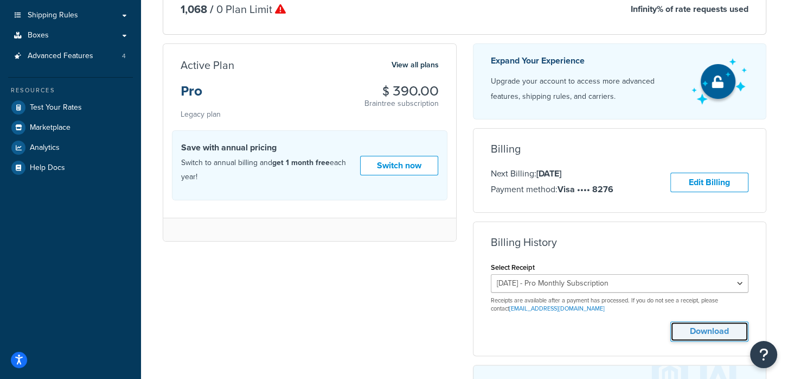
click at [718, 325] on button "Download" at bounding box center [709, 331] width 78 height 20
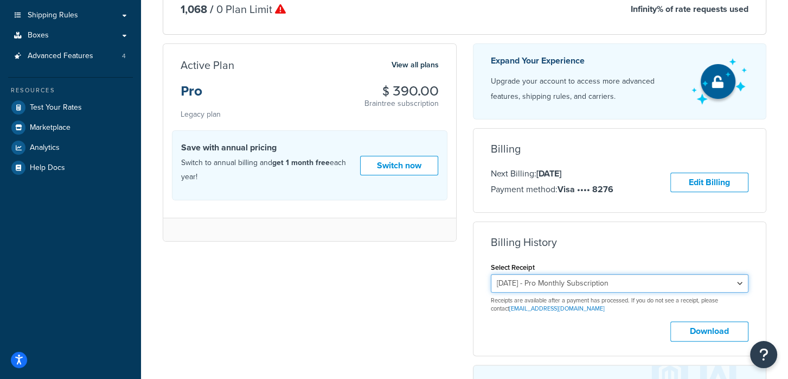
click at [624, 282] on select "September 26, 2025 - Pro Monthly Subscription August 26, 2025 - Pro Monthly Sub…" at bounding box center [620, 283] width 258 height 18
click at [491, 274] on select "September 26, 2025 - Pro Monthly Subscription August 26, 2025 - Pro Monthly Sub…" at bounding box center [620, 283] width 258 height 18
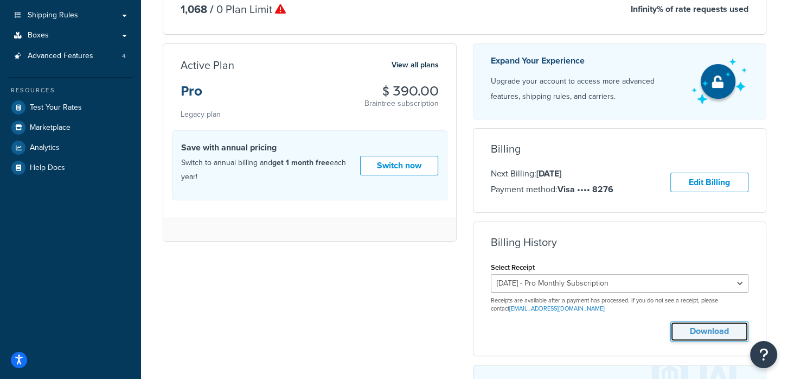
click at [706, 331] on button "Download" at bounding box center [709, 331] width 78 height 20
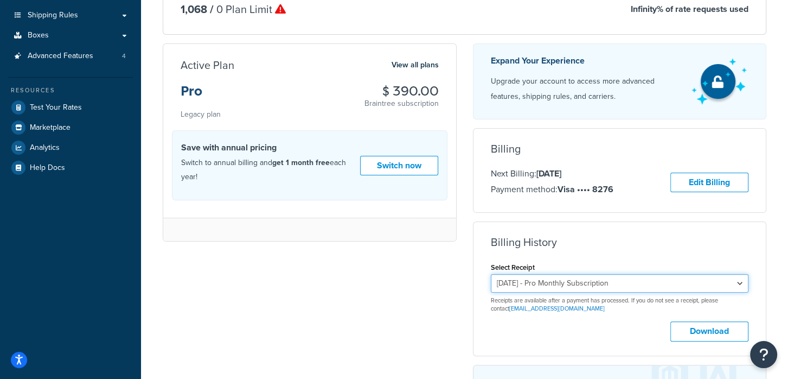
click at [639, 280] on select "September 26, 2025 - Pro Monthly Subscription August 26, 2025 - Pro Monthly Sub…" at bounding box center [620, 283] width 258 height 18
click at [491, 274] on select "September 26, 2025 - Pro Monthly Subscription August 26, 2025 - Pro Monthly Sub…" at bounding box center [620, 283] width 258 height 18
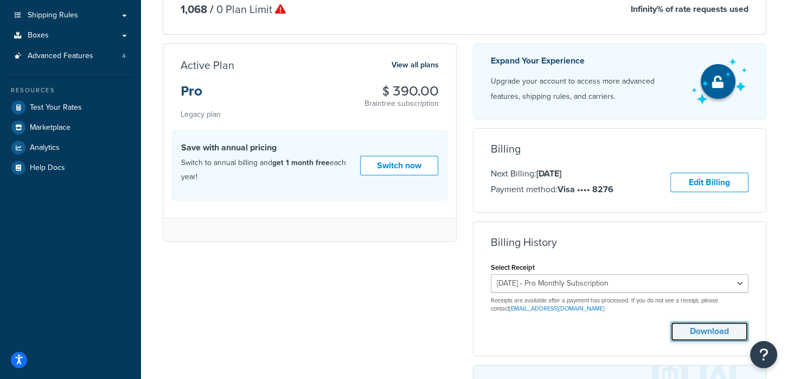
click at [711, 326] on button "Download" at bounding box center [709, 331] width 78 height 20
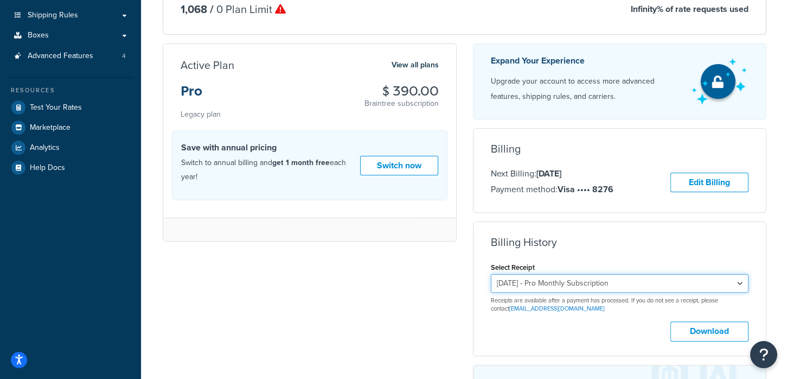
click at [585, 286] on select "September 26, 2025 - Pro Monthly Subscription August 26, 2025 - Pro Monthly Sub…" at bounding box center [620, 283] width 258 height 18
click at [491, 274] on select "September 26, 2025 - Pro Monthly Subscription August 26, 2025 - Pro Monthly Sub…" at bounding box center [620, 283] width 258 height 18
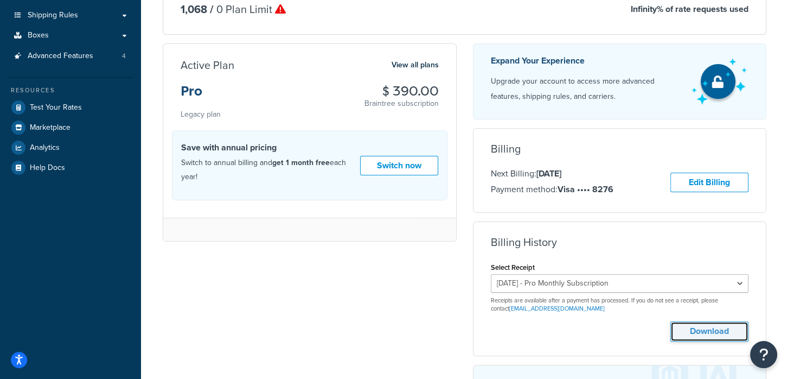
click at [713, 327] on button "Download" at bounding box center [709, 331] width 78 height 20
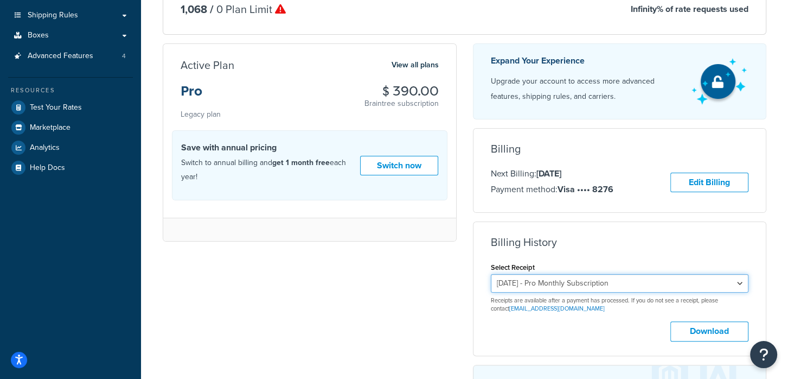
click at [553, 278] on select "September 26, 2025 - Pro Monthly Subscription August 26, 2025 - Pro Monthly Sub…" at bounding box center [620, 283] width 258 height 18
click at [491, 274] on select "September 26, 2025 - Pro Monthly Subscription August 26, 2025 - Pro Monthly Sub…" at bounding box center [620, 283] width 258 height 18
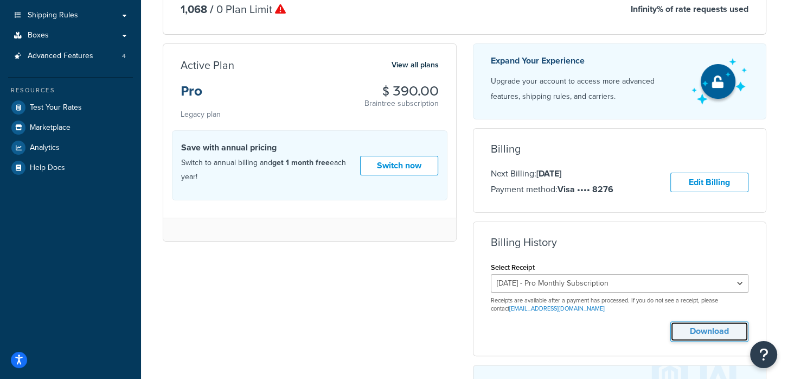
click at [715, 326] on button "Download" at bounding box center [709, 331] width 78 height 20
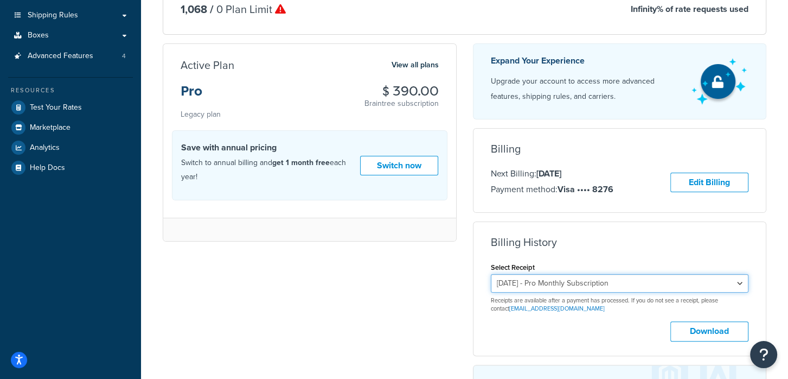
click at [561, 274] on select "September 26, 2025 - Pro Monthly Subscription August 26, 2025 - Pro Monthly Sub…" at bounding box center [620, 283] width 258 height 18
click at [491, 274] on select "September 26, 2025 - Pro Monthly Subscription August 26, 2025 - Pro Monthly Sub…" at bounding box center [620, 283] width 258 height 18
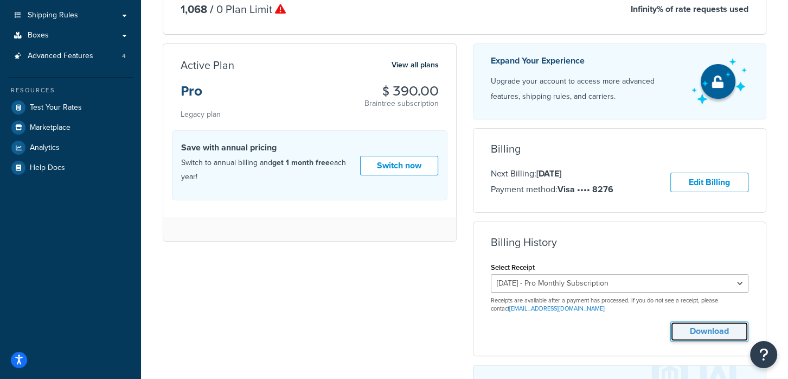
click at [727, 326] on button "Download" at bounding box center [709, 331] width 78 height 20
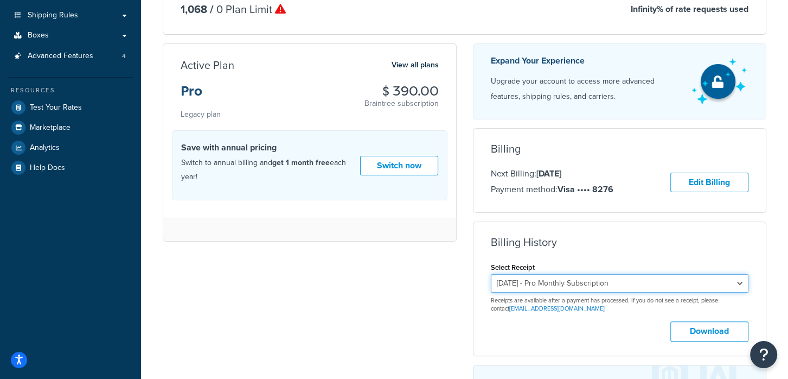
click at [562, 285] on select "September 26, 2025 - Pro Monthly Subscription August 26, 2025 - Pro Monthly Sub…" at bounding box center [620, 283] width 258 height 18
click at [491, 274] on select "September 26, 2025 - Pro Monthly Subscription August 26, 2025 - Pro Monthly Sub…" at bounding box center [620, 283] width 258 height 18
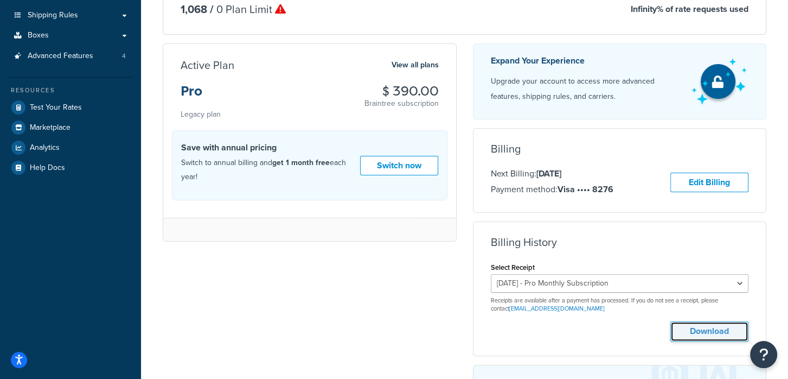
click at [704, 333] on button "Download" at bounding box center [709, 331] width 78 height 20
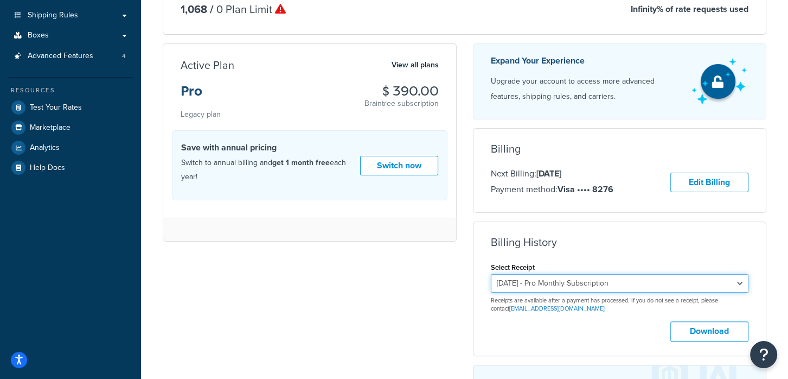
click at [572, 283] on select "September 26, 2025 - Pro Monthly Subscription August 26, 2025 - Pro Monthly Sub…" at bounding box center [620, 283] width 258 height 18
click at [491, 274] on select "September 26, 2025 - Pro Monthly Subscription August 26, 2025 - Pro Monthly Sub…" at bounding box center [620, 283] width 258 height 18
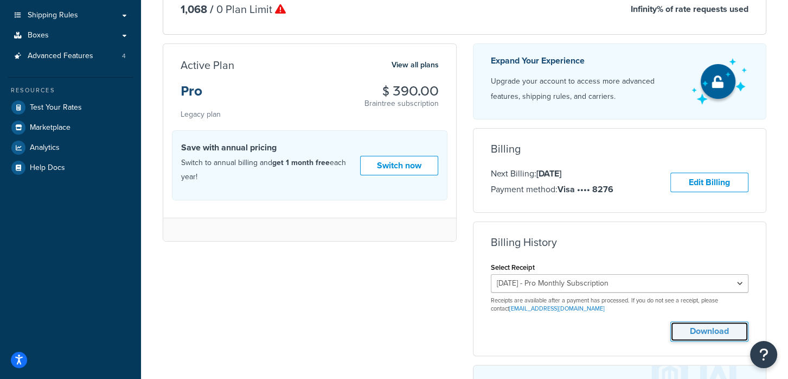
click at [706, 323] on button "Download" at bounding box center [709, 331] width 78 height 20
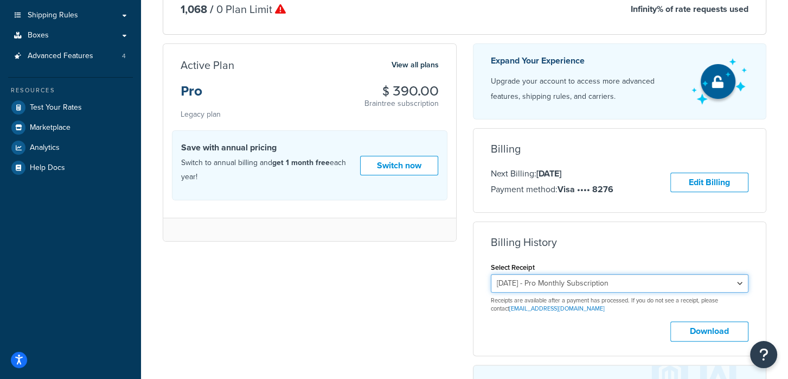
click at [586, 281] on select "September 26, 2025 - Pro Monthly Subscription August 26, 2025 - Pro Monthly Sub…" at bounding box center [620, 283] width 258 height 18
click at [491, 274] on select "September 26, 2025 - Pro Monthly Subscription August 26, 2025 - Pro Monthly Sub…" at bounding box center [620, 283] width 258 height 18
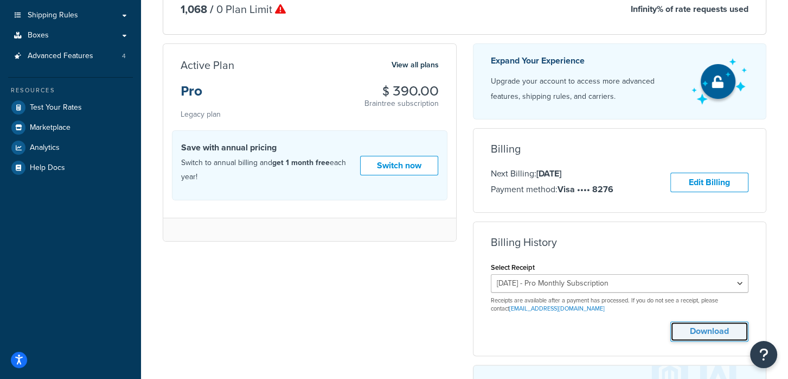
click at [725, 325] on button "Download" at bounding box center [709, 331] width 78 height 20
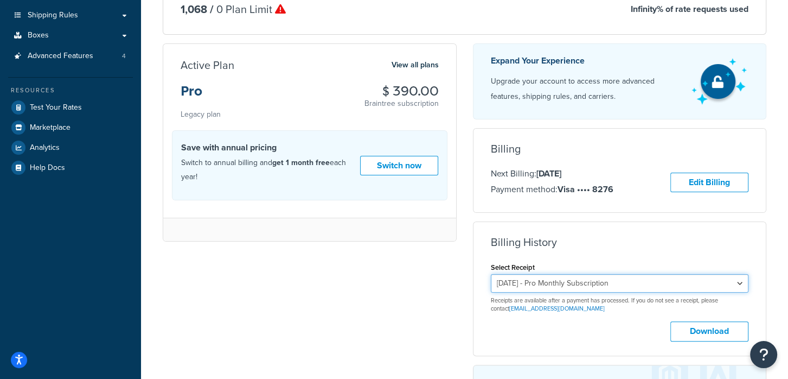
click at [619, 281] on select "September 26, 2025 - Pro Monthly Subscription August 26, 2025 - Pro Monthly Sub…" at bounding box center [620, 283] width 258 height 18
click at [491, 274] on select "September 26, 2025 - Pro Monthly Subscription August 26, 2025 - Pro Monthly Sub…" at bounding box center [620, 283] width 258 height 18
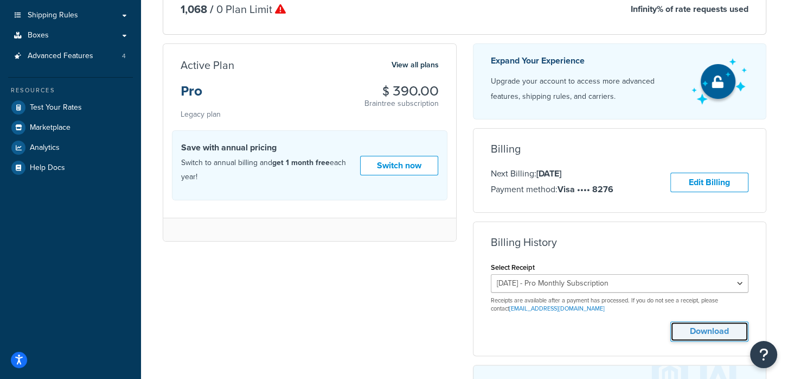
click at [727, 325] on button "Download" at bounding box center [709, 331] width 78 height 20
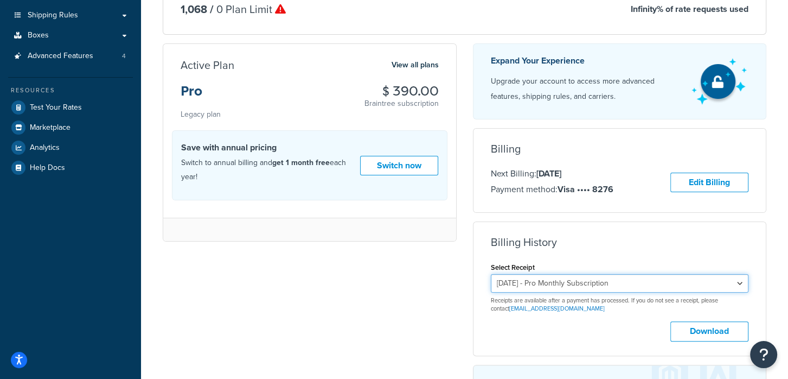
click at [562, 284] on select "September 26, 2025 - Pro Monthly Subscription August 26, 2025 - Pro Monthly Sub…" at bounding box center [620, 283] width 258 height 18
click at [491, 274] on select "September 26, 2025 - Pro Monthly Subscription August 26, 2025 - Pro Monthly Sub…" at bounding box center [620, 283] width 258 height 18
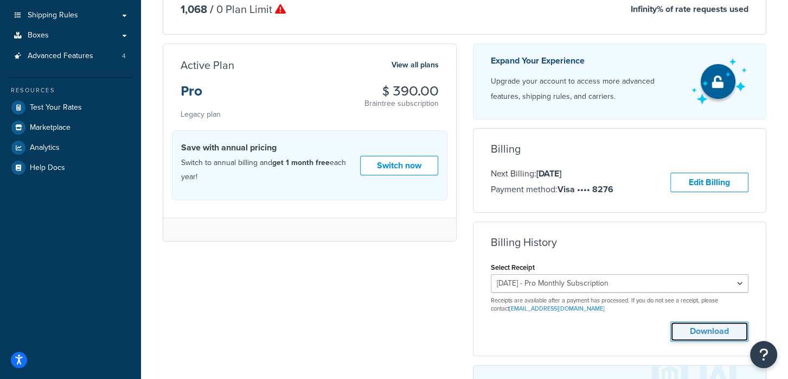
click at [712, 330] on button "Download" at bounding box center [709, 331] width 78 height 20
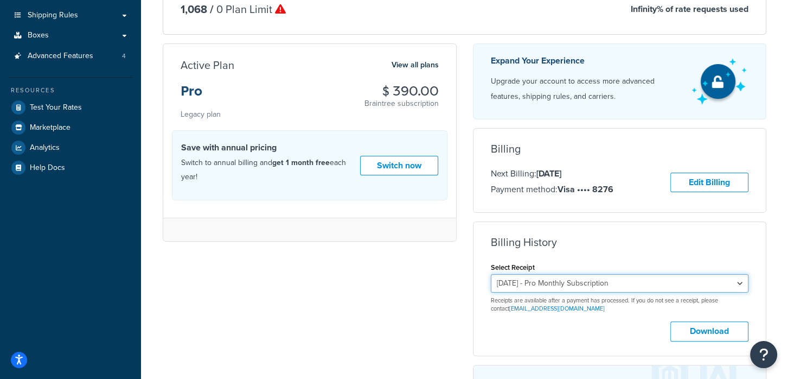
click at [609, 291] on select "September 26, 2025 - Pro Monthly Subscription August 26, 2025 - Pro Monthly Sub…" at bounding box center [620, 283] width 258 height 18
click at [491, 274] on select "September 26, 2025 - Pro Monthly Subscription August 26, 2025 - Pro Monthly Sub…" at bounding box center [620, 283] width 258 height 18
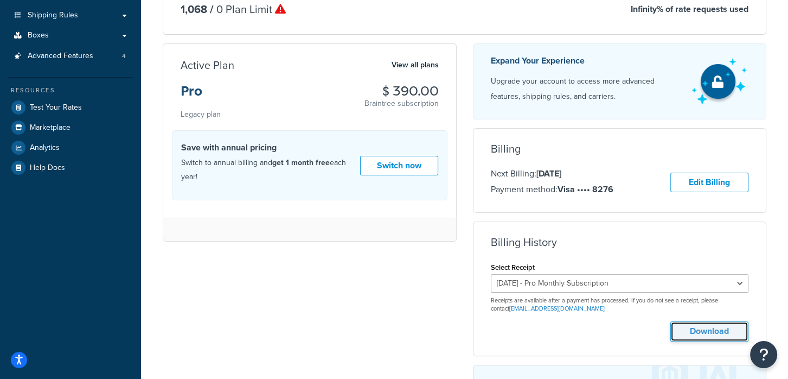
click at [715, 328] on button "Download" at bounding box center [709, 331] width 78 height 20
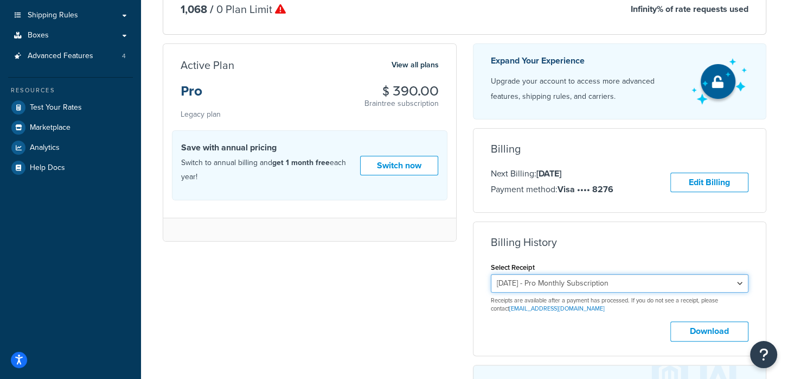
click at [658, 282] on select "September 26, 2025 - Pro Monthly Subscription August 26, 2025 - Pro Monthly Sub…" at bounding box center [620, 283] width 258 height 18
click at [491, 274] on select "September 26, 2025 - Pro Monthly Subscription August 26, 2025 - Pro Monthly Sub…" at bounding box center [620, 283] width 258 height 18
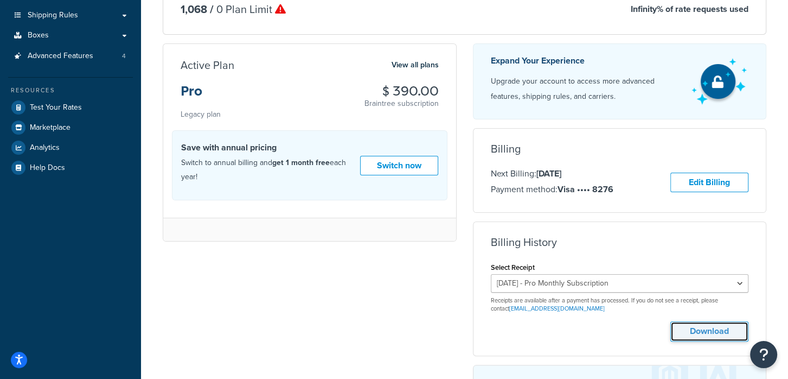
click at [720, 336] on button "Download" at bounding box center [709, 331] width 78 height 20
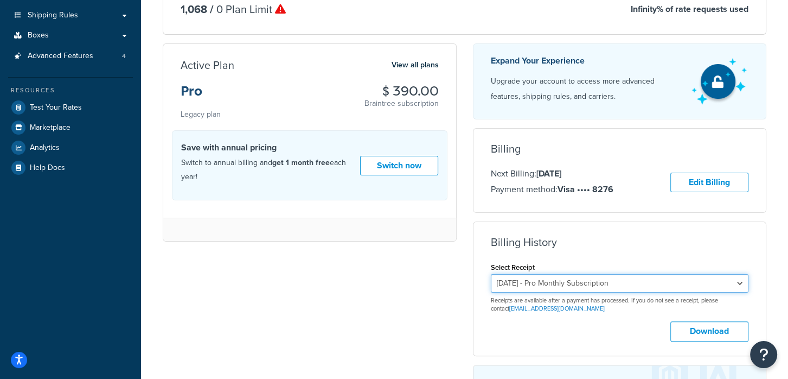
click at [639, 288] on select "September 26, 2025 - Pro Monthly Subscription August 26, 2025 - Pro Monthly Sub…" at bounding box center [620, 283] width 258 height 18
click at [491, 274] on select "September 26, 2025 - Pro Monthly Subscription August 26, 2025 - Pro Monthly Sub…" at bounding box center [620, 283] width 258 height 18
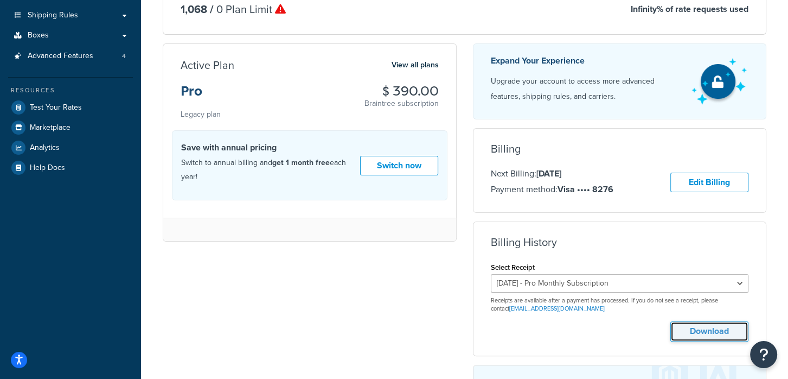
click at [707, 323] on button "Download" at bounding box center [709, 331] width 78 height 20
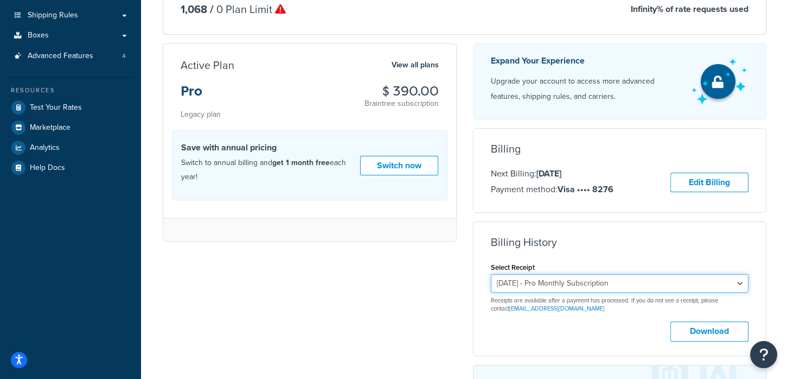
click at [567, 283] on select "September 26, 2025 - Pro Monthly Subscription August 26, 2025 - Pro Monthly Sub…" at bounding box center [620, 283] width 258 height 18
click at [491, 274] on select "September 26, 2025 - Pro Monthly Subscription August 26, 2025 - Pro Monthly Sub…" at bounding box center [620, 283] width 258 height 18
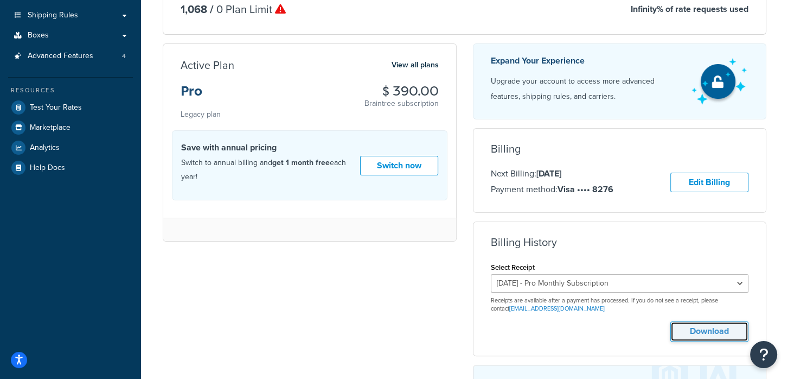
click at [707, 328] on button "Download" at bounding box center [709, 331] width 78 height 20
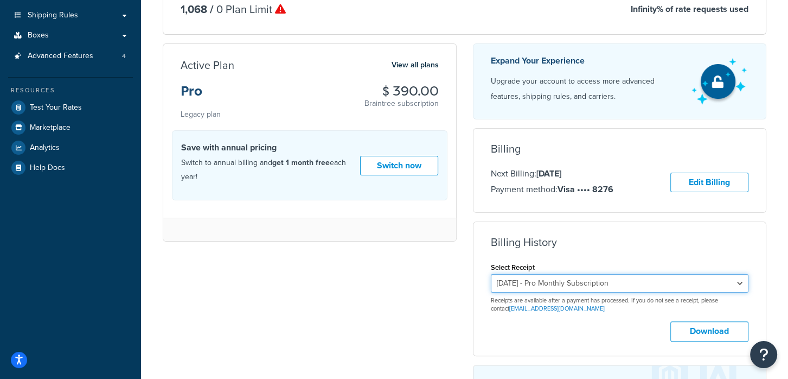
click at [568, 286] on select "September 26, 2025 - Pro Monthly Subscription August 26, 2025 - Pro Monthly Sub…" at bounding box center [620, 283] width 258 height 18
click at [491, 274] on select "September 26, 2025 - Pro Monthly Subscription August 26, 2025 - Pro Monthly Sub…" at bounding box center [620, 283] width 258 height 18
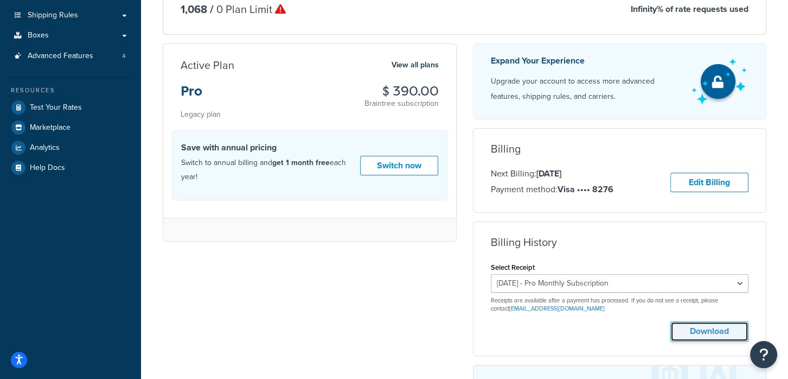
click at [707, 331] on button "Download" at bounding box center [709, 331] width 78 height 20
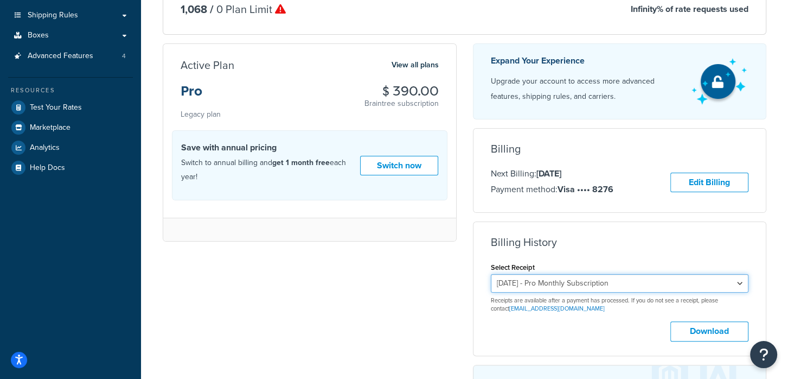
click at [586, 281] on select "September 26, 2025 - Pro Monthly Subscription August 26, 2025 - Pro Monthly Sub…" at bounding box center [620, 283] width 258 height 18
click at [491, 274] on select "September 26, 2025 - Pro Monthly Subscription August 26, 2025 - Pro Monthly Sub…" at bounding box center [620, 283] width 258 height 18
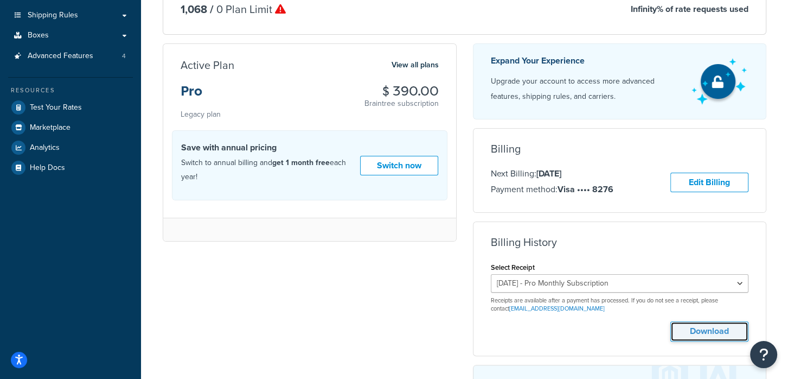
click at [694, 325] on button "Download" at bounding box center [709, 331] width 78 height 20
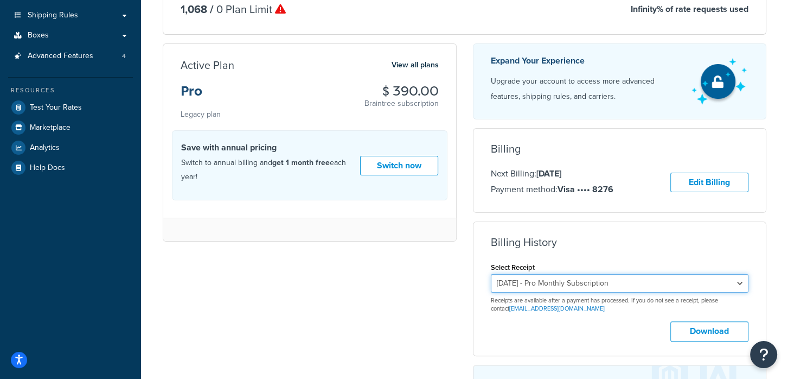
click at [580, 279] on select "September 26, 2025 - Pro Monthly Subscription August 26, 2025 - Pro Monthly Sub…" at bounding box center [620, 283] width 258 height 18
click at [491, 274] on select "September 26, 2025 - Pro Monthly Subscription August 26, 2025 - Pro Monthly Sub…" at bounding box center [620, 283] width 258 height 18
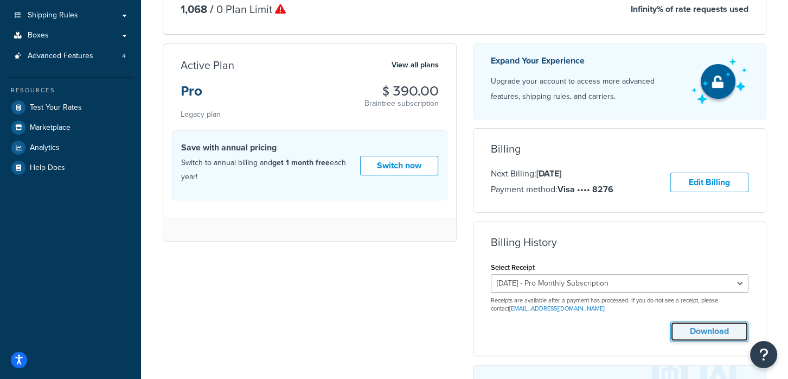
click at [719, 334] on button "Download" at bounding box center [709, 331] width 78 height 20
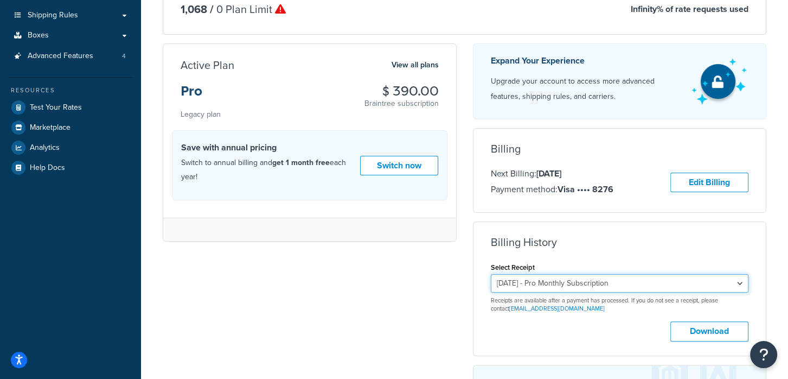
click at [558, 281] on select "September 26, 2025 - Pro Monthly Subscription August 26, 2025 - Pro Monthly Sub…" at bounding box center [620, 283] width 258 height 18
click at [491, 274] on select "September 26, 2025 - Pro Monthly Subscription August 26, 2025 - Pro Monthly Sub…" at bounding box center [620, 283] width 258 height 18
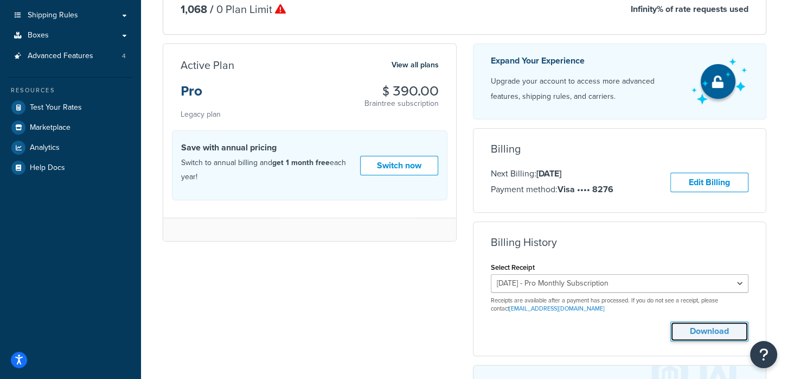
click at [708, 325] on button "Download" at bounding box center [709, 331] width 78 height 20
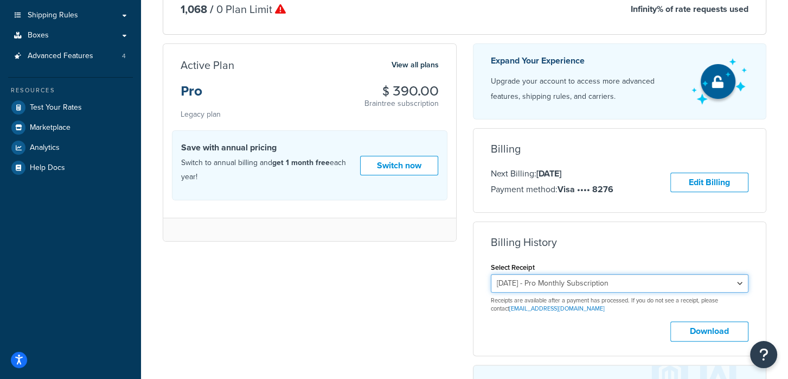
click at [604, 286] on select "September 26, 2025 - Pro Monthly Subscription August 26, 2025 - Pro Monthly Sub…" at bounding box center [620, 283] width 258 height 18
click at [491, 274] on select "September 26, 2025 - Pro Monthly Subscription August 26, 2025 - Pro Monthly Sub…" at bounding box center [620, 283] width 258 height 18
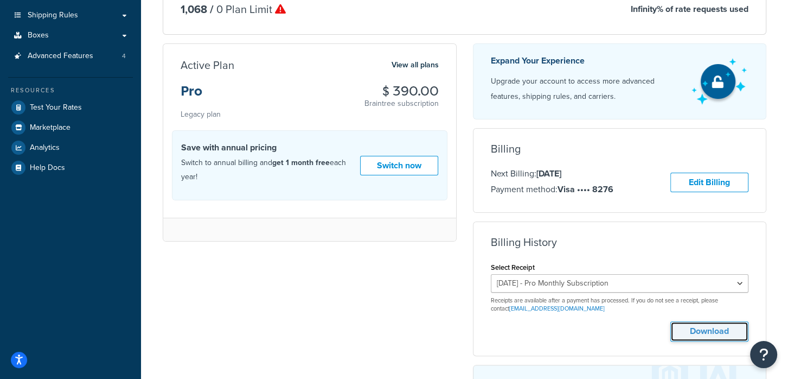
click at [707, 330] on button "Download" at bounding box center [709, 331] width 78 height 20
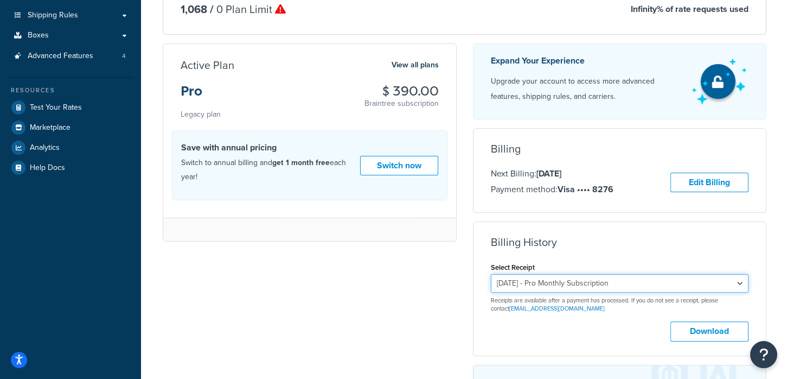
click at [605, 279] on select "September 26, 2025 - Pro Monthly Subscription August 26, 2025 - Pro Monthly Sub…" at bounding box center [620, 283] width 258 height 18
select select "g6nbtwc6"
click at [491, 274] on select "September 26, 2025 - Pro Monthly Subscription August 26, 2025 - Pro Monthly Sub…" at bounding box center [620, 283] width 258 height 18
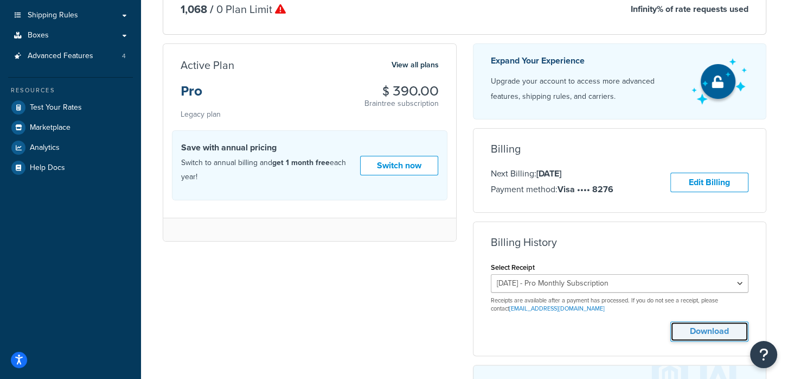
click at [711, 336] on button "Download" at bounding box center [709, 331] width 78 height 20
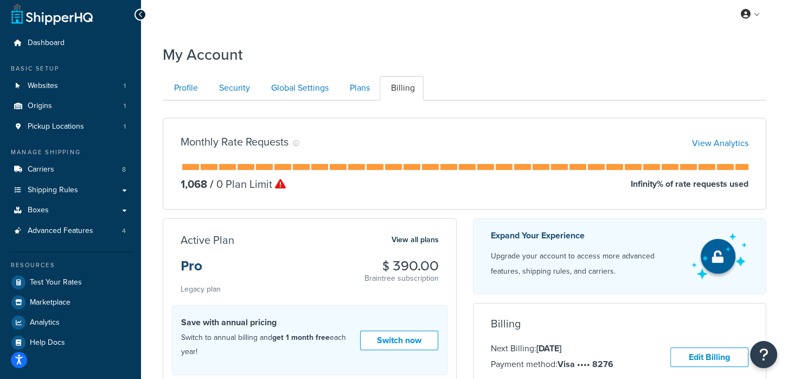
scroll to position [0, 0]
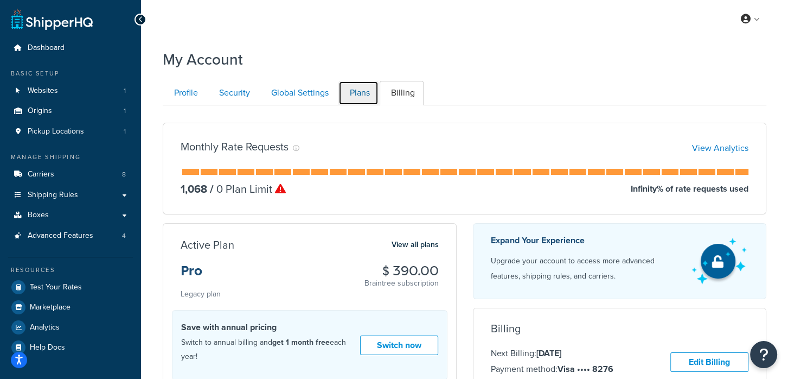
click at [368, 98] on link "Plans" at bounding box center [358, 93] width 40 height 24
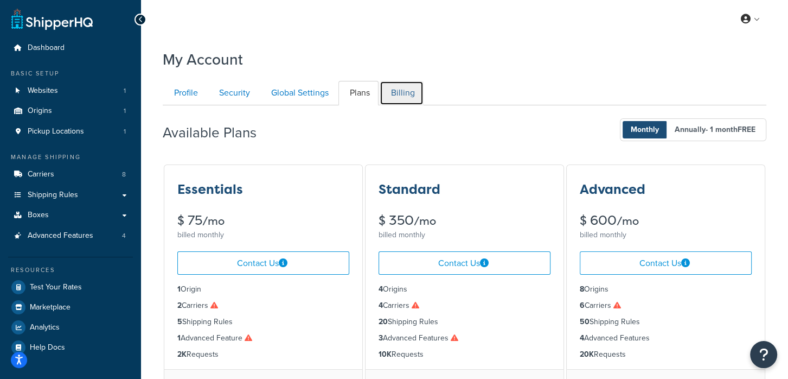
click at [415, 91] on link "Billing" at bounding box center [402, 93] width 44 height 24
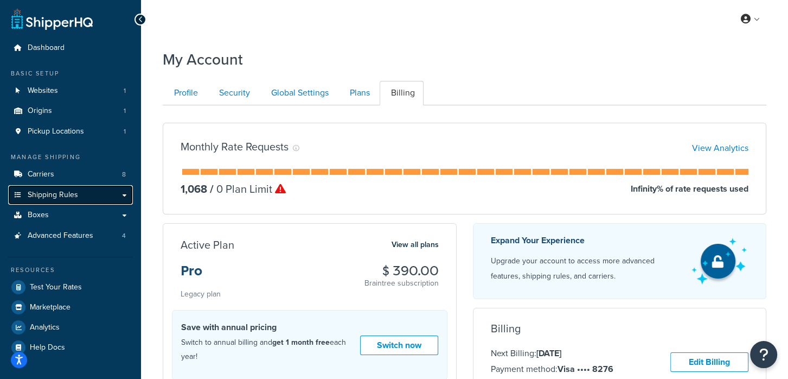
click at [102, 196] on link "Shipping Rules" at bounding box center [70, 195] width 125 height 20
